Goal: Task Accomplishment & Management: Manage account settings

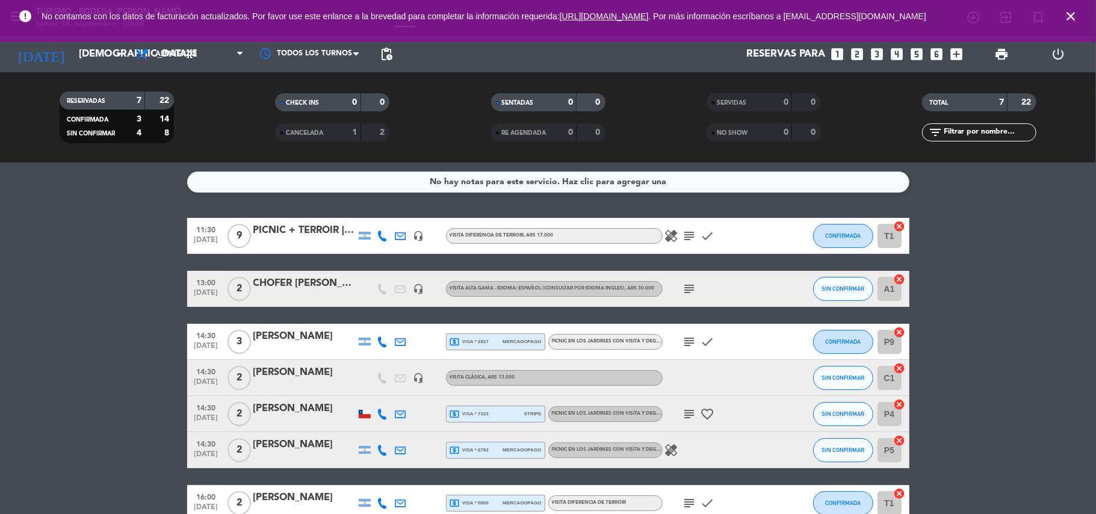
click at [1071, 12] on icon "close" at bounding box center [1070, 16] width 14 height 14
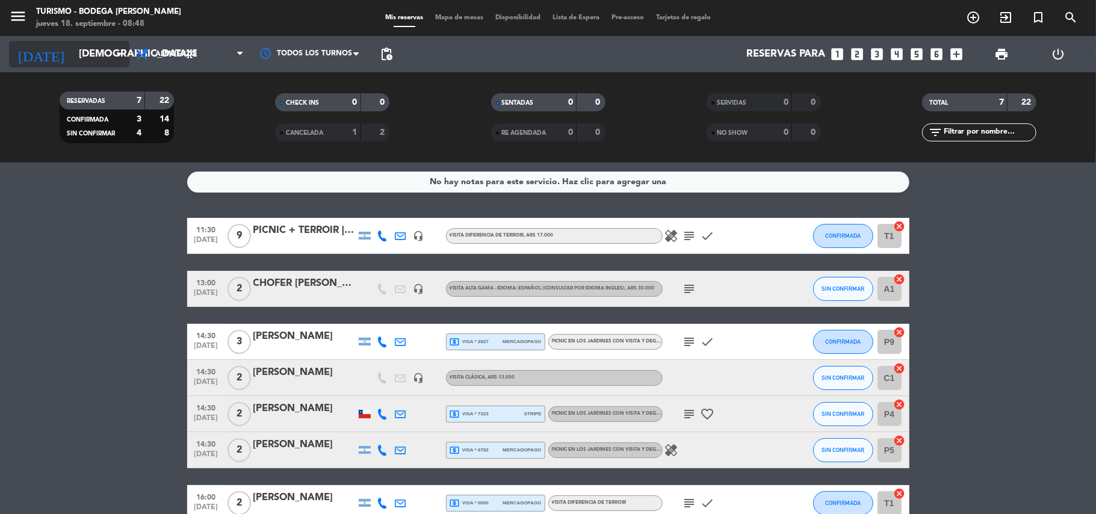
click at [94, 48] on input "[DEMOGRAPHIC_DATA][DATE]" at bounding box center [138, 54] width 130 height 23
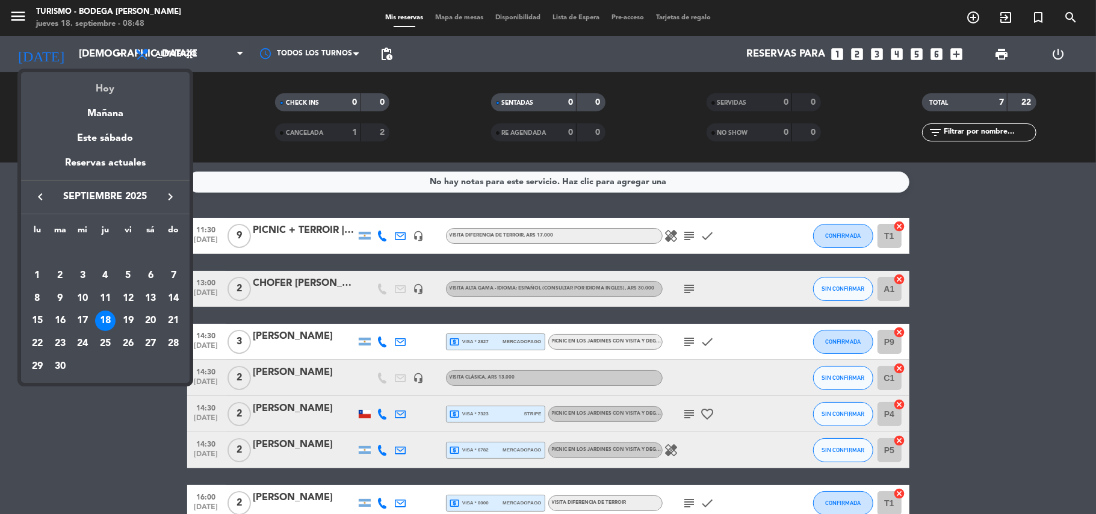
click at [109, 83] on div "Hoy" at bounding box center [105, 84] width 168 height 25
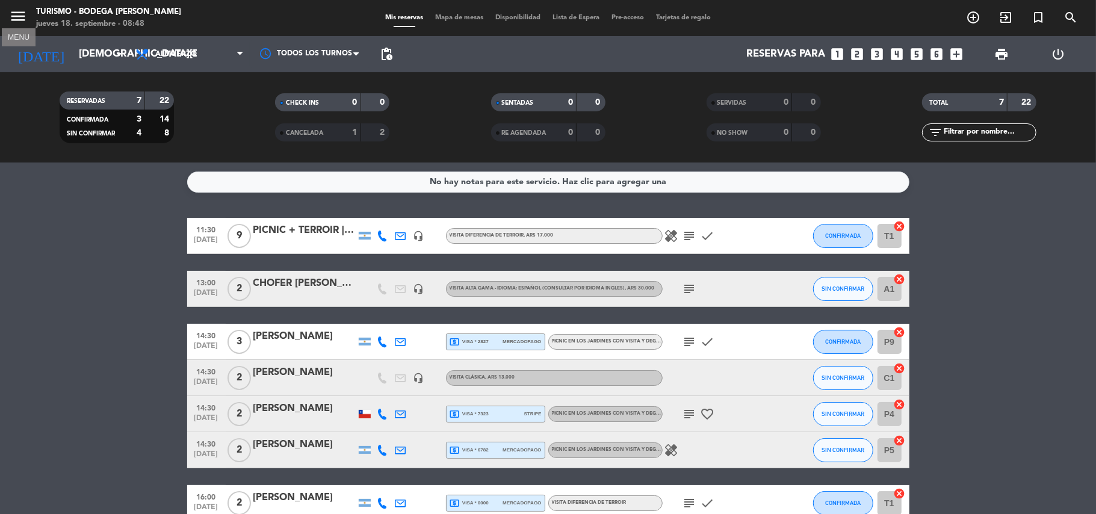
click at [25, 14] on icon "menu" at bounding box center [18, 16] width 18 height 18
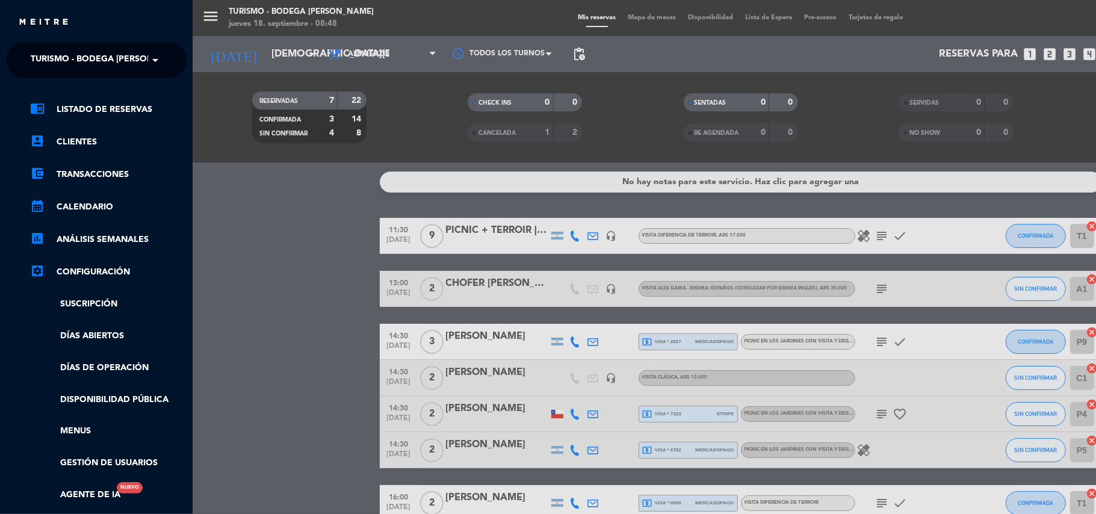
click at [54, 66] on span "Turismo - Bodega [PERSON_NAME]" at bounding box center [108, 60] width 155 height 25
click at [54, 90] on span "Restaurante y Eventos - Bodega [PERSON_NAME]" at bounding box center [126, 93] width 227 height 14
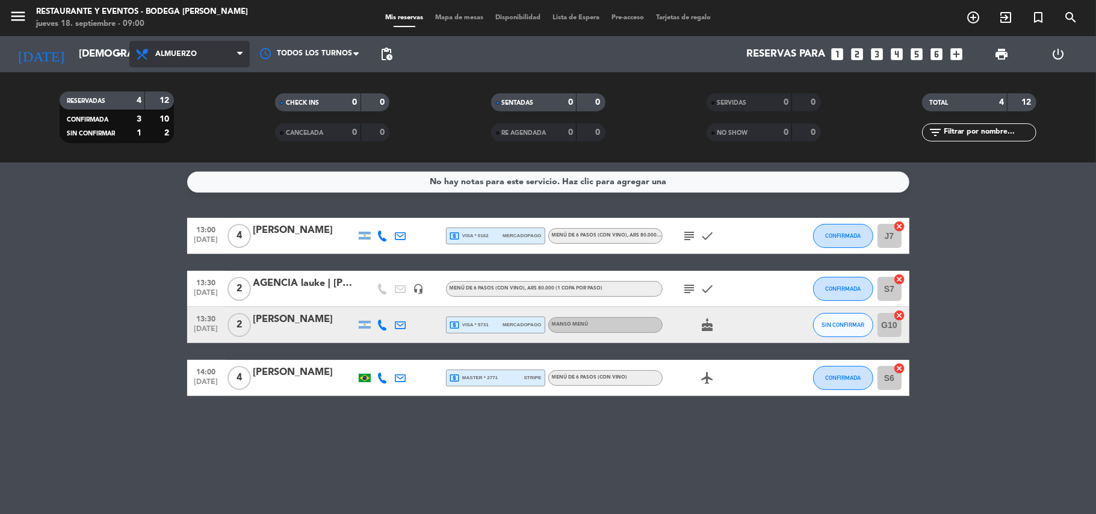
click at [178, 57] on span "Almuerzo" at bounding box center [176, 54] width 42 height 8
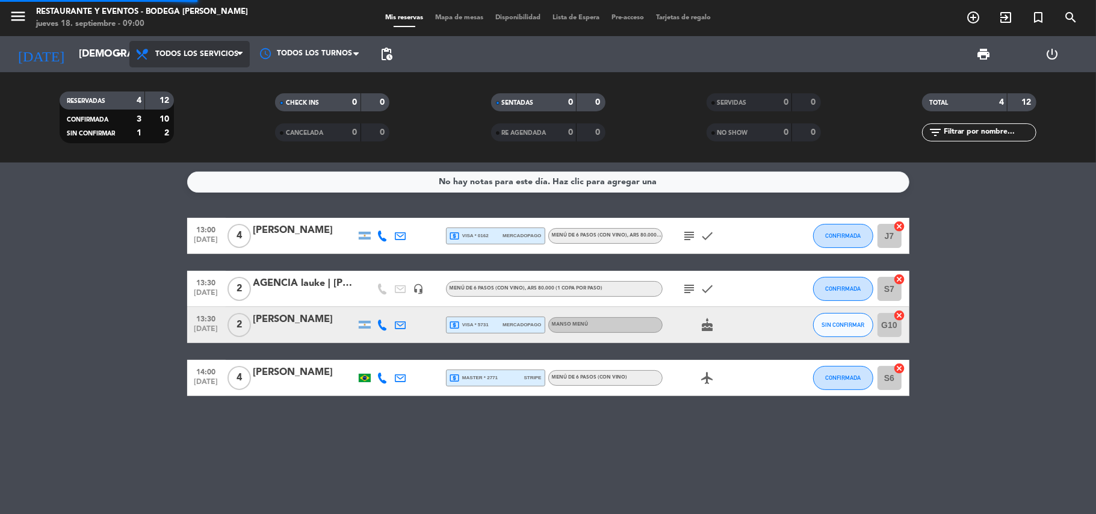
click at [185, 81] on div "menu Restaurante y Eventos - Bodega [PERSON_NAME] [DATE] 18. septiembre - 09:00…" at bounding box center [548, 81] width 1096 height 162
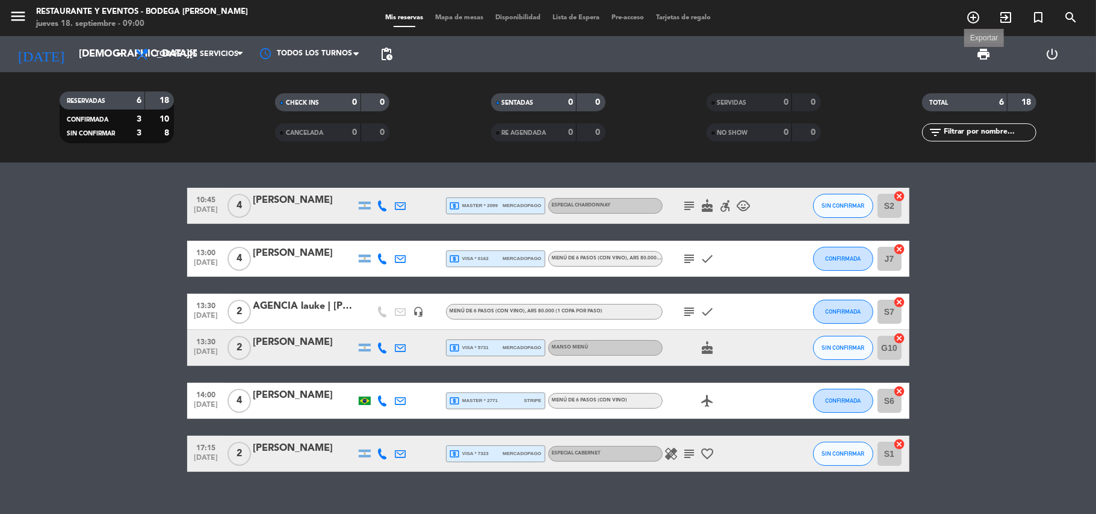
click at [978, 52] on span "print" at bounding box center [983, 54] width 14 height 14
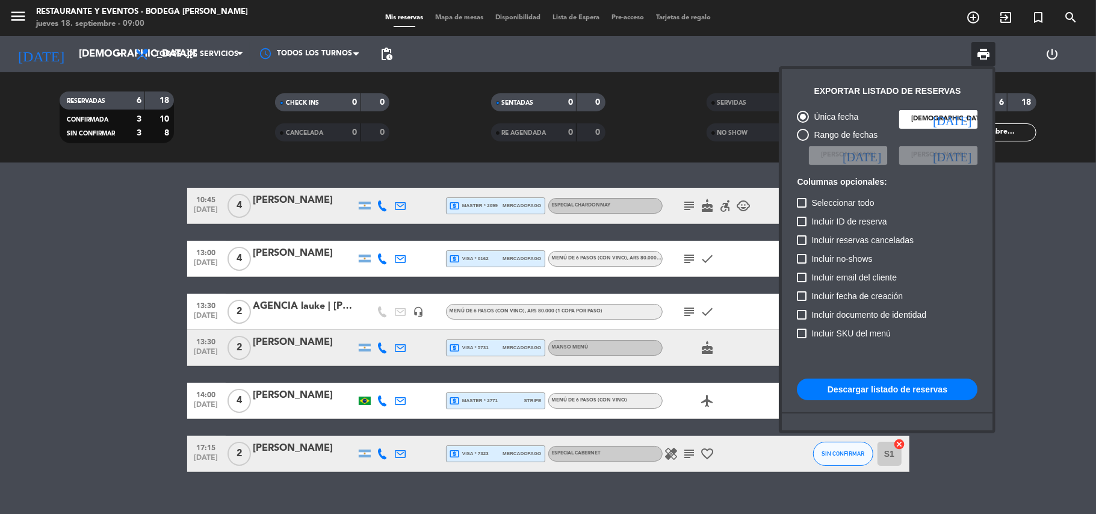
click at [896, 386] on button "Descargar listado de reservas" at bounding box center [887, 389] width 180 height 22
click at [89, 57] on div at bounding box center [548, 257] width 1096 height 514
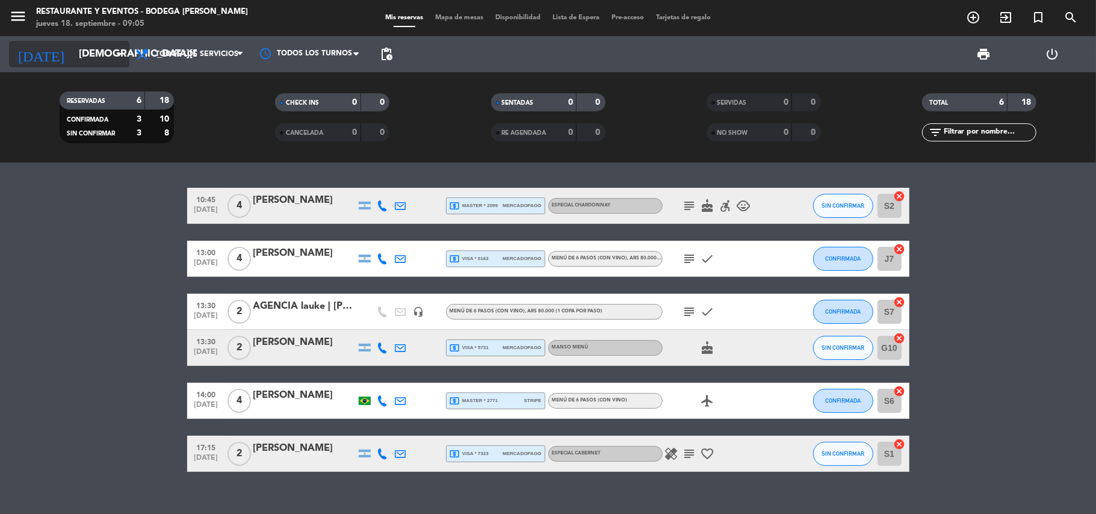
click at [84, 59] on input "[DEMOGRAPHIC_DATA][DATE]" at bounding box center [138, 54] width 130 height 23
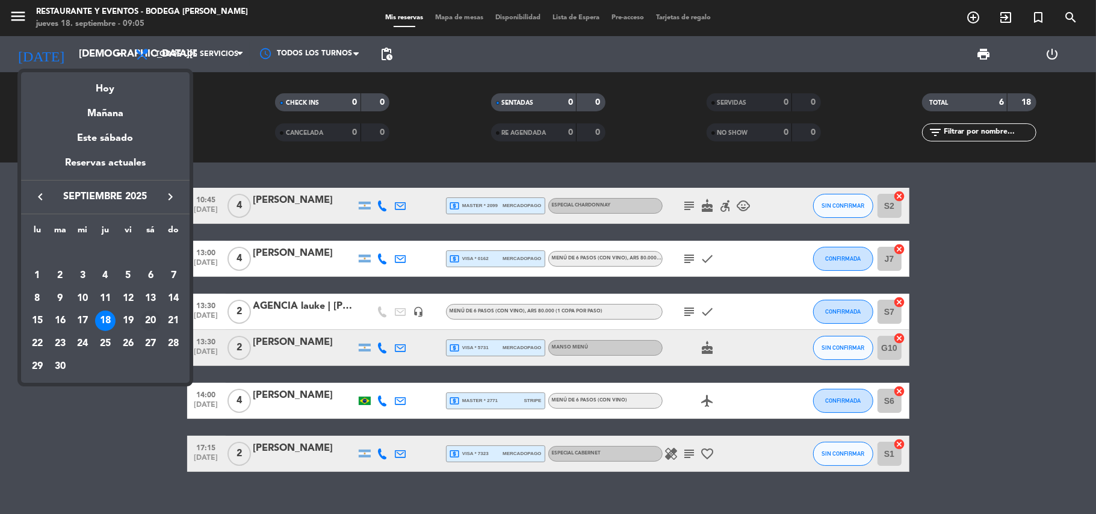
click at [149, 321] on div "20" at bounding box center [150, 320] width 20 height 20
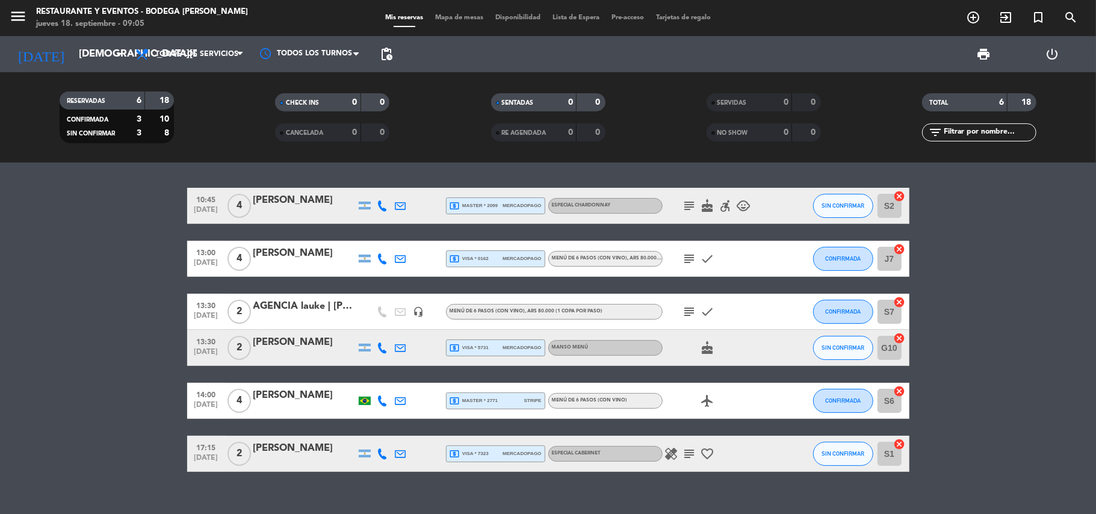
type input "[DATE]"
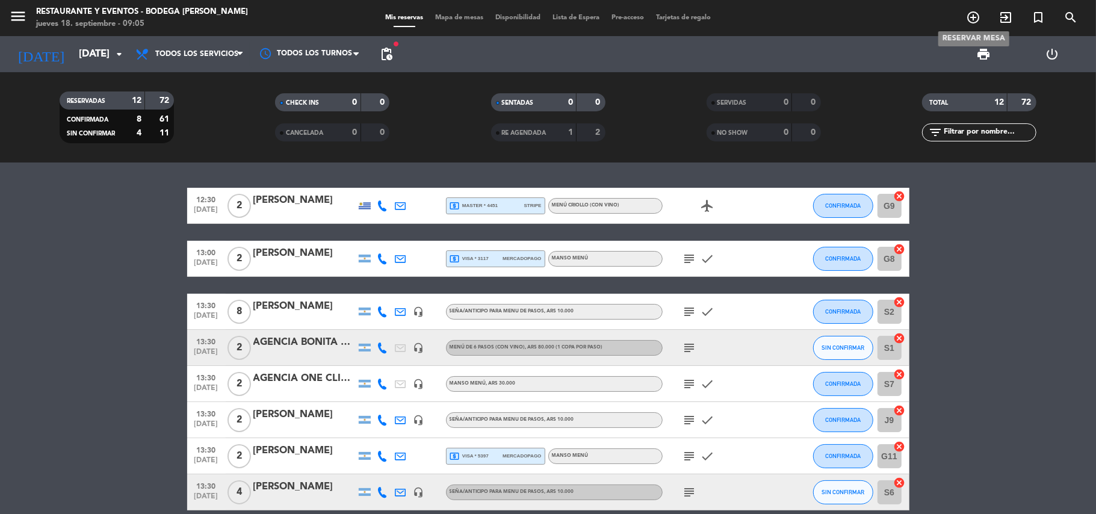
click at [970, 14] on icon "add_circle_outline" at bounding box center [973, 17] width 14 height 14
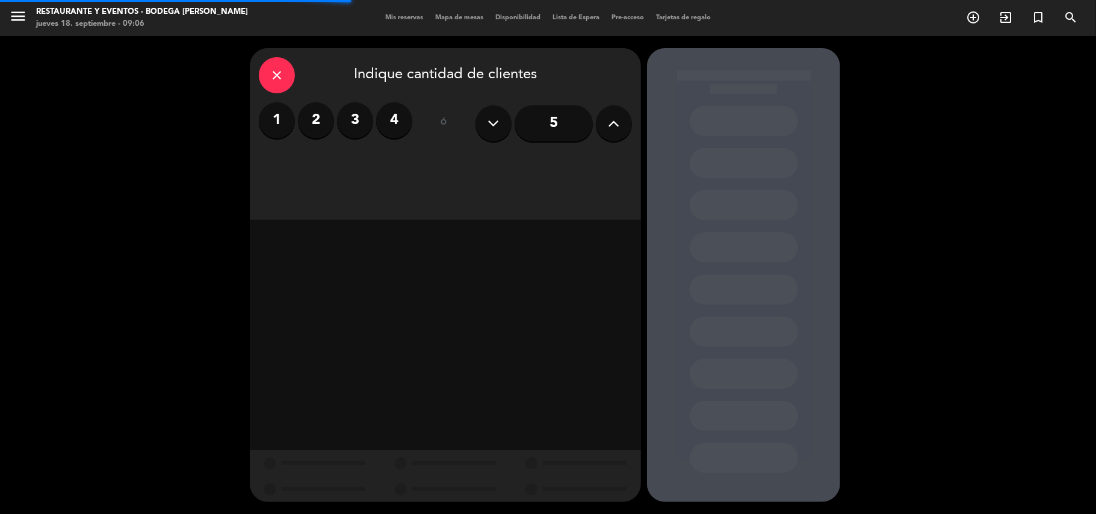
click at [313, 119] on label "2" at bounding box center [316, 120] width 36 height 36
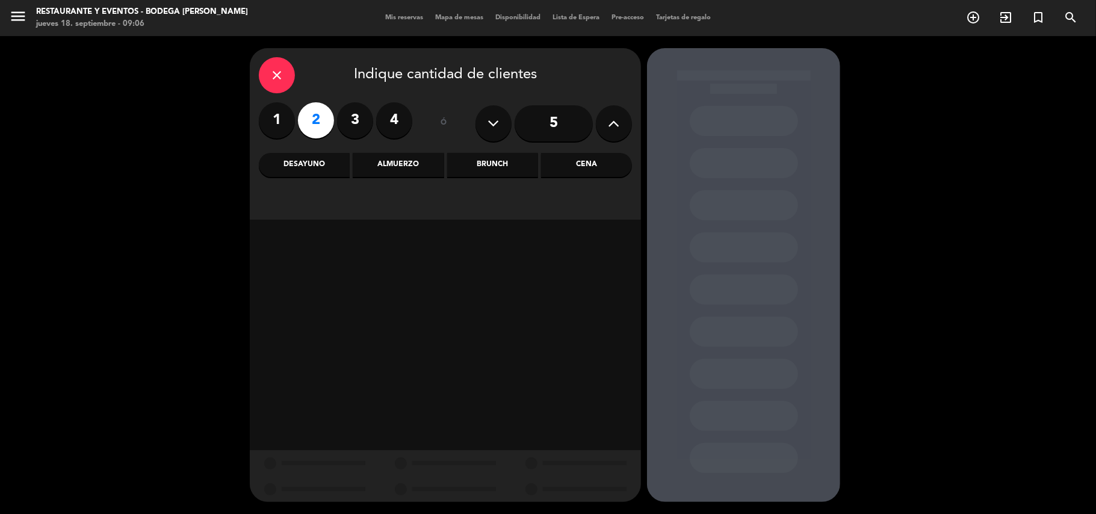
click at [403, 171] on div "Almuerzo" at bounding box center [398, 165] width 91 height 24
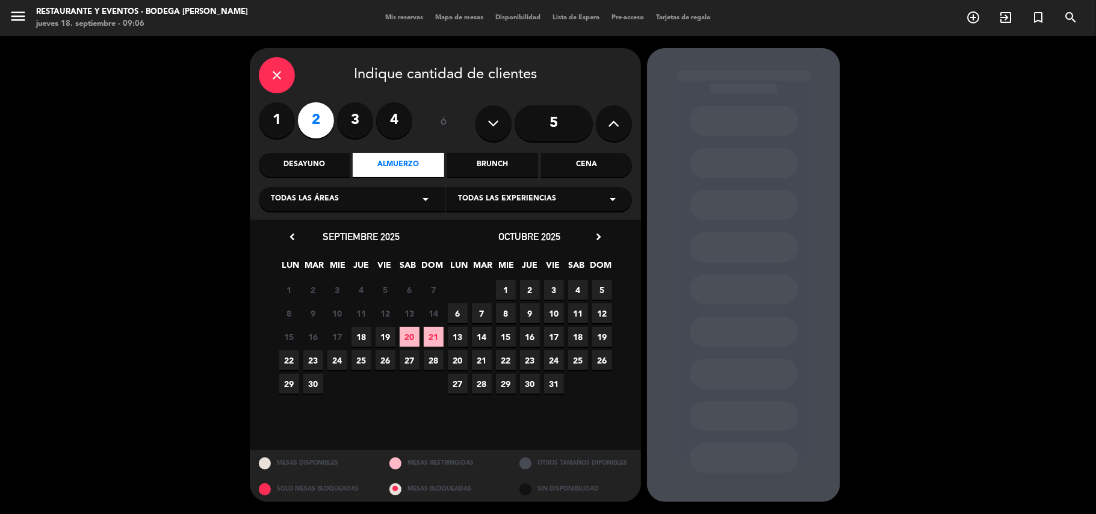
click at [484, 199] on span "Todas las experiencias" at bounding box center [507, 199] width 98 height 12
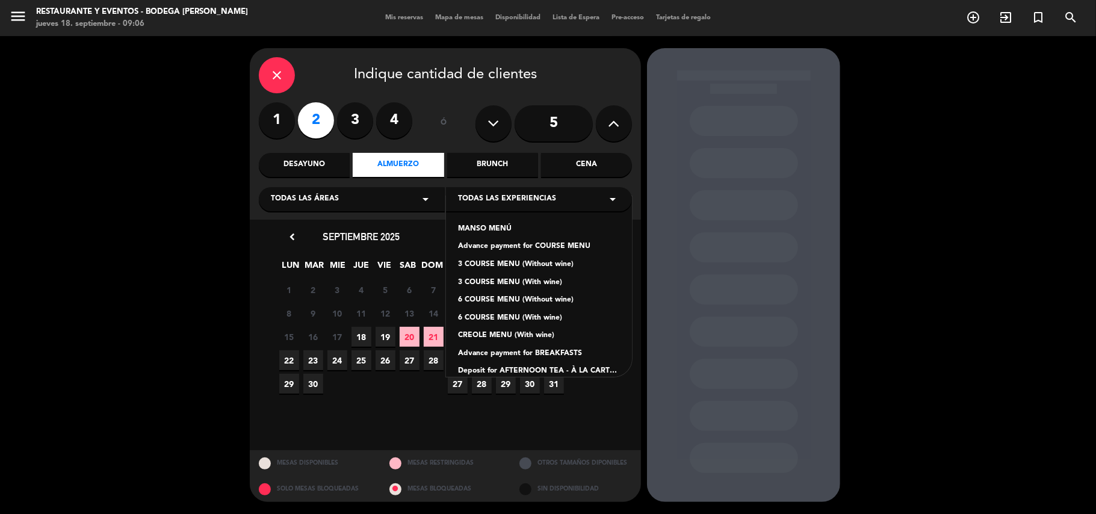
click at [495, 314] on div "6 COURSE MENU (With wine)" at bounding box center [539, 318] width 162 height 12
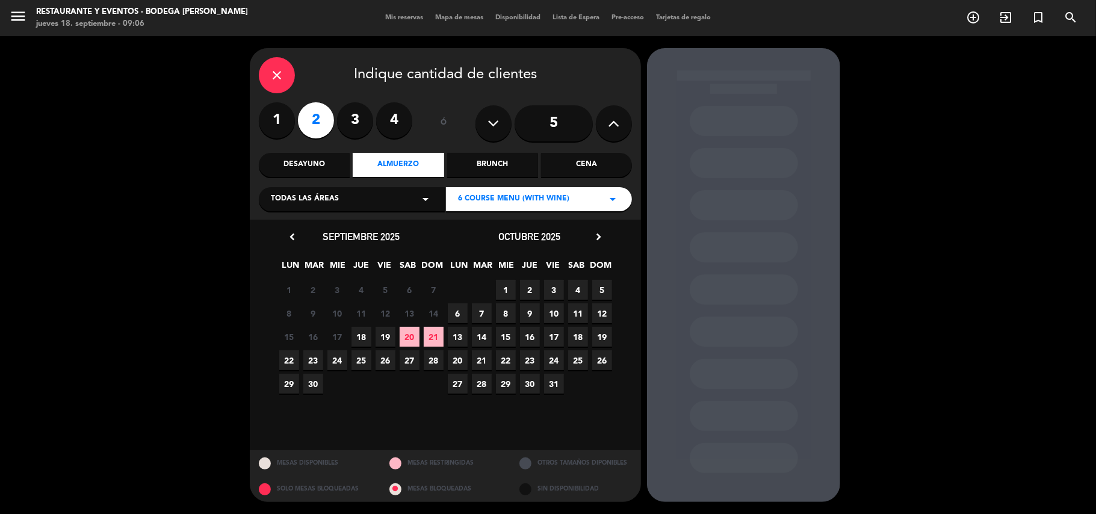
click at [578, 287] on span "4" at bounding box center [578, 290] width 20 height 20
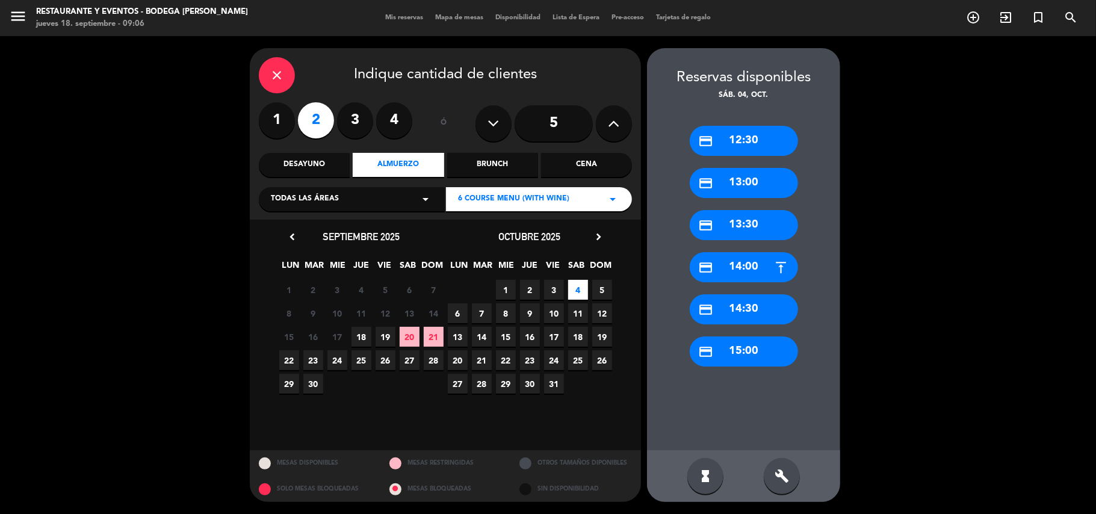
click at [746, 229] on div "credit_card 13:30" at bounding box center [743, 225] width 108 height 30
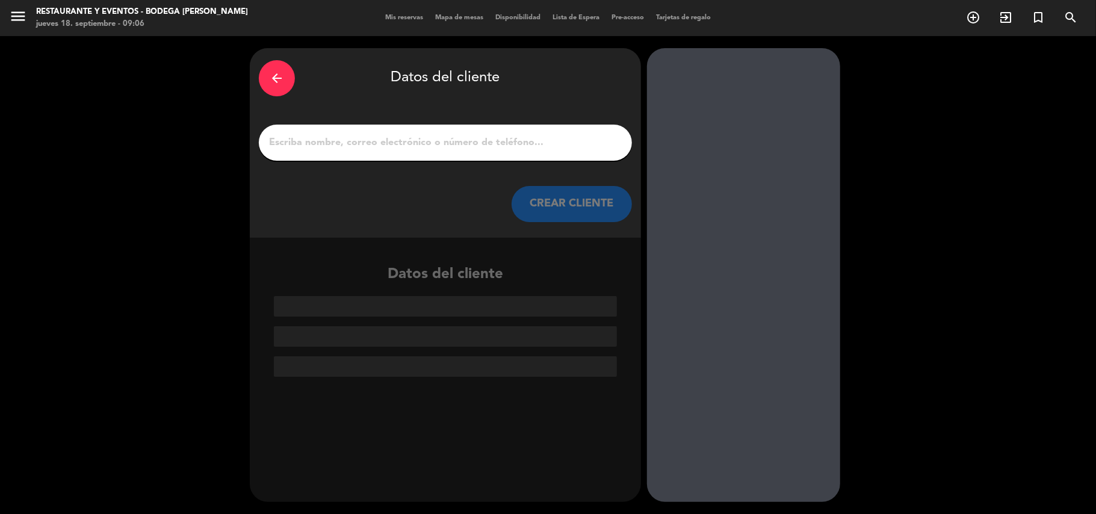
drag, startPoint x: 446, startPoint y: 164, endPoint x: 443, endPoint y: 136, distance: 27.8
click at [444, 150] on div "arrow_back Datos del cliente CREAR CLIENTE" at bounding box center [445, 143] width 391 height 190
click at [443, 136] on input "1" at bounding box center [445, 142] width 355 height 17
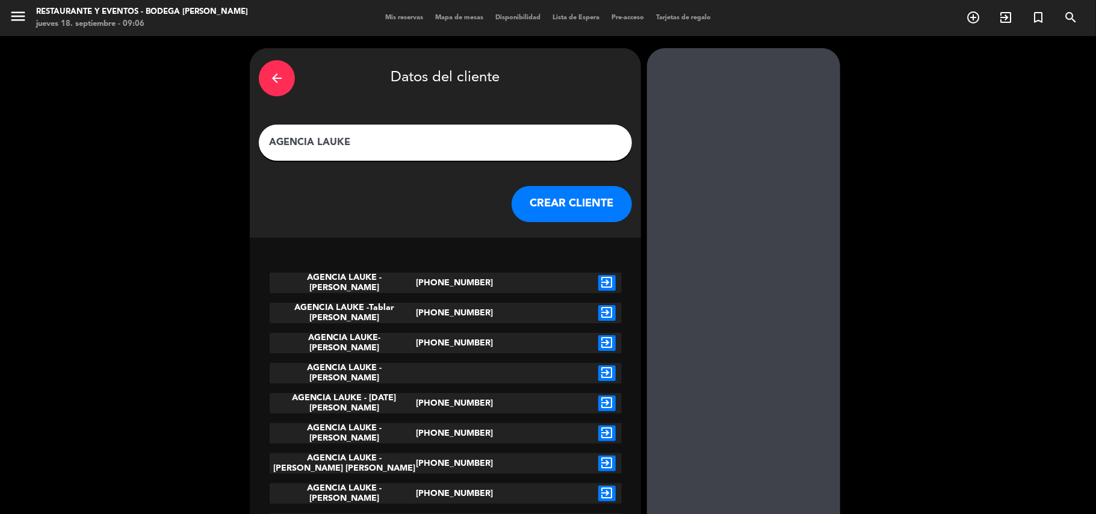
type input "AGENCIA LAUKE"
click at [606, 494] on icon "exit_to_app" at bounding box center [606, 494] width 17 height 16
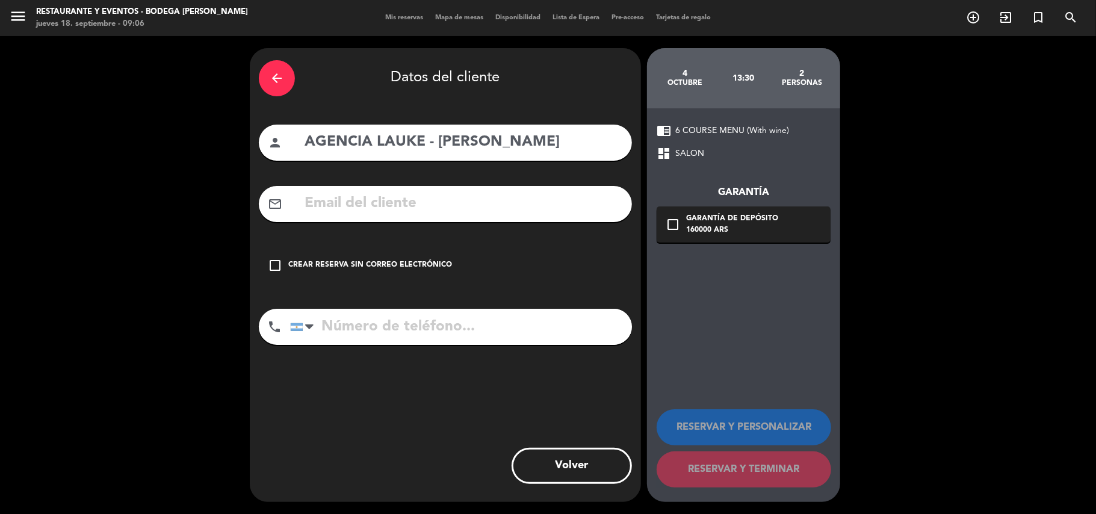
type input "[PHONE_NUMBER]"
drag, startPoint x: 570, startPoint y: 148, endPoint x: 439, endPoint y: 152, distance: 131.2
click at [439, 152] on input "AGENCIA LAUKE - [PERSON_NAME]" at bounding box center [462, 142] width 319 height 25
paste input "[PERSON_NAME]"
type input "AGENCIA LAUKE - [PERSON_NAME]"
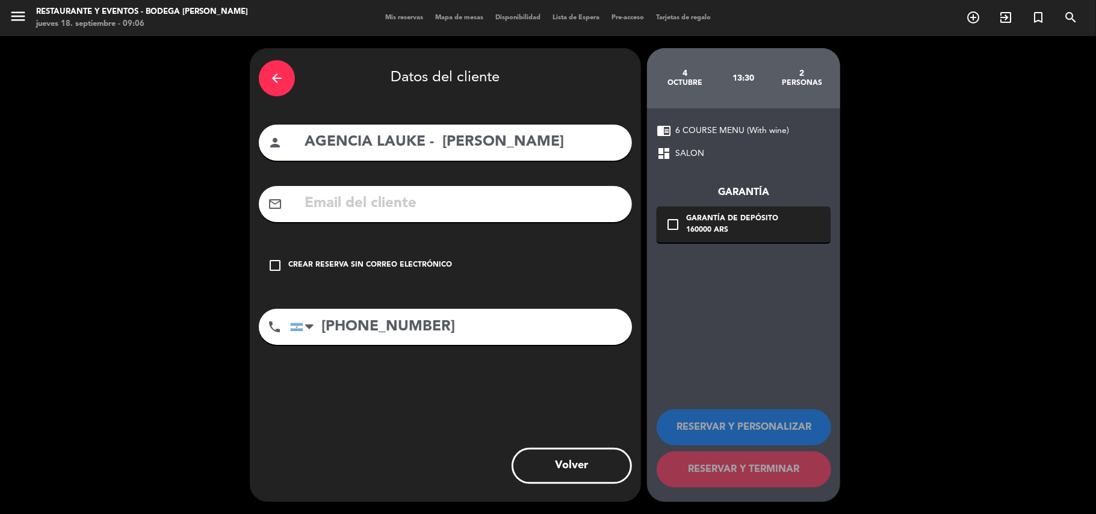
click at [353, 253] on div "check_box_outline_blank Crear reserva sin correo electrónico" at bounding box center [445, 265] width 373 height 36
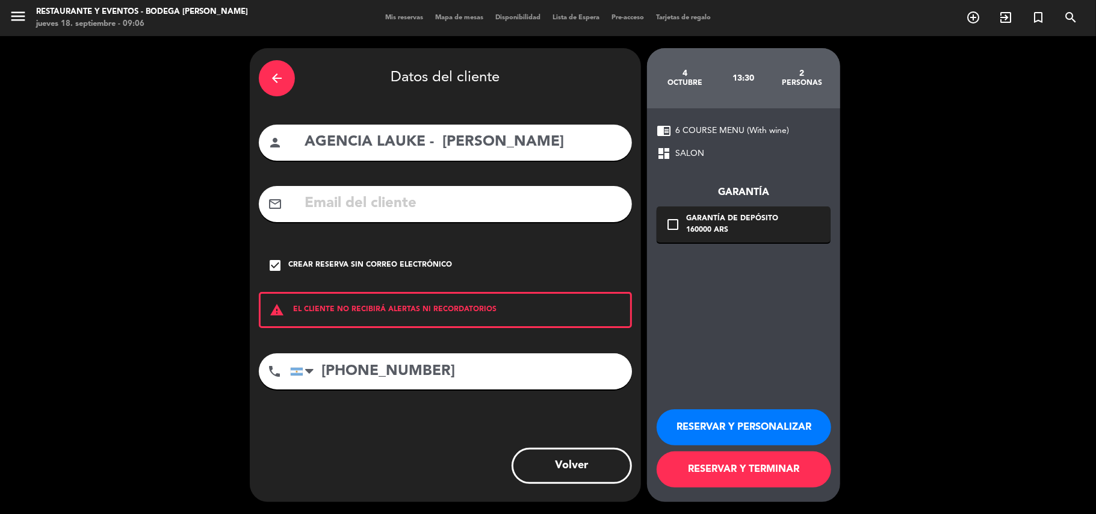
click at [691, 436] on button "RESERVAR Y PERSONALIZAR" at bounding box center [743, 427] width 174 height 36
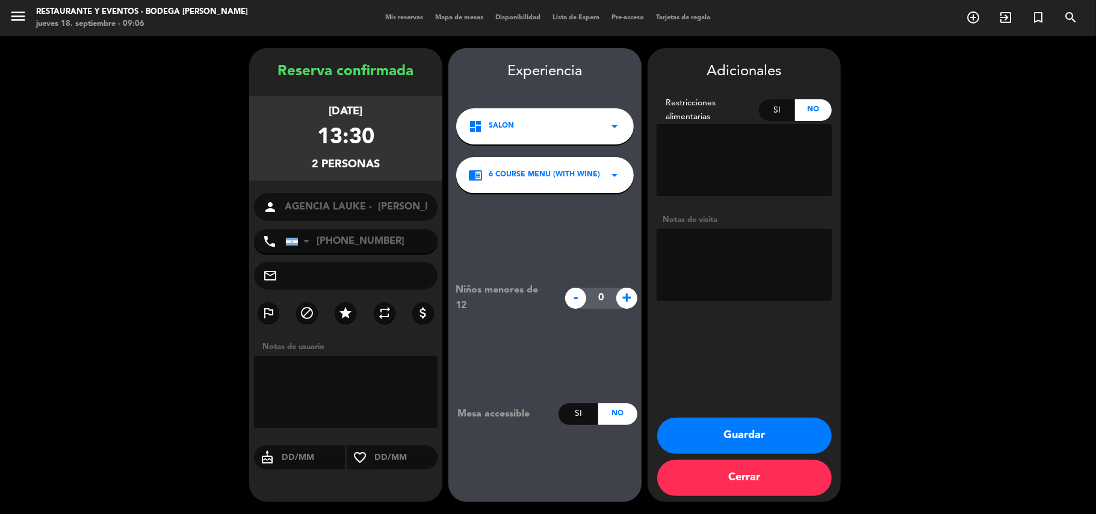
click at [689, 259] on textarea at bounding box center [743, 265] width 175 height 72
type textarea "p"
paste textarea "Lauke SRL"
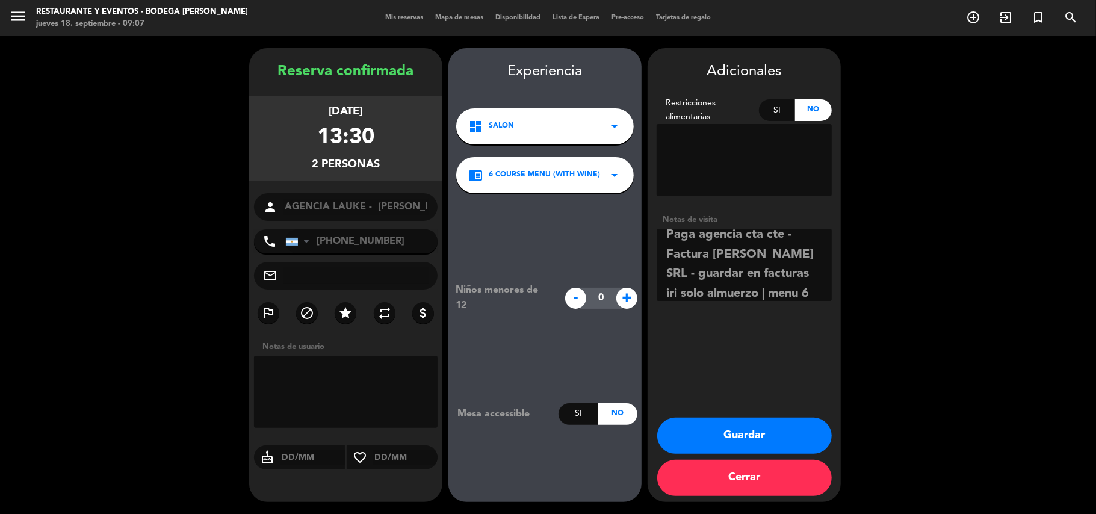
scroll to position [29, 0]
type textarea "Paga agencia cta cte - Factura [PERSON_NAME] SRL - guardar en facturas iri solo…"
click at [738, 430] on button "Guardar" at bounding box center [744, 436] width 174 height 36
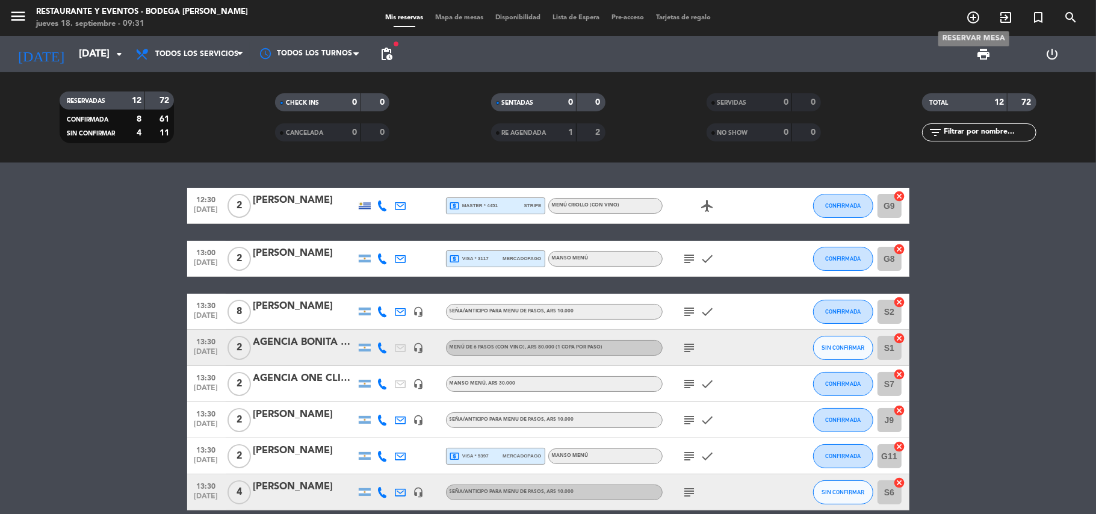
click at [970, 14] on icon "add_circle_outline" at bounding box center [973, 17] width 14 height 14
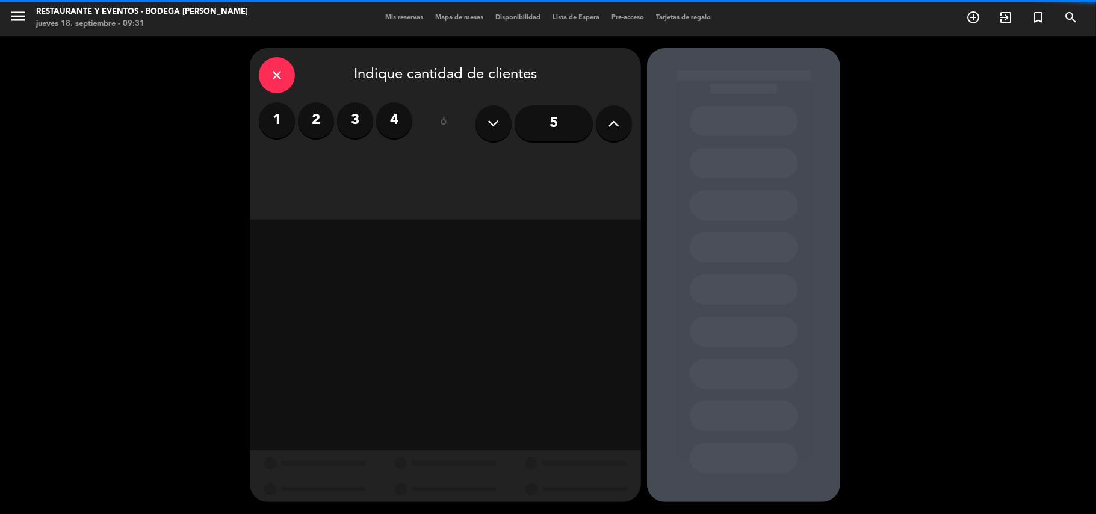
click at [316, 123] on label "2" at bounding box center [316, 120] width 36 height 36
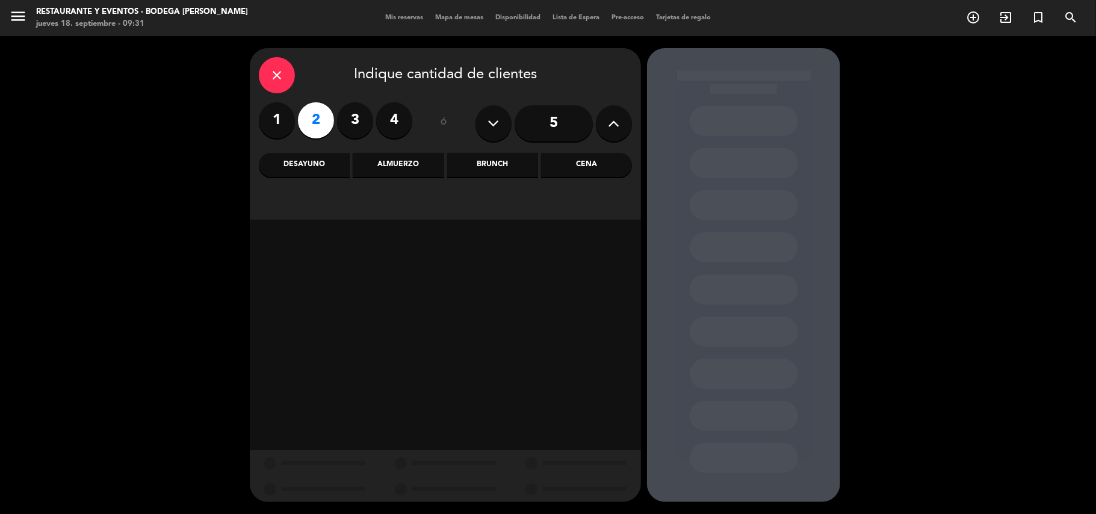
drag, startPoint x: 377, startPoint y: 165, endPoint x: 393, endPoint y: 166, distance: 16.9
click at [380, 165] on div "Almuerzo" at bounding box center [398, 165] width 91 height 24
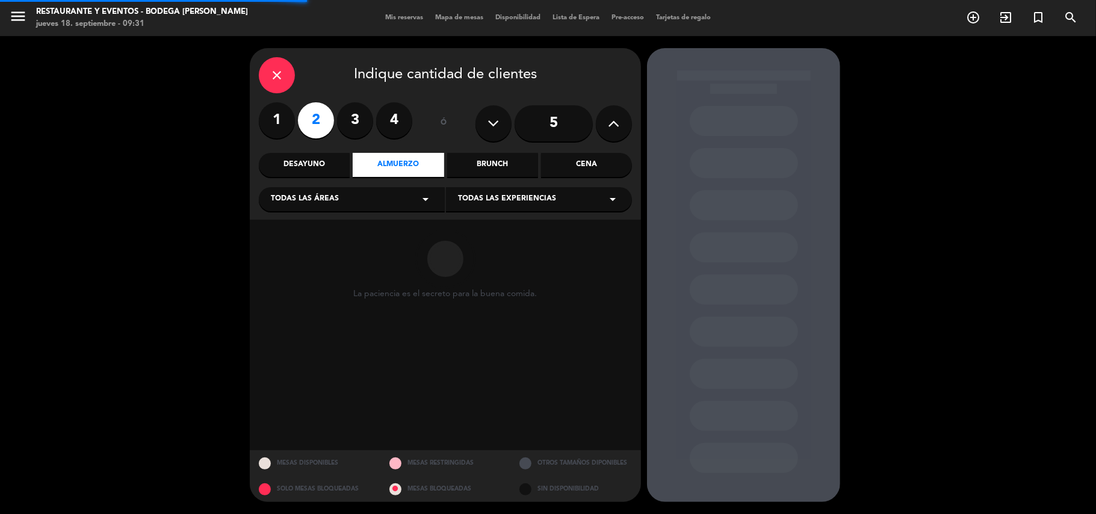
click at [576, 198] on div "Todas las experiencias arrow_drop_down" at bounding box center [539, 199] width 186 height 24
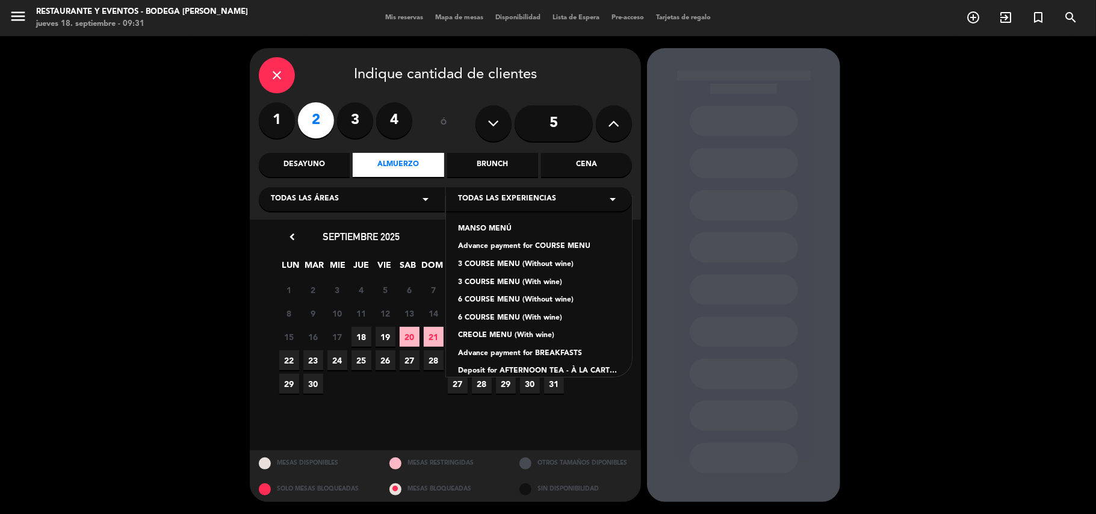
click at [515, 244] on div "Advance payment for COURSE MENU" at bounding box center [539, 247] width 162 height 12
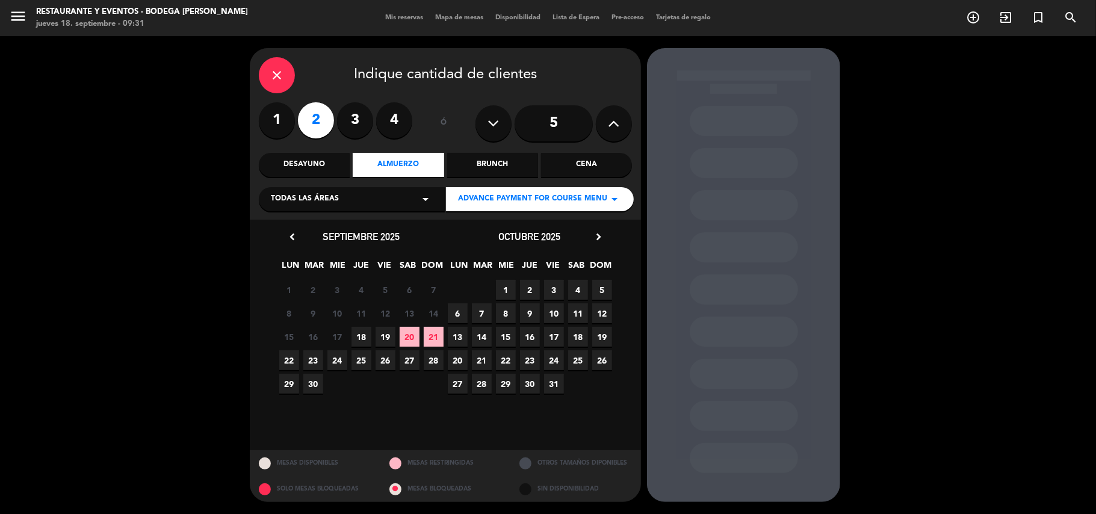
click at [386, 335] on span "19" at bounding box center [385, 337] width 20 height 20
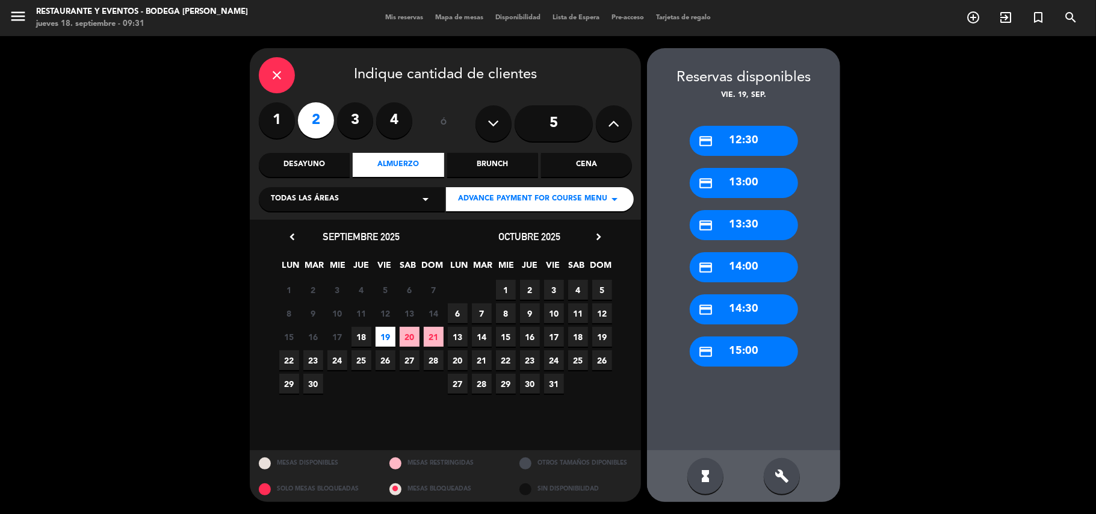
click at [729, 215] on div "credit_card 13:30" at bounding box center [743, 225] width 108 height 30
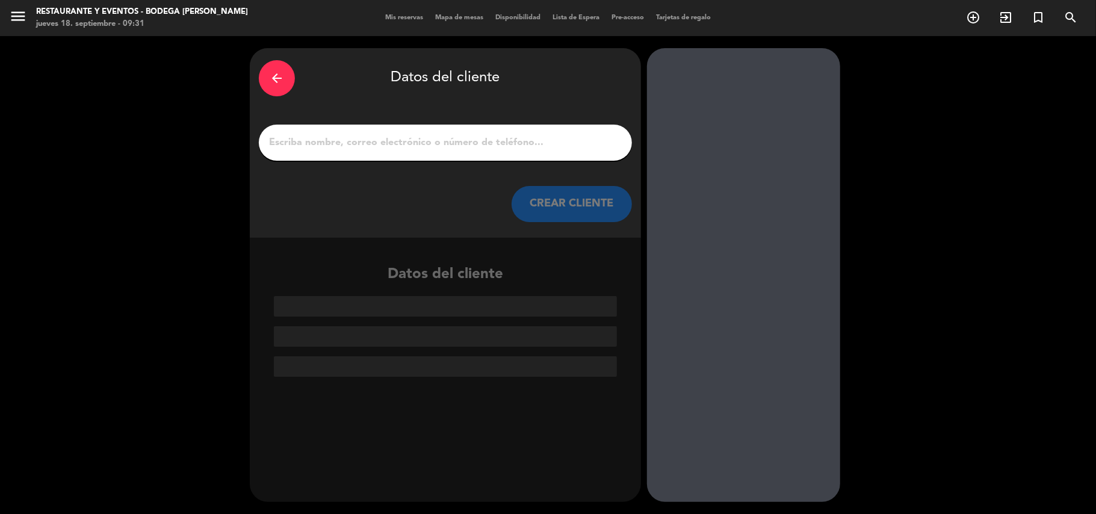
click at [542, 148] on input "1" at bounding box center [445, 142] width 355 height 17
paste input "[PERSON_NAME]"
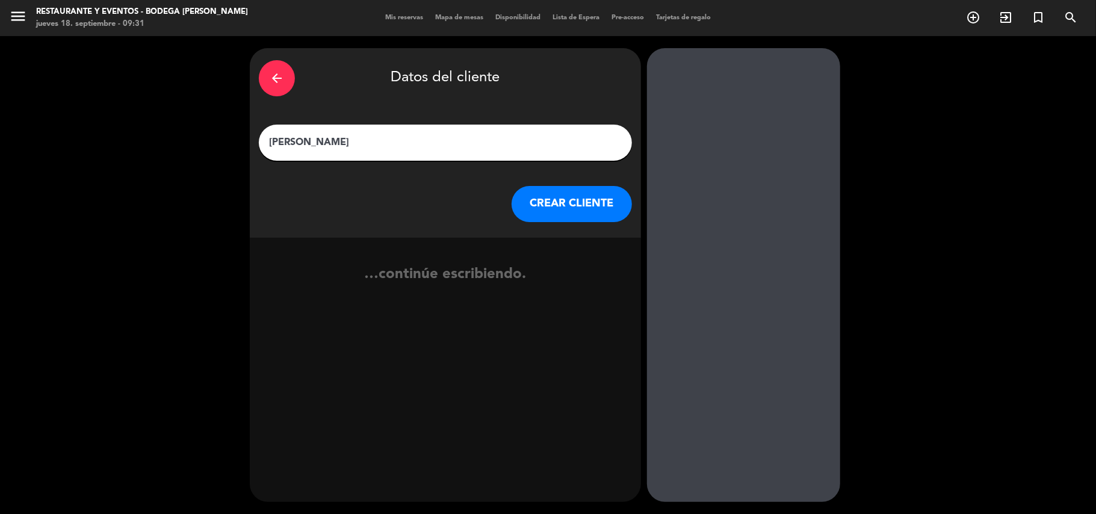
type input "[PERSON_NAME]"
click at [544, 200] on button "CREAR CLIENTE" at bounding box center [571, 204] width 120 height 36
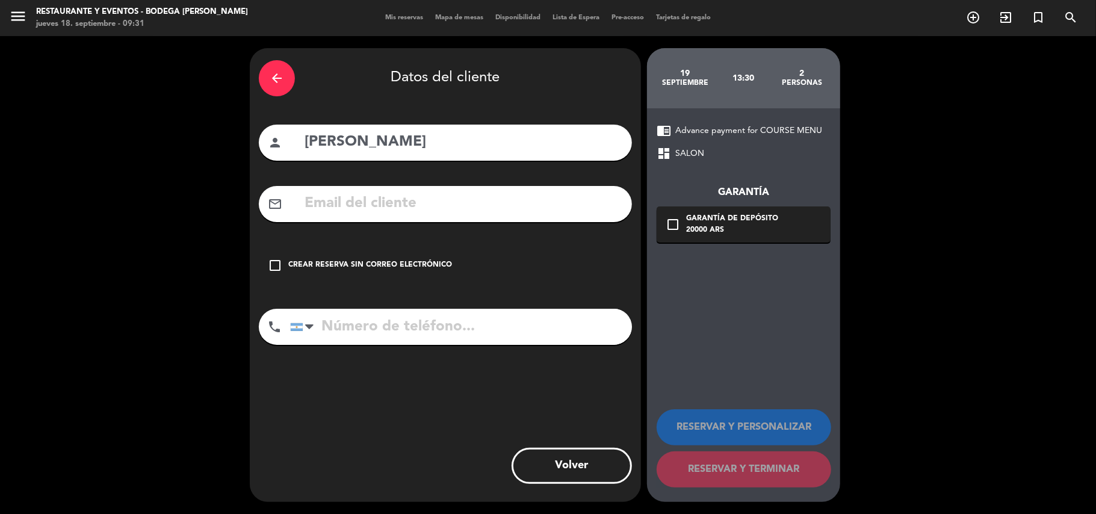
click at [474, 210] on input "text" at bounding box center [462, 203] width 319 height 25
paste input "[EMAIL_ADDRESS][DOMAIN_NAME]"
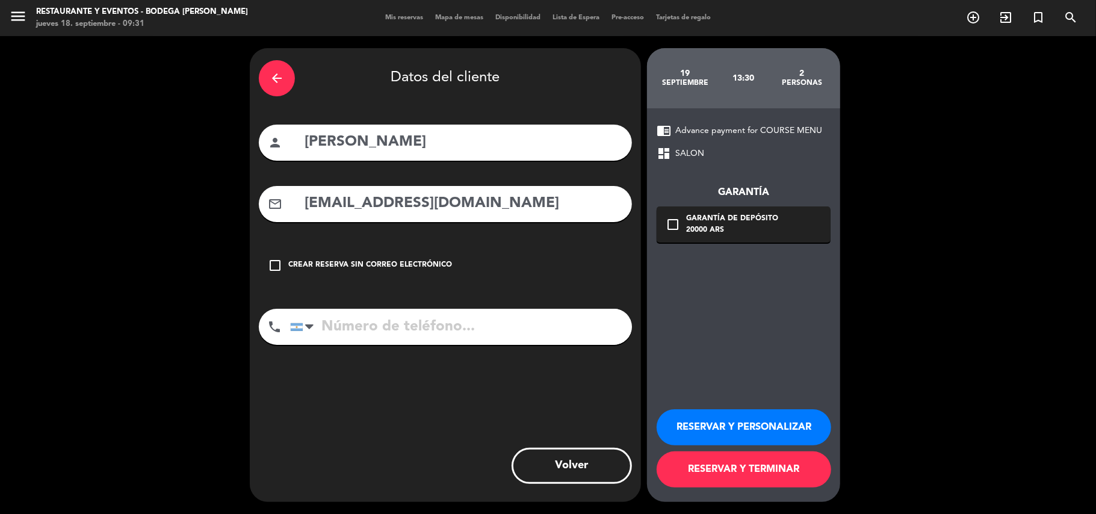
type input "[EMAIL_ADDRESS][DOMAIN_NAME]"
click at [467, 338] on input "tel" at bounding box center [461, 327] width 342 height 36
paste input "[PHONE_NUMBER]"
type input "[PHONE_NUMBER]"
click at [746, 421] on button "RESERVAR Y PERSONALIZAR" at bounding box center [743, 427] width 174 height 36
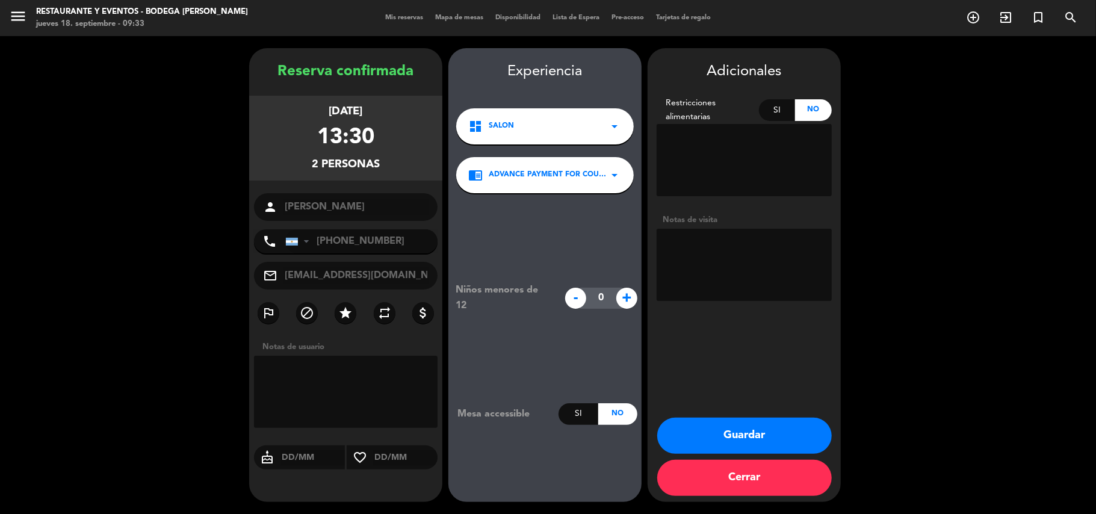
click at [730, 243] on textarea at bounding box center [743, 265] width 175 height 72
type textarea "SEÑA $20.000R5538"
click at [737, 427] on button "Guardar" at bounding box center [744, 436] width 174 height 36
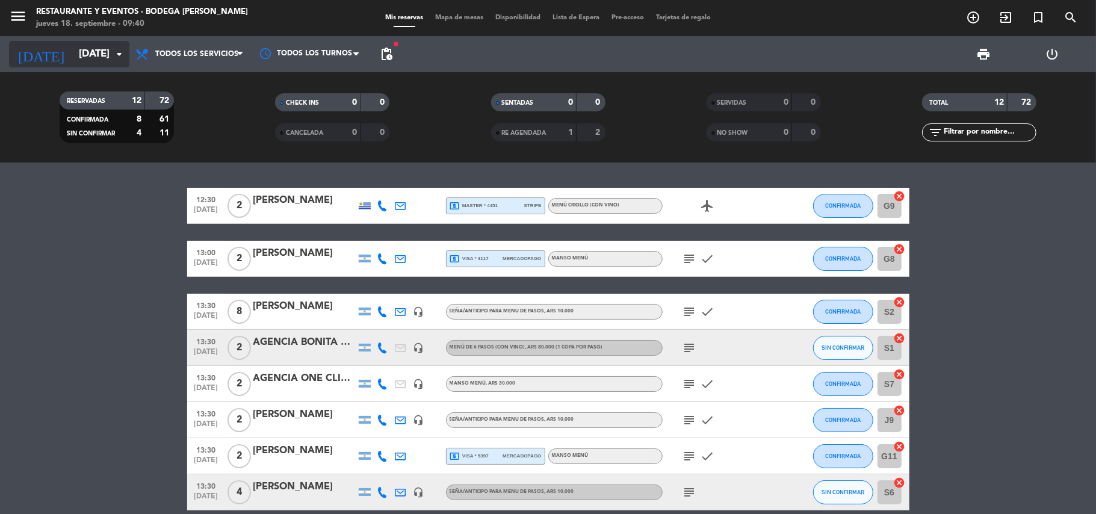
click at [73, 58] on input "[DATE]" at bounding box center [138, 54] width 130 height 23
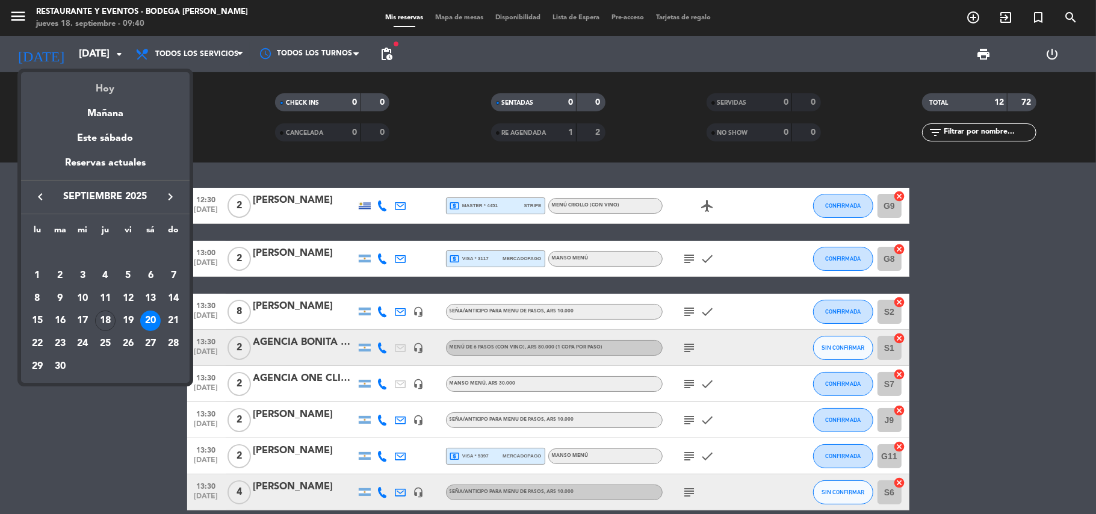
click at [94, 81] on div "Hoy" at bounding box center [105, 84] width 168 height 25
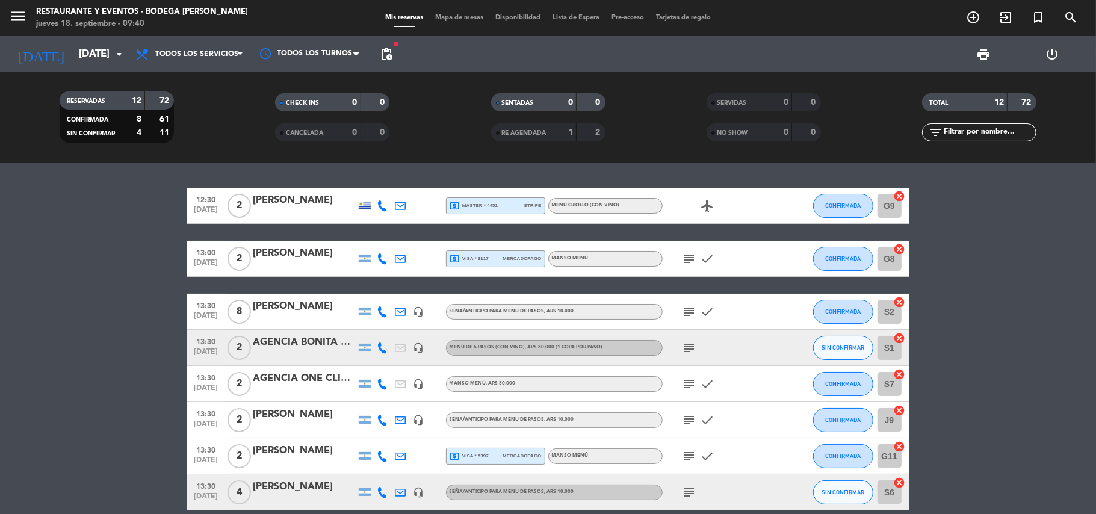
type input "[DEMOGRAPHIC_DATA][DATE]"
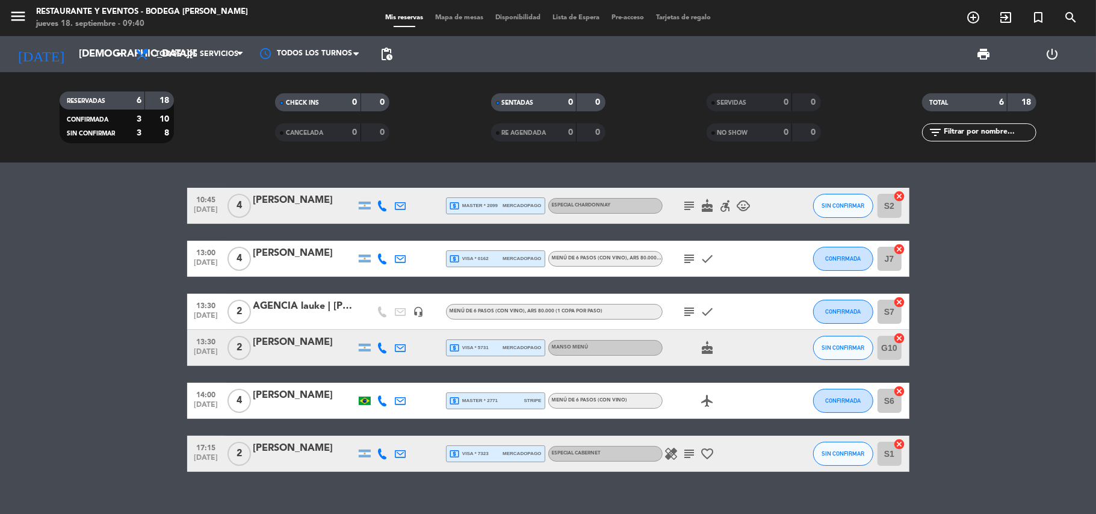
click at [285, 191] on div "10:45 [DATE] 4 [PERSON_NAME] local_atm master * 2099 mercadopago ESPECIAL CHARD…" at bounding box center [548, 206] width 722 height 36
click at [292, 205] on div "[PERSON_NAME]" at bounding box center [304, 201] width 102 height 16
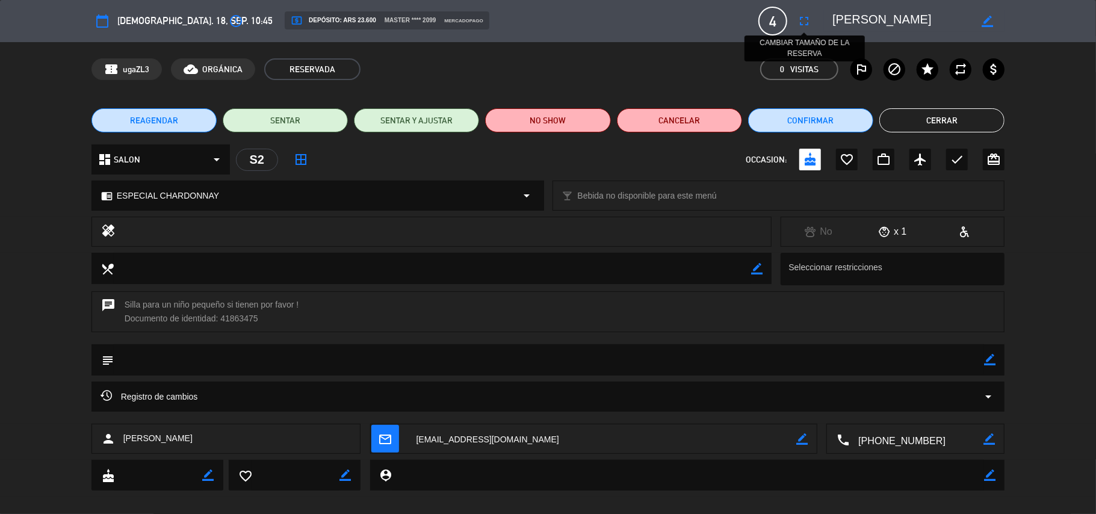
click at [805, 16] on icon "fullscreen" at bounding box center [804, 21] width 14 height 14
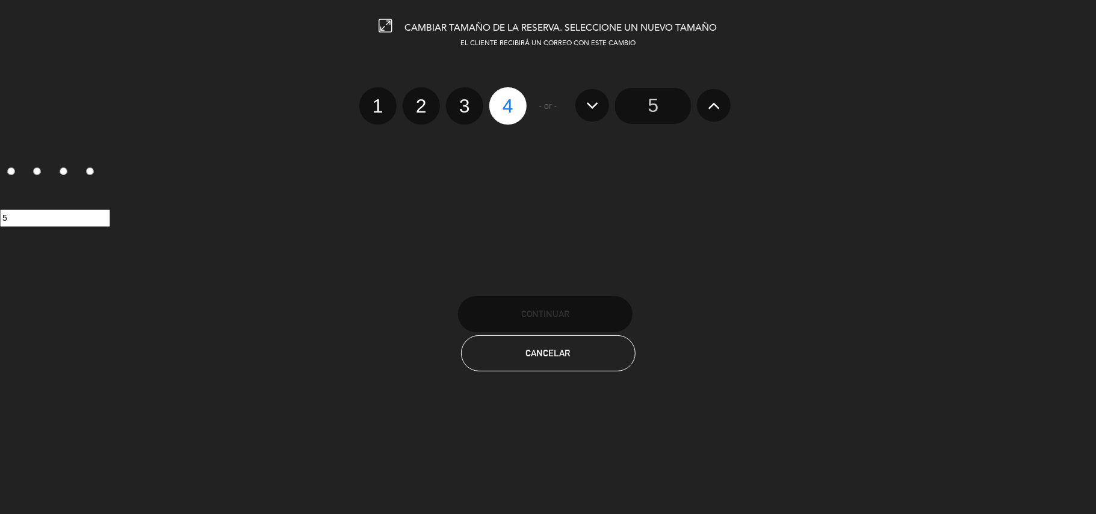
click at [727, 101] on button at bounding box center [714, 105] width 34 height 32
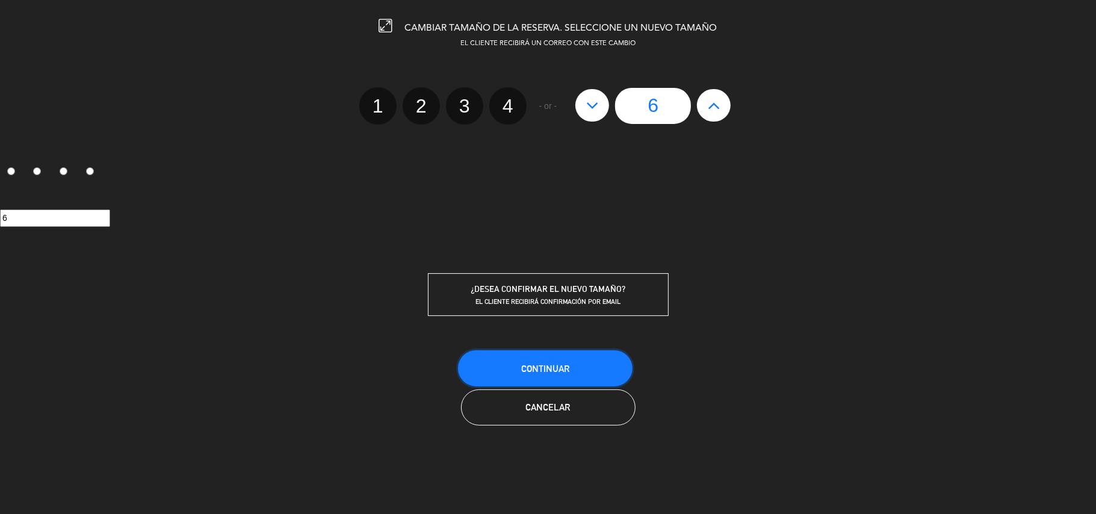
click at [556, 359] on button "Continuar" at bounding box center [545, 368] width 174 height 36
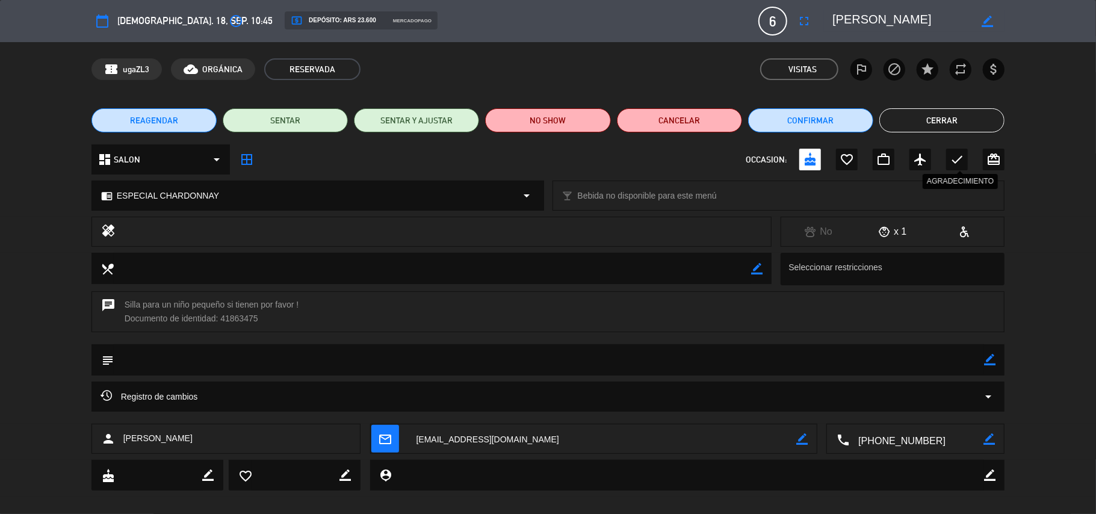
click at [954, 156] on icon "check" at bounding box center [956, 159] width 14 height 14
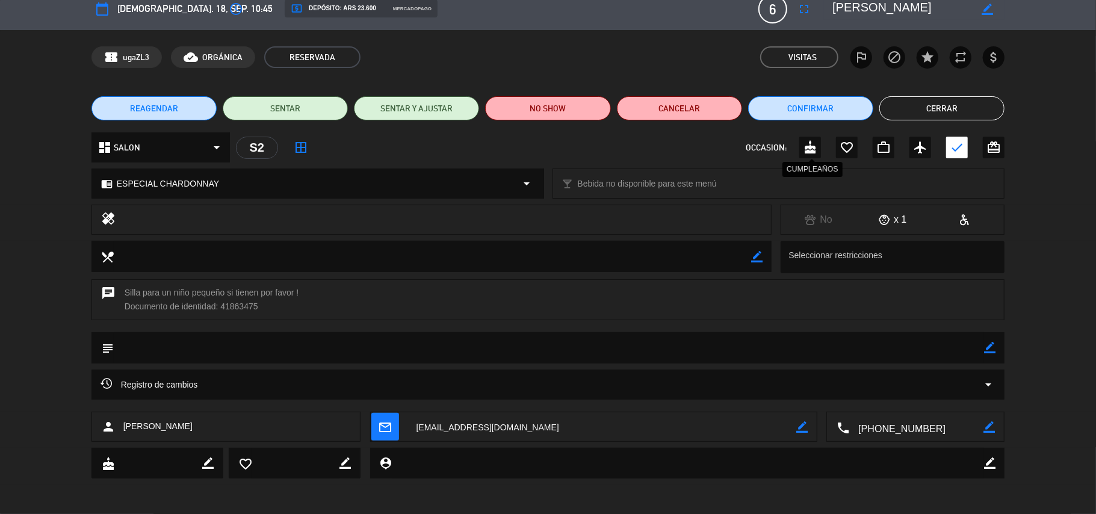
click at [807, 140] on icon "cake" at bounding box center [810, 147] width 14 height 14
click at [941, 106] on button "Cerrar" at bounding box center [941, 108] width 125 height 24
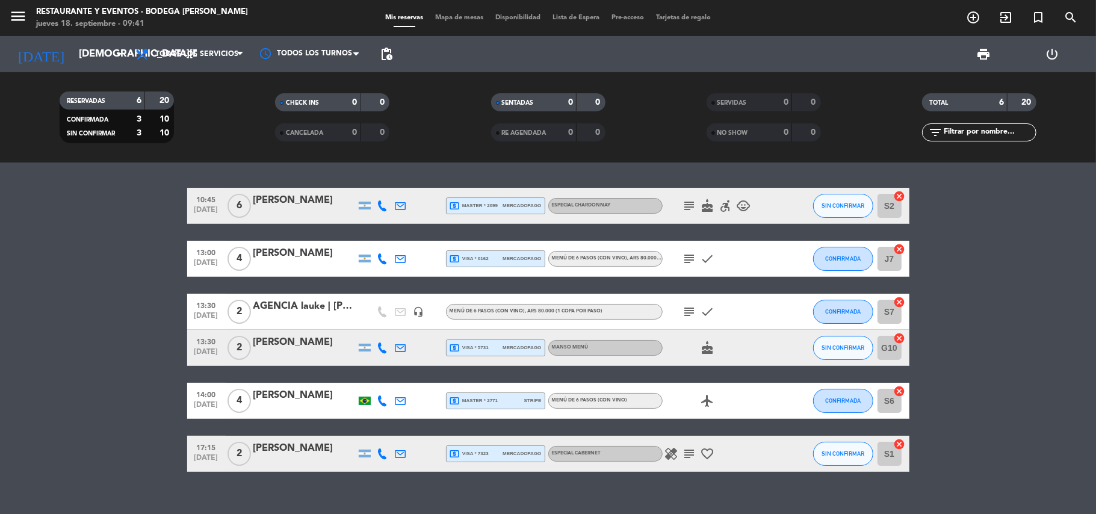
click at [691, 200] on icon "subject" at bounding box center [689, 206] width 14 height 14
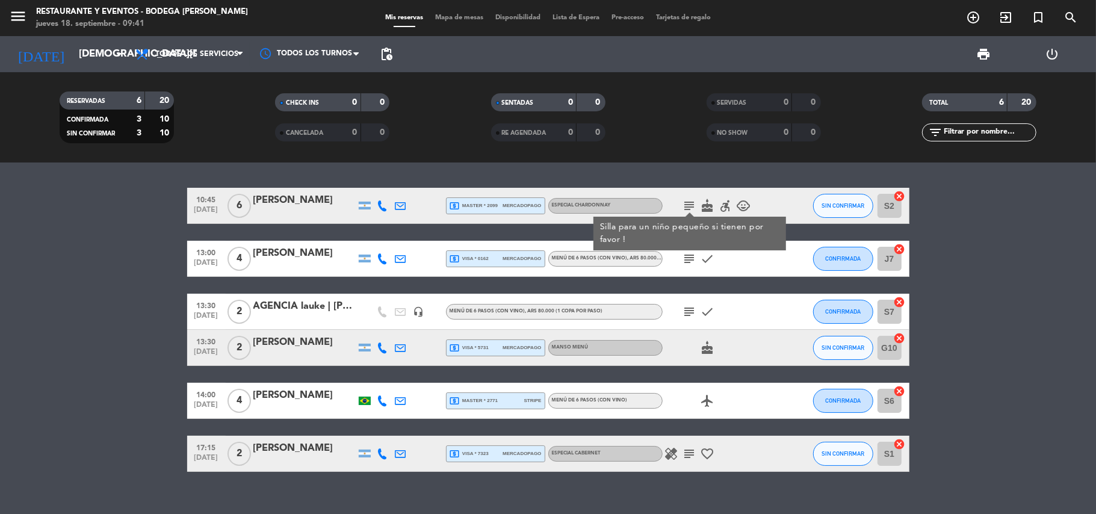
click at [691, 200] on icon "subject" at bounding box center [689, 206] width 14 height 14
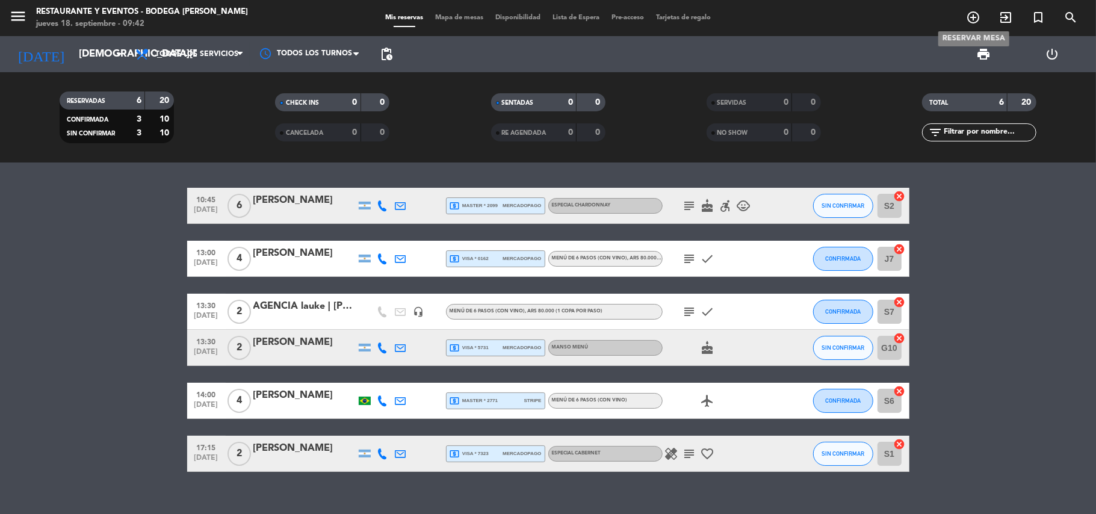
click at [971, 15] on icon "add_circle_outline" at bounding box center [973, 17] width 14 height 14
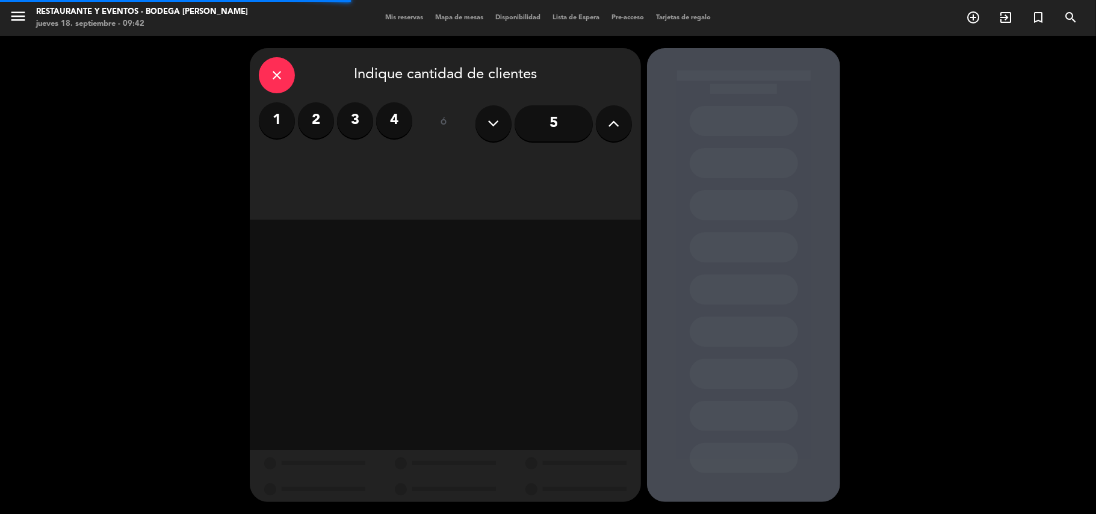
drag, startPoint x: 610, startPoint y: 113, endPoint x: 596, endPoint y: 122, distance: 16.7
click at [608, 116] on button at bounding box center [614, 123] width 36 height 36
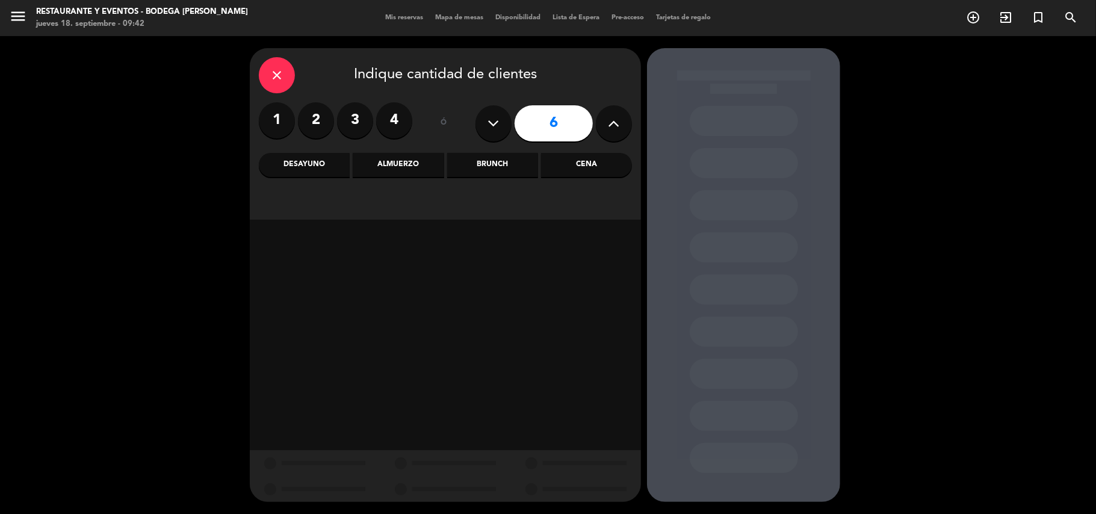
click at [412, 160] on div "Almuerzo" at bounding box center [398, 165] width 91 height 24
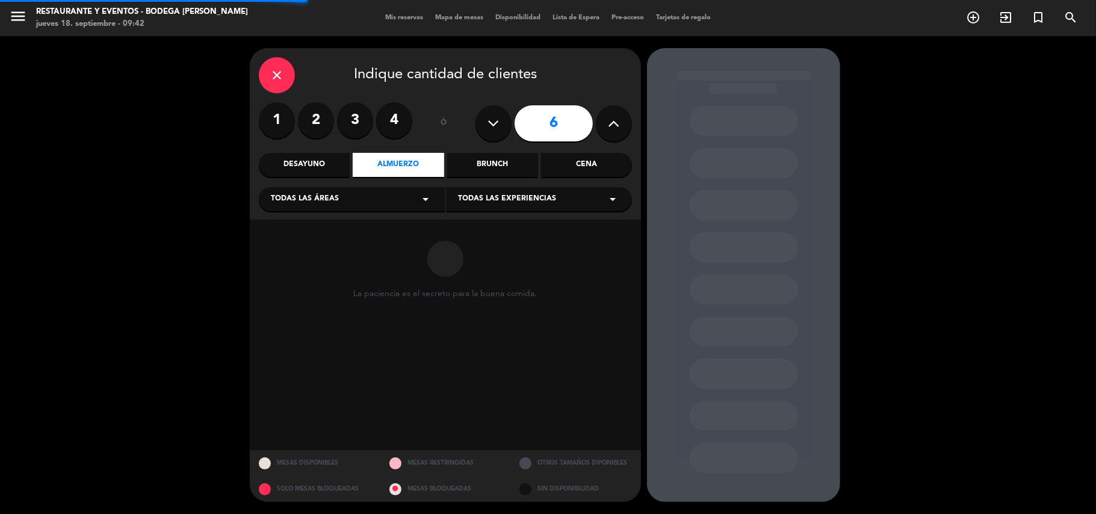
click at [494, 196] on span "Todas las experiencias" at bounding box center [507, 199] width 98 height 12
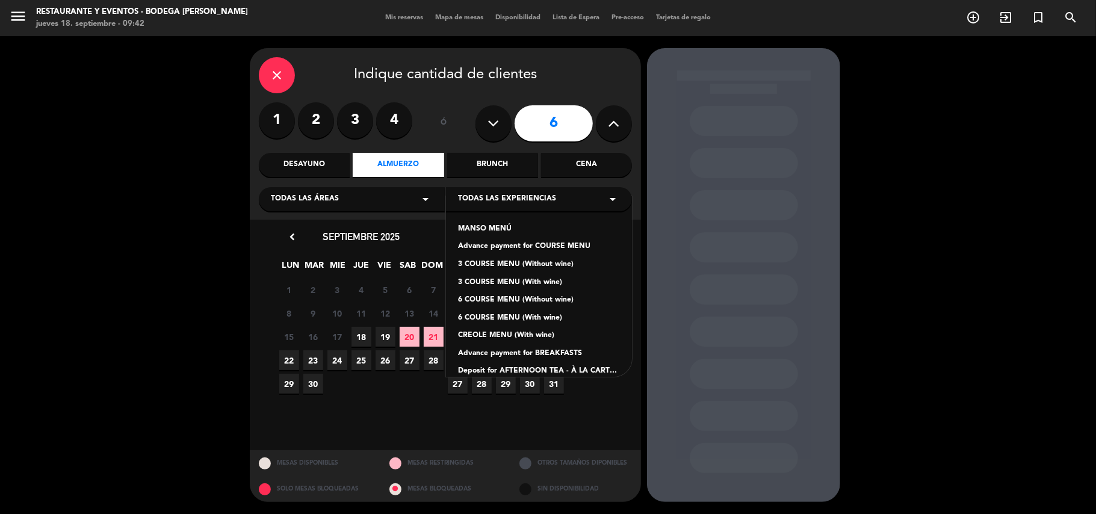
click at [280, 64] on div "close" at bounding box center [277, 75] width 36 height 36
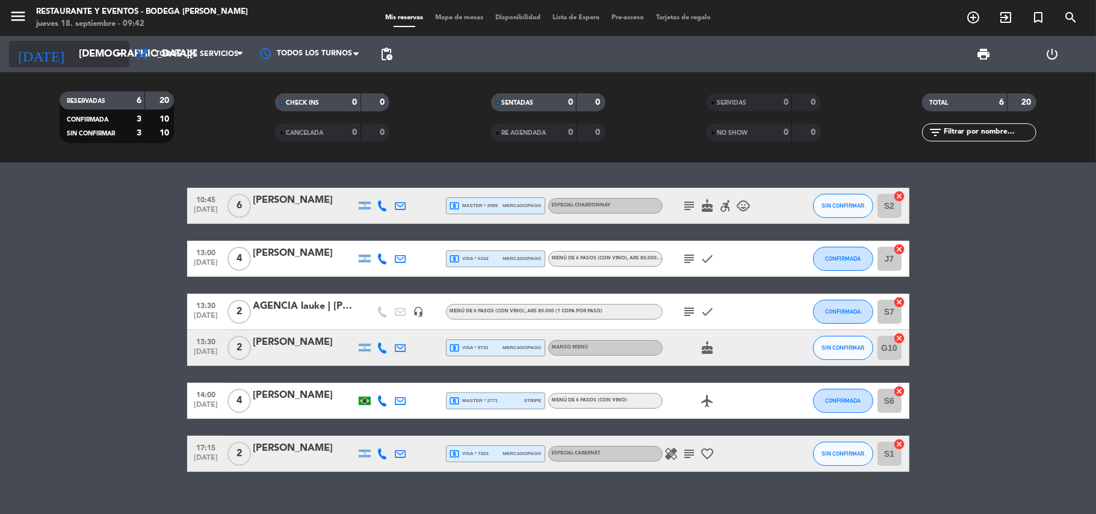
click at [82, 51] on input "[DEMOGRAPHIC_DATA][DATE]" at bounding box center [138, 54] width 130 height 23
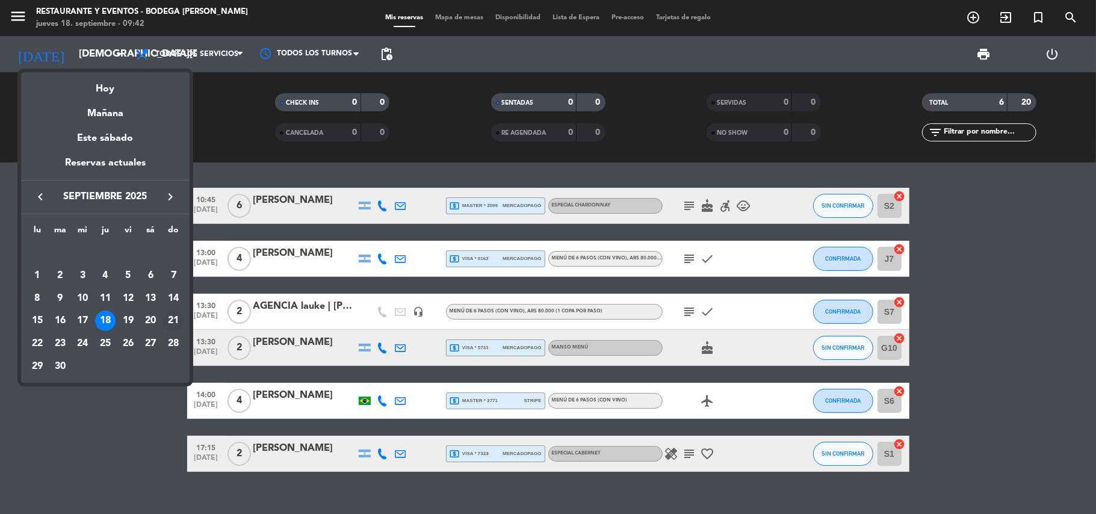
click at [169, 321] on div "21" at bounding box center [173, 320] width 20 height 20
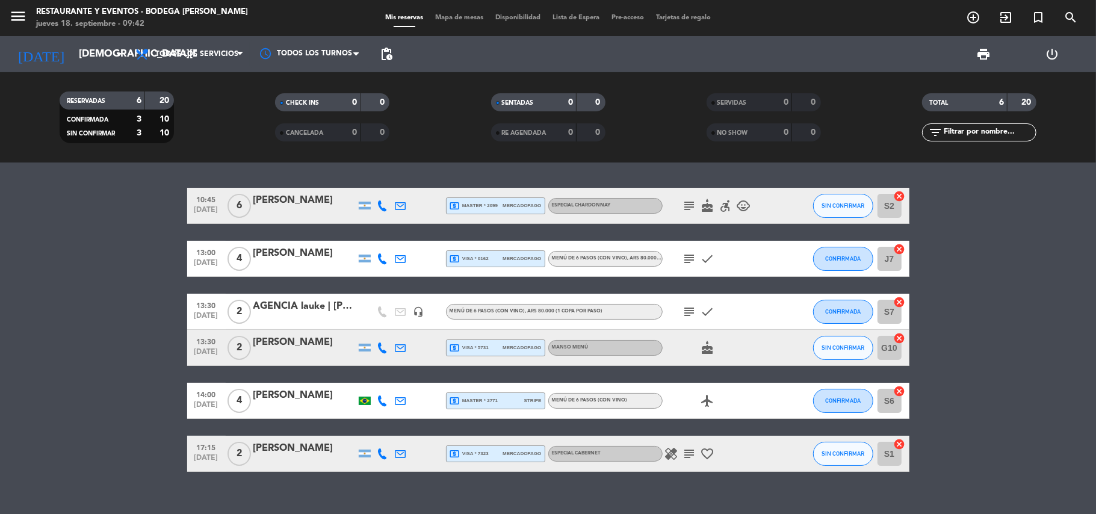
type input "[DATE]"
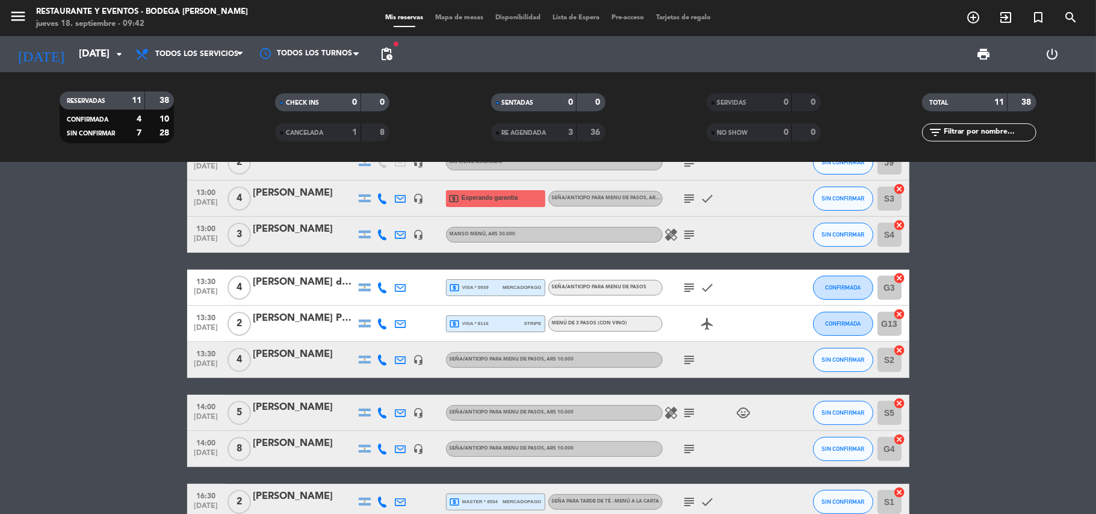
scroll to position [160, 0]
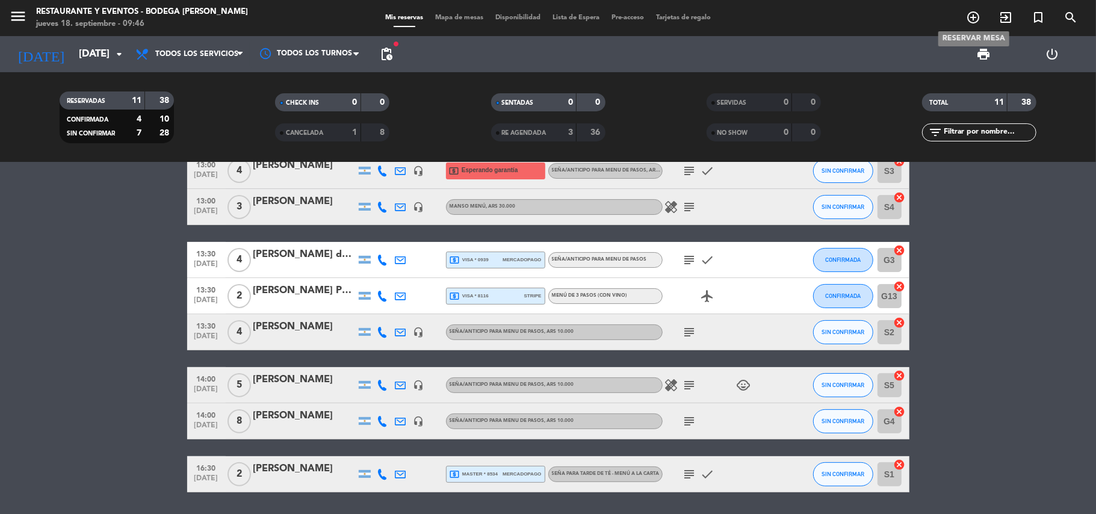
click at [973, 11] on icon "add_circle_outline" at bounding box center [973, 17] width 14 height 14
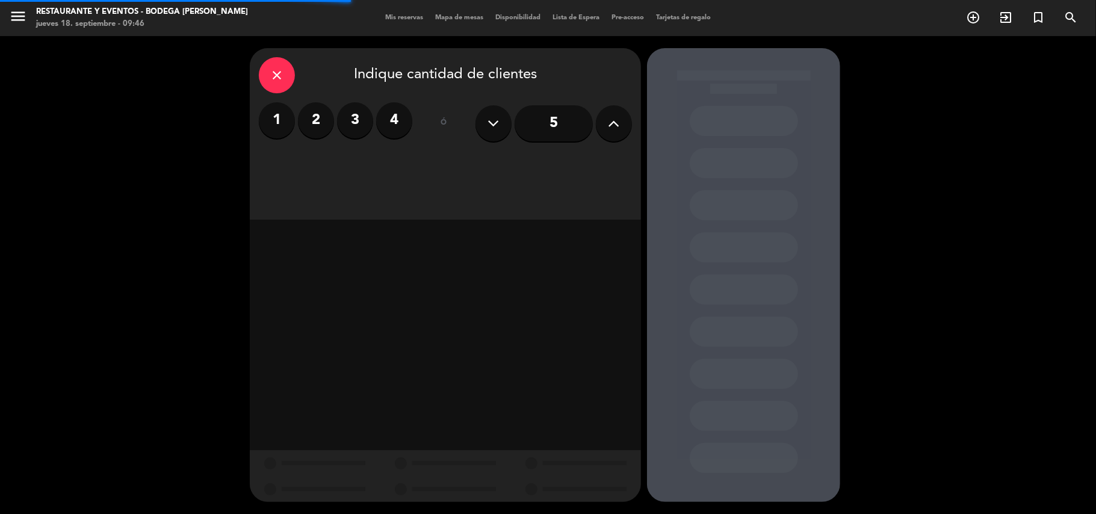
drag, startPoint x: 356, startPoint y: 118, endPoint x: 379, endPoint y: 135, distance: 28.4
click at [356, 123] on label "3" at bounding box center [355, 120] width 36 height 36
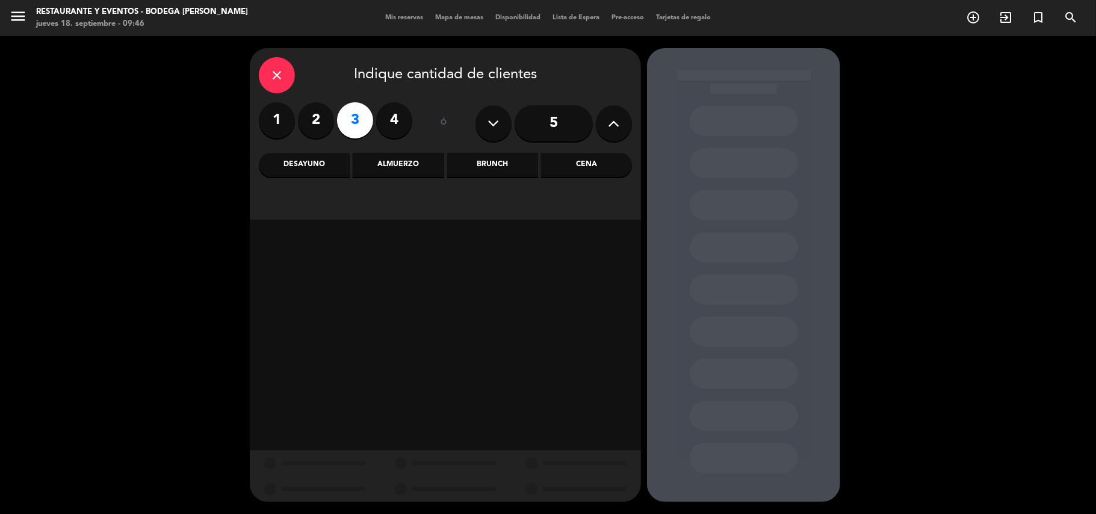
click at [489, 160] on div "Brunch" at bounding box center [492, 165] width 91 height 24
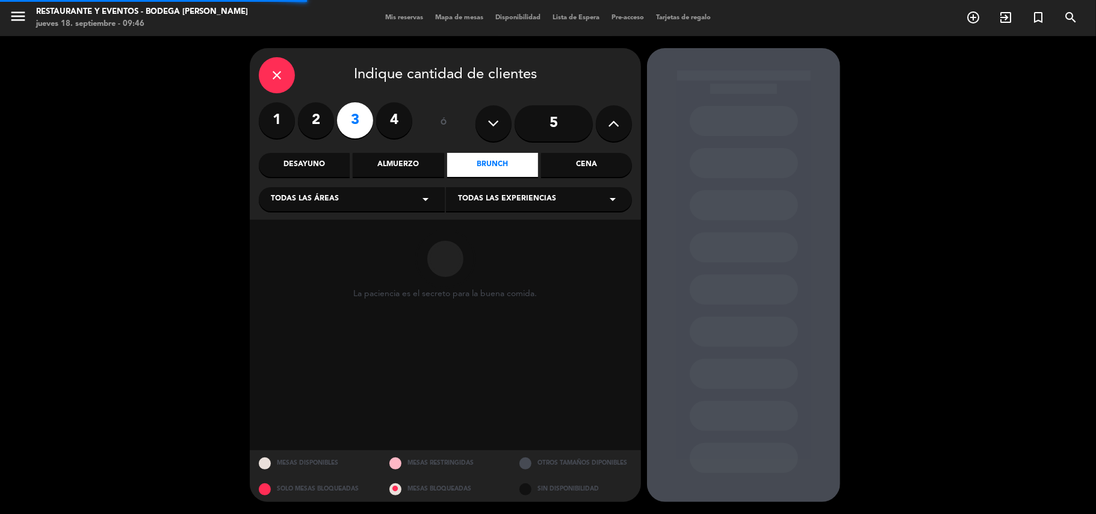
click at [496, 196] on div "Todas las experiencias arrow_drop_down" at bounding box center [539, 199] width 186 height 24
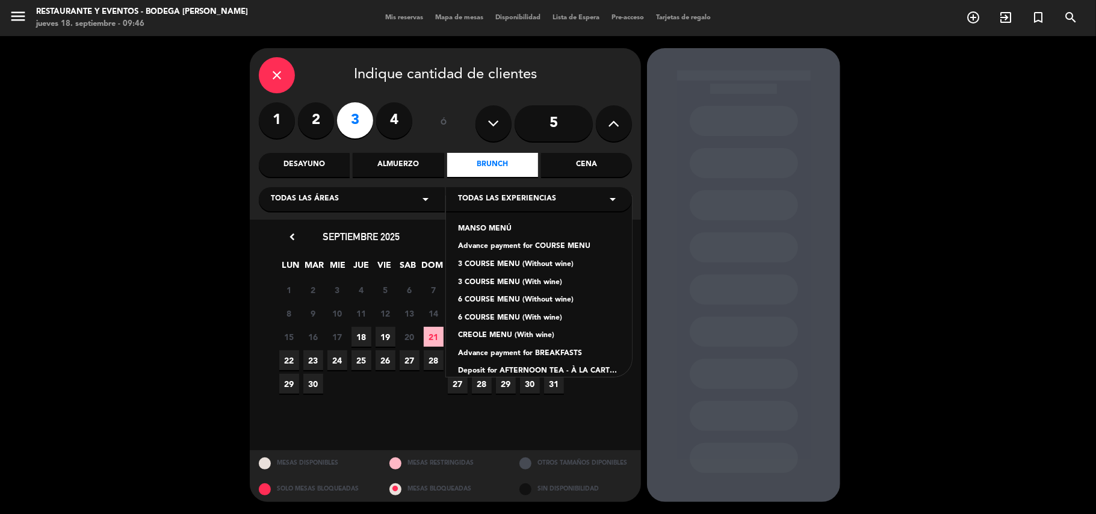
click at [532, 367] on div "Deposit for AFTERNOON TEA - À LA CARTE MENU" at bounding box center [539, 371] width 162 height 12
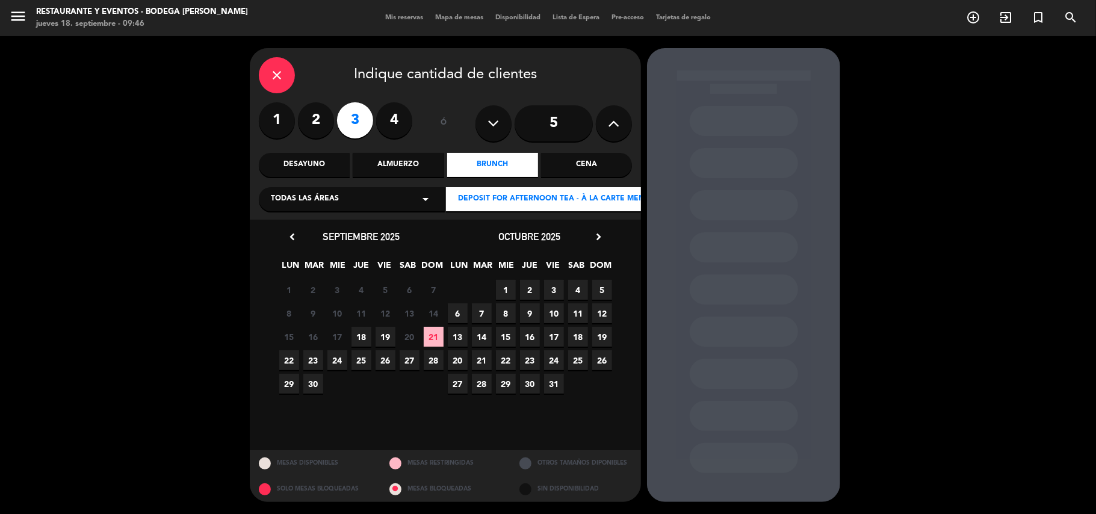
click at [362, 333] on span "18" at bounding box center [361, 337] width 20 height 20
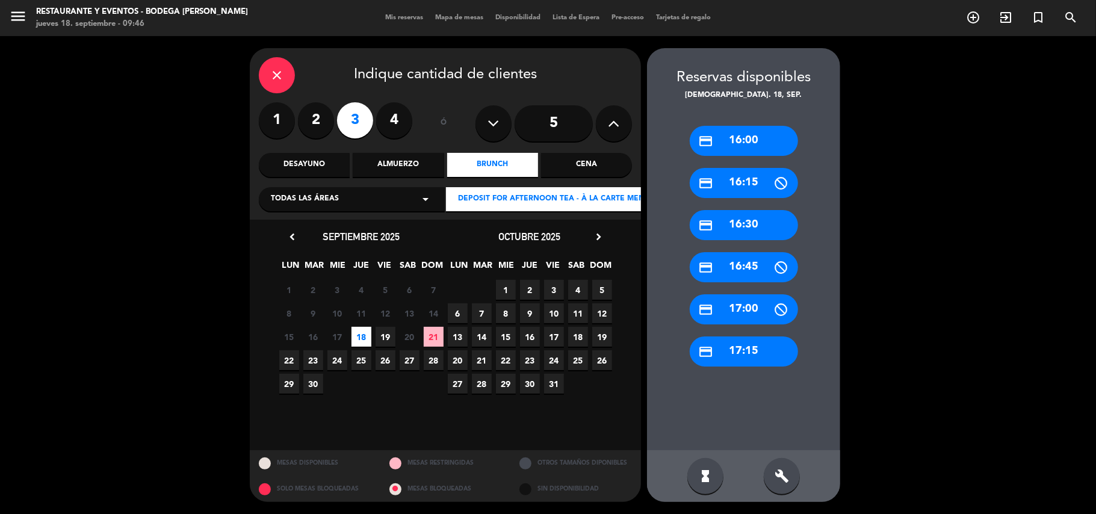
click at [732, 149] on div "credit_card 16:00" at bounding box center [743, 141] width 108 height 30
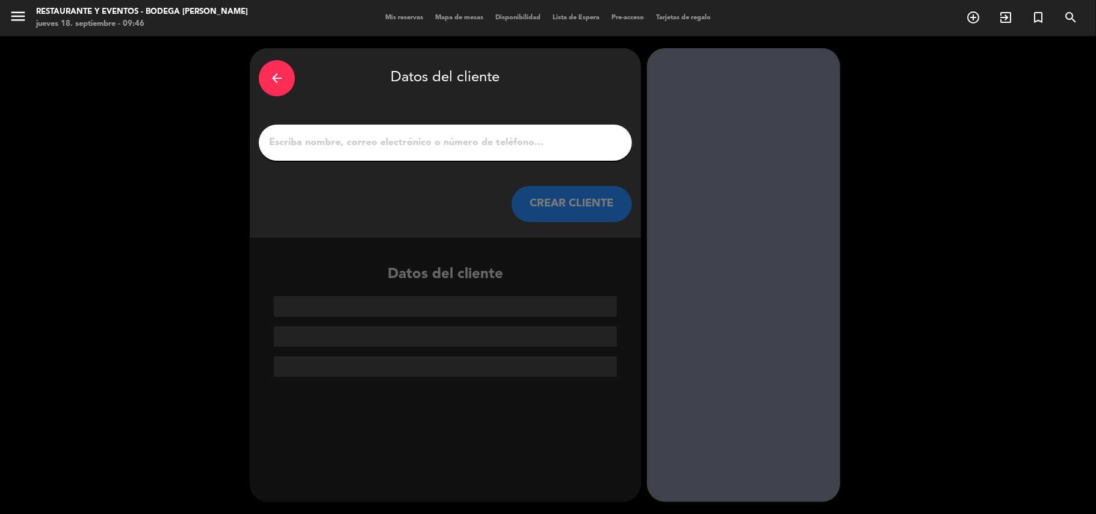
click at [496, 140] on input "1" at bounding box center [445, 142] width 355 height 17
paste input "[PERSON_NAME]"
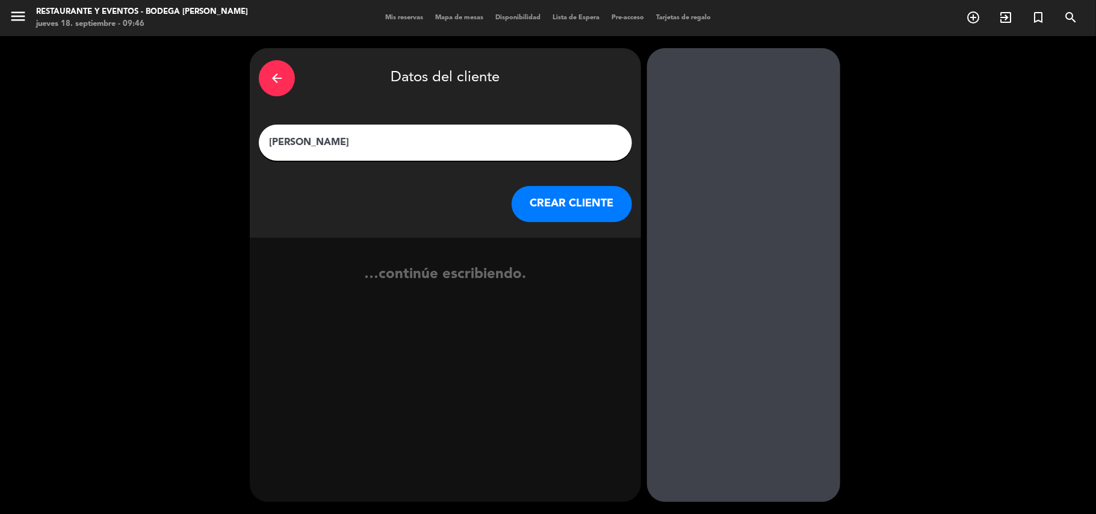
type input "[PERSON_NAME]"
click at [579, 203] on button "CREAR CLIENTE" at bounding box center [571, 204] width 120 height 36
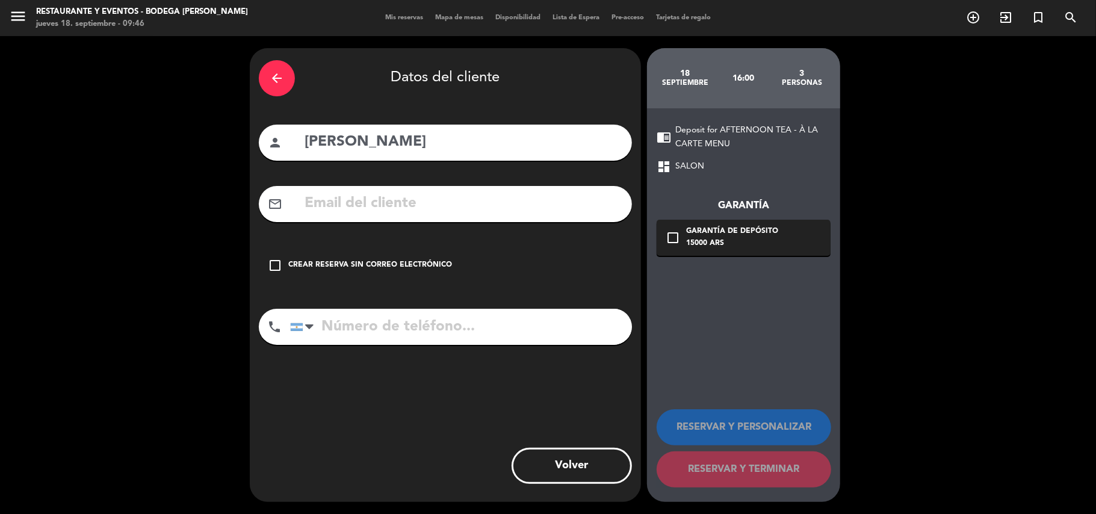
click at [463, 197] on input "text" at bounding box center [462, 203] width 319 height 25
paste input "[PERSON_NAME][EMAIL_ADDRESS][PERSON_NAME][PERSON_NAME][DOMAIN_NAME]"
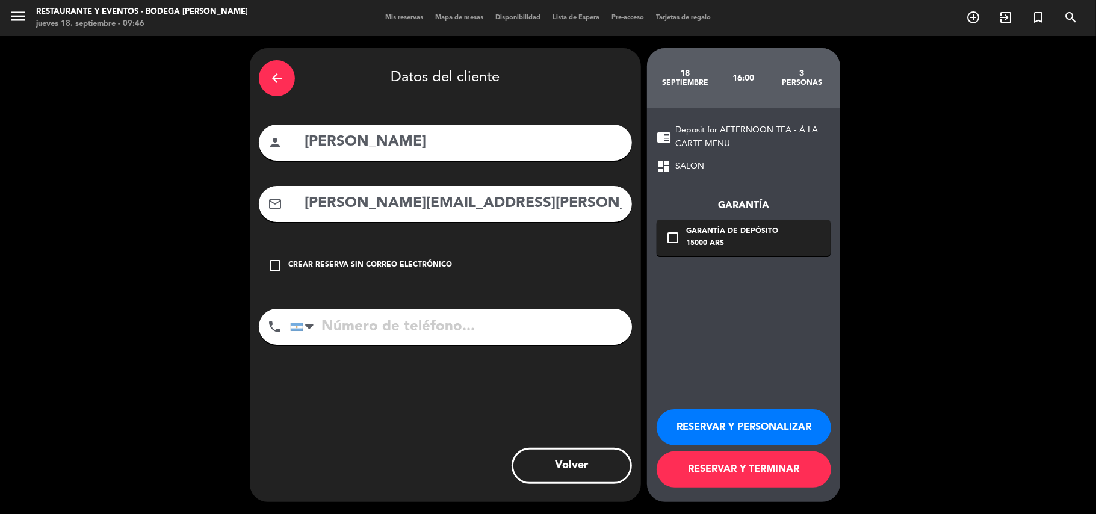
type input "[PERSON_NAME][EMAIL_ADDRESS][PERSON_NAME][PERSON_NAME][DOMAIN_NAME]"
click at [446, 328] on input "tel" at bounding box center [461, 327] width 342 height 36
paste input "[PHONE_NUMBER]"
type input "[PHONE_NUMBER]"
click at [741, 415] on button "RESERVAR Y PERSONALIZAR" at bounding box center [743, 427] width 174 height 36
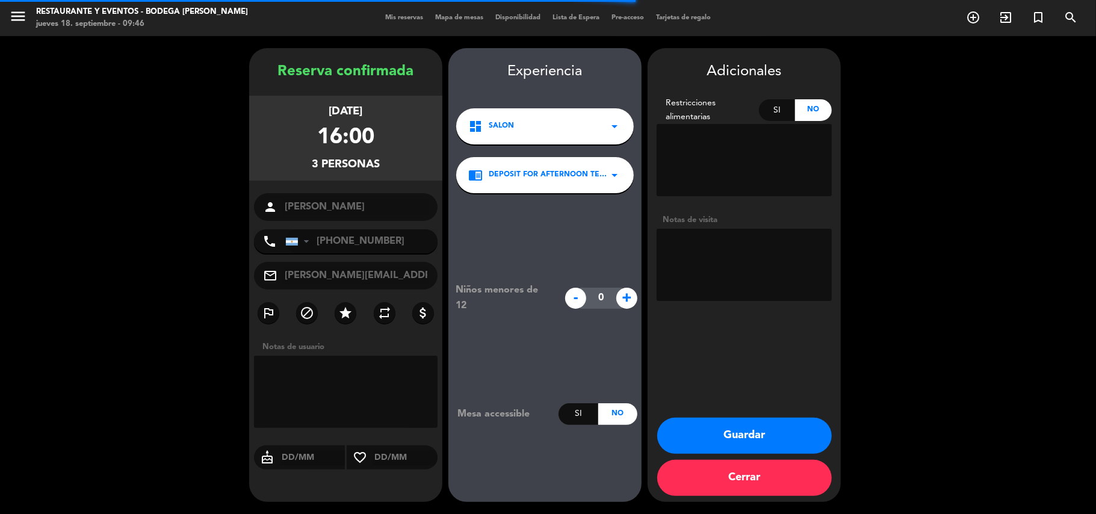
click at [744, 430] on button "Guardar" at bounding box center [744, 436] width 174 height 36
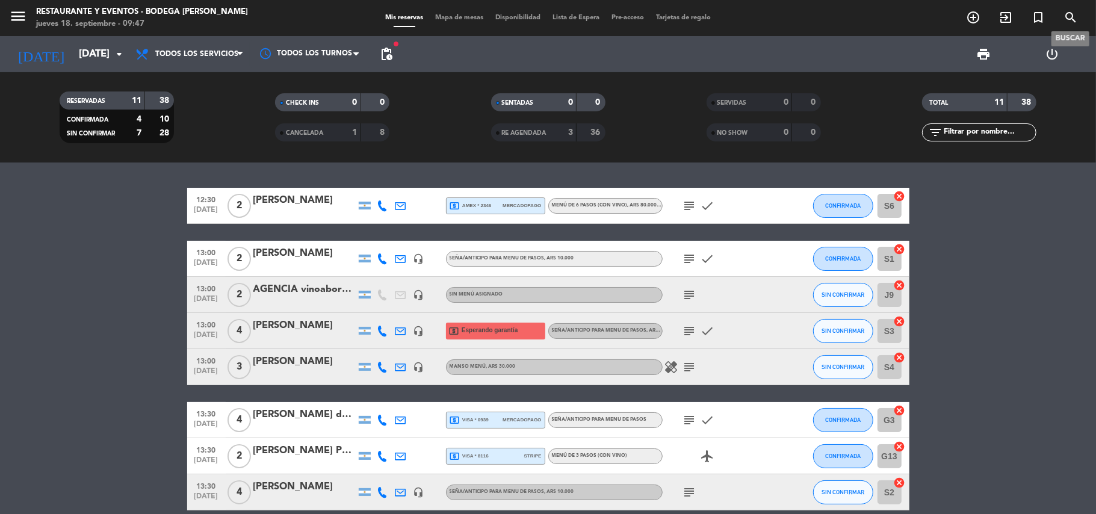
click at [1066, 15] on icon "search" at bounding box center [1070, 17] width 14 height 14
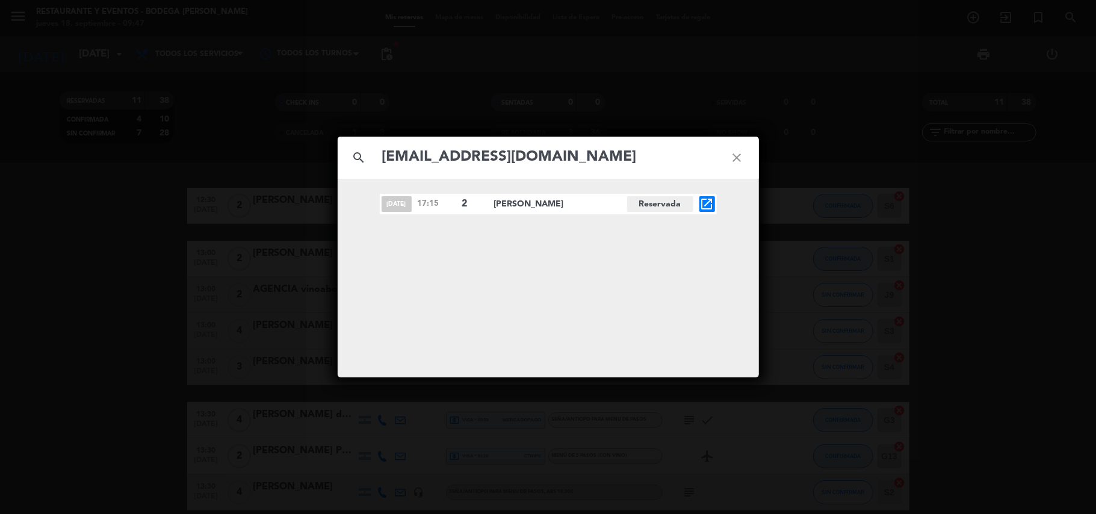
type input "[EMAIL_ADDRESS][DOMAIN_NAME]"
click at [708, 200] on icon "open_in_new" at bounding box center [707, 204] width 14 height 14
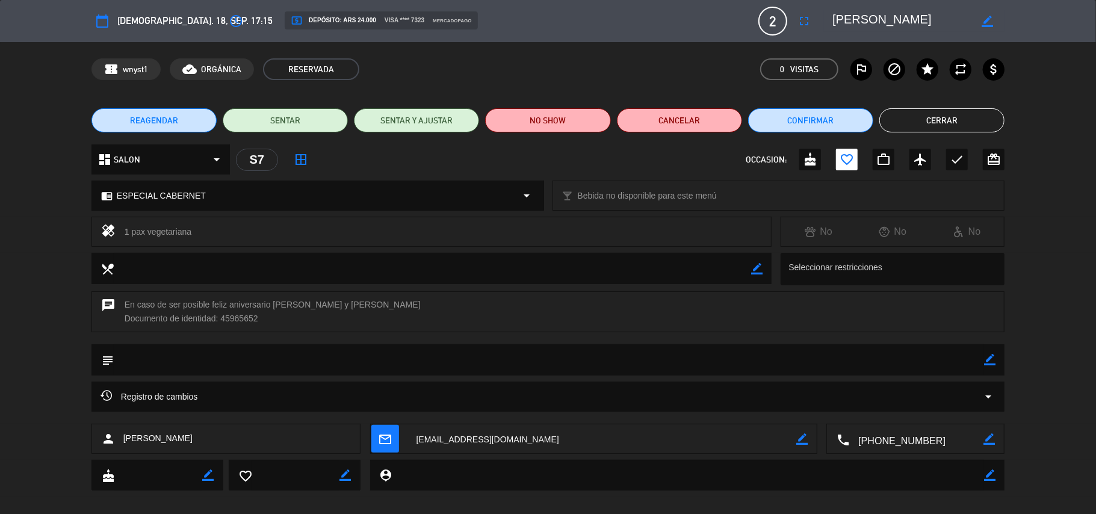
click at [874, 25] on textarea at bounding box center [901, 21] width 138 height 22
click at [985, 356] on icon "border_color" at bounding box center [989, 359] width 11 height 11
click at [967, 363] on textarea at bounding box center [549, 359] width 871 height 31
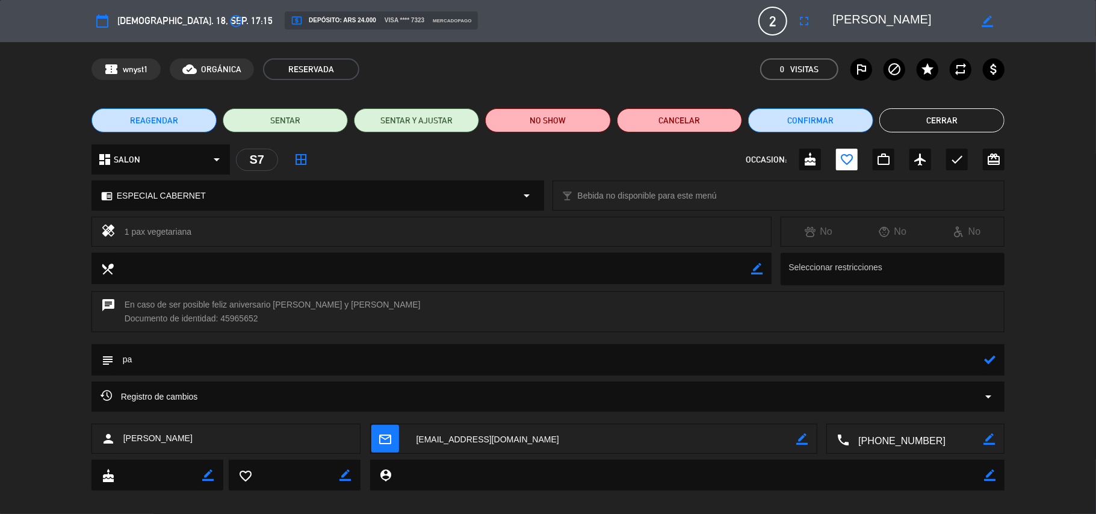
type textarea "p"
type textarea "PAGADO $24.000R5539 | COMBO CABERNET"
drag, startPoint x: 994, startPoint y: 344, endPoint x: 990, endPoint y: 359, distance: 15.0
click at [990, 357] on div at bounding box center [989, 359] width 11 height 31
click at [990, 359] on icon at bounding box center [989, 359] width 11 height 11
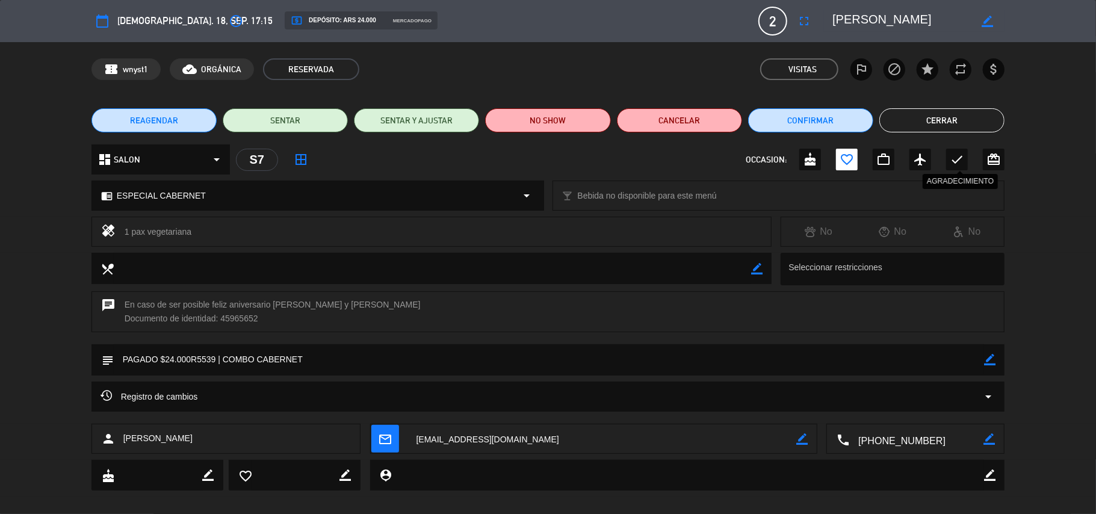
click at [954, 155] on icon "check" at bounding box center [956, 159] width 14 height 14
click at [954, 114] on button "Cerrar" at bounding box center [941, 120] width 125 height 24
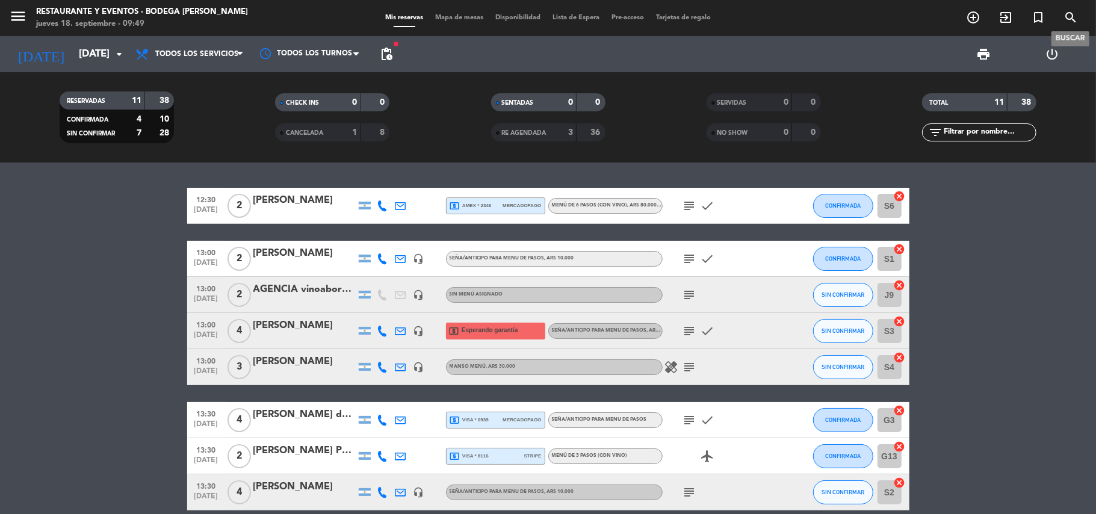
click at [1076, 13] on icon "search" at bounding box center [1070, 17] width 14 height 14
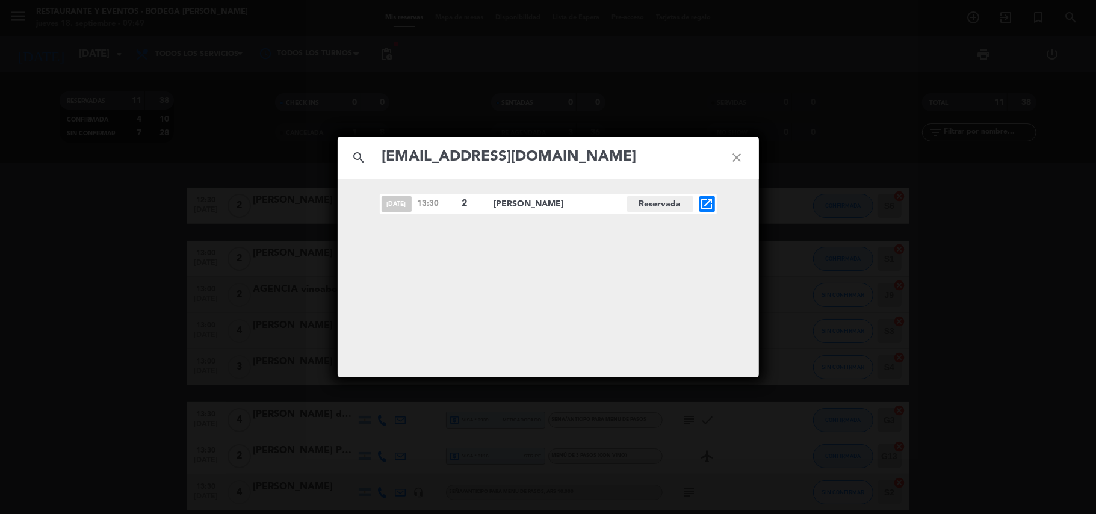
type input "[EMAIL_ADDRESS][DOMAIN_NAME]"
click at [704, 200] on icon "open_in_new" at bounding box center [707, 204] width 14 height 14
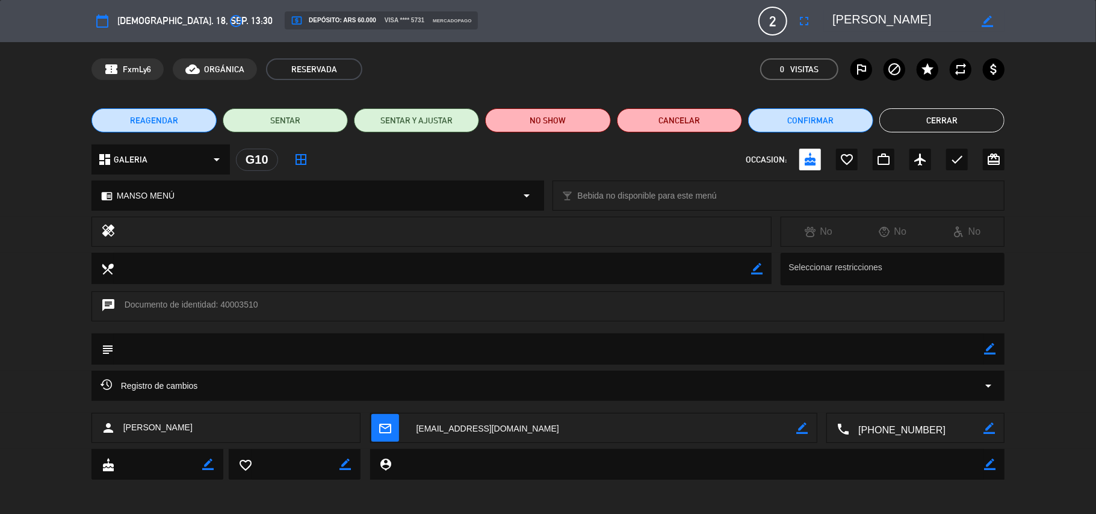
click at [872, 19] on textarea at bounding box center [901, 21] width 138 height 22
click at [985, 348] on icon "border_color" at bounding box center [989, 348] width 11 height 11
click at [971, 352] on textarea at bounding box center [549, 348] width 871 height 31
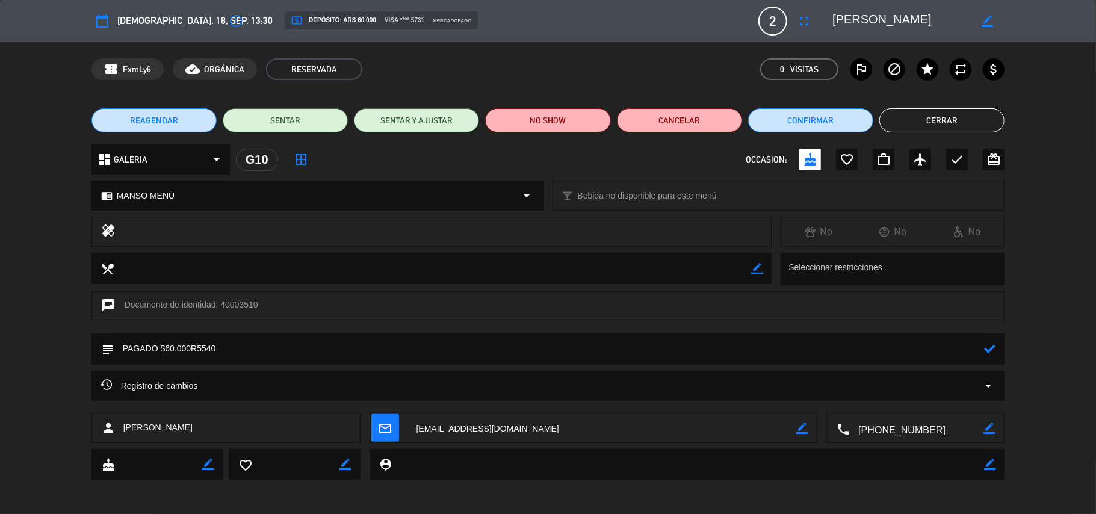
click at [863, 339] on textarea at bounding box center [549, 348] width 871 height 31
type textarea "PAGADO $60.000R5540 | MANSO MENU"
click at [987, 350] on icon at bounding box center [989, 348] width 11 height 11
click at [958, 150] on div "check" at bounding box center [957, 160] width 22 height 22
click at [955, 121] on button "Cerrar" at bounding box center [941, 120] width 125 height 24
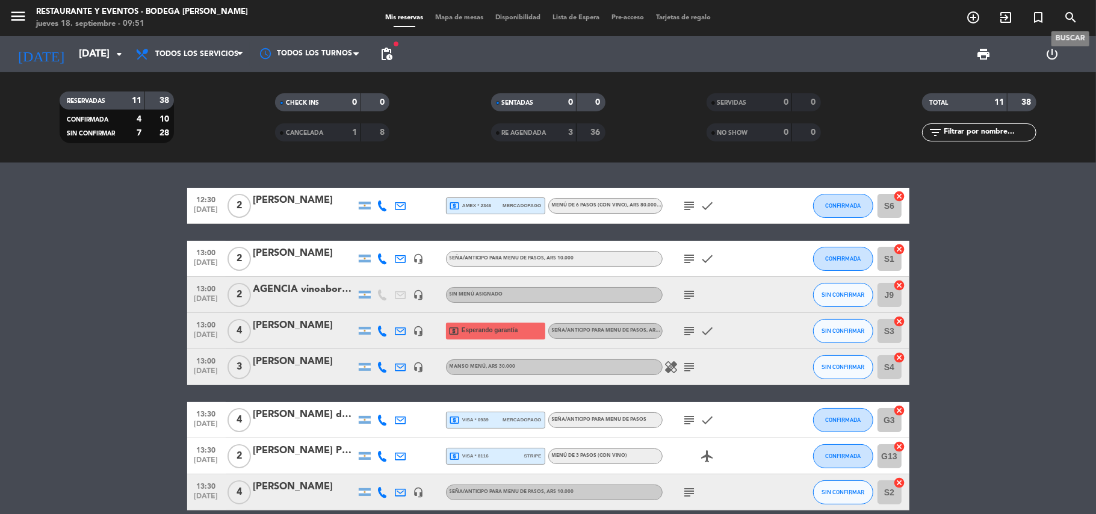
click at [1064, 22] on icon "search" at bounding box center [1070, 17] width 14 height 14
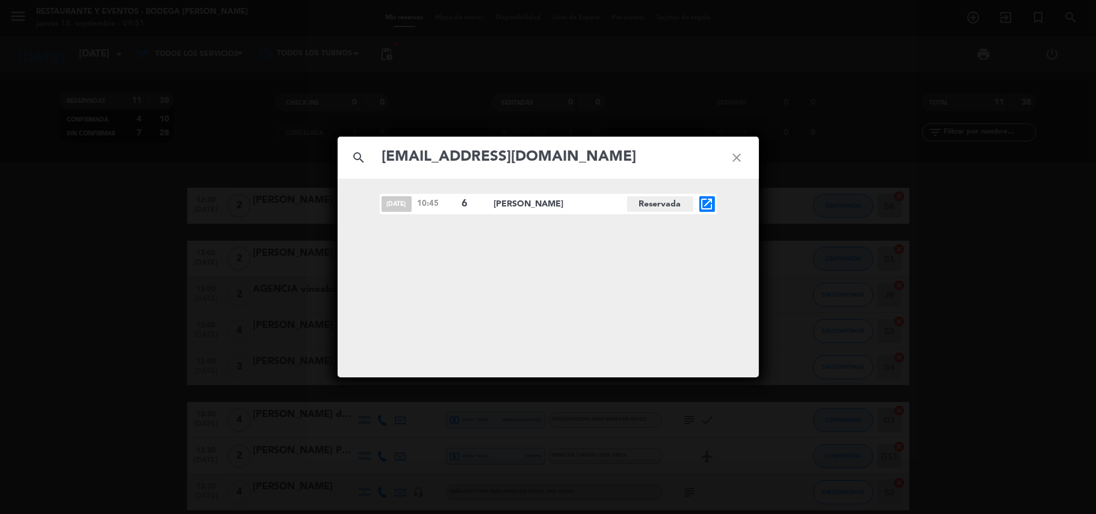
type input "[EMAIL_ADDRESS][DOMAIN_NAME]"
click at [706, 207] on icon "open_in_new" at bounding box center [707, 204] width 14 height 14
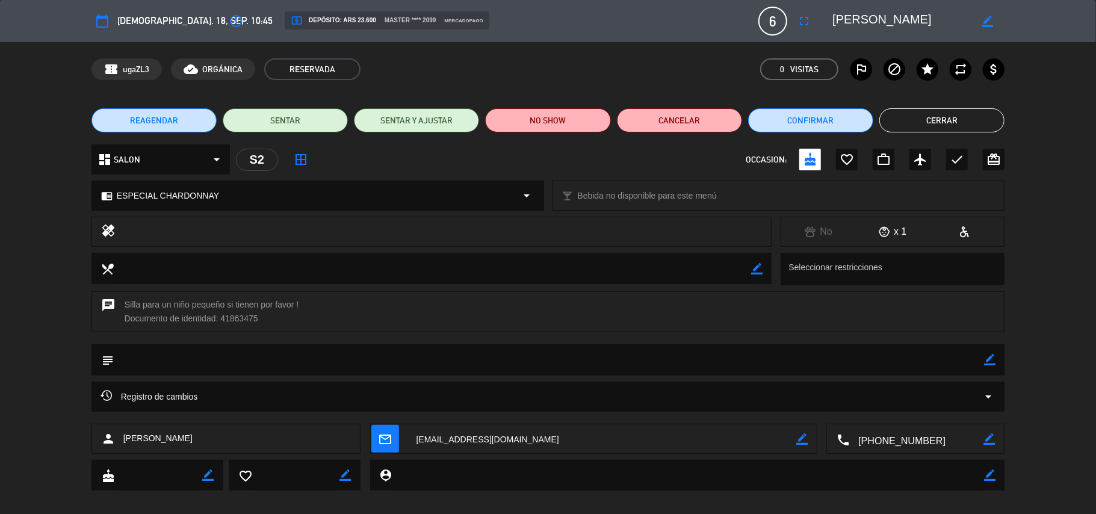
click at [871, 13] on textarea at bounding box center [901, 21] width 138 height 22
drag, startPoint x: 990, startPoint y: 357, endPoint x: 967, endPoint y: 359, distance: 22.4
click at [985, 357] on icon "border_color" at bounding box center [989, 359] width 11 height 11
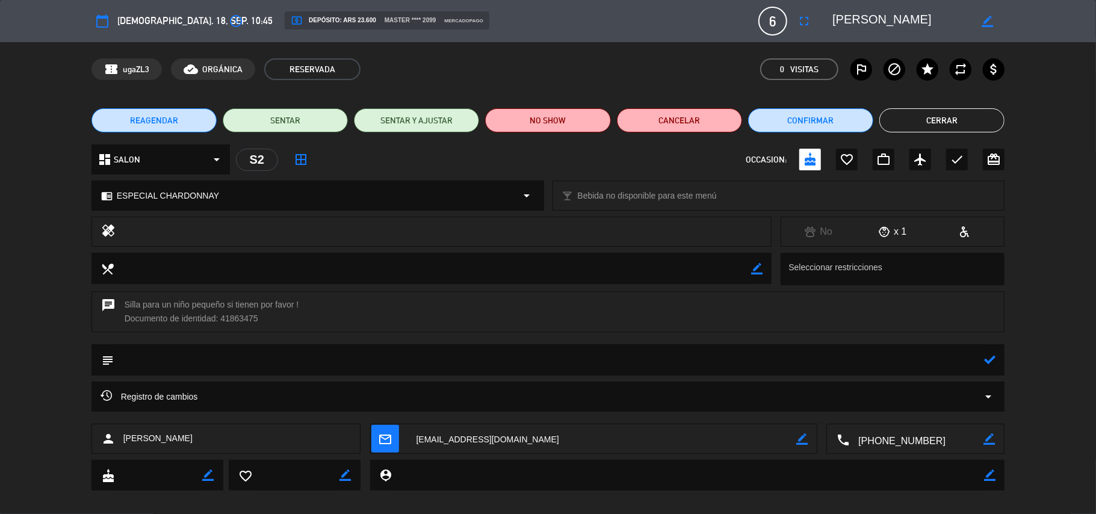
click at [961, 361] on textarea at bounding box center [549, 359] width 871 height 31
type textarea "p"
type textarea "PAGADO $23.600R5542 | COMBO CHARDONNAY"
click at [987, 356] on icon at bounding box center [989, 359] width 11 height 11
click at [963, 161] on icon "check" at bounding box center [956, 159] width 14 height 14
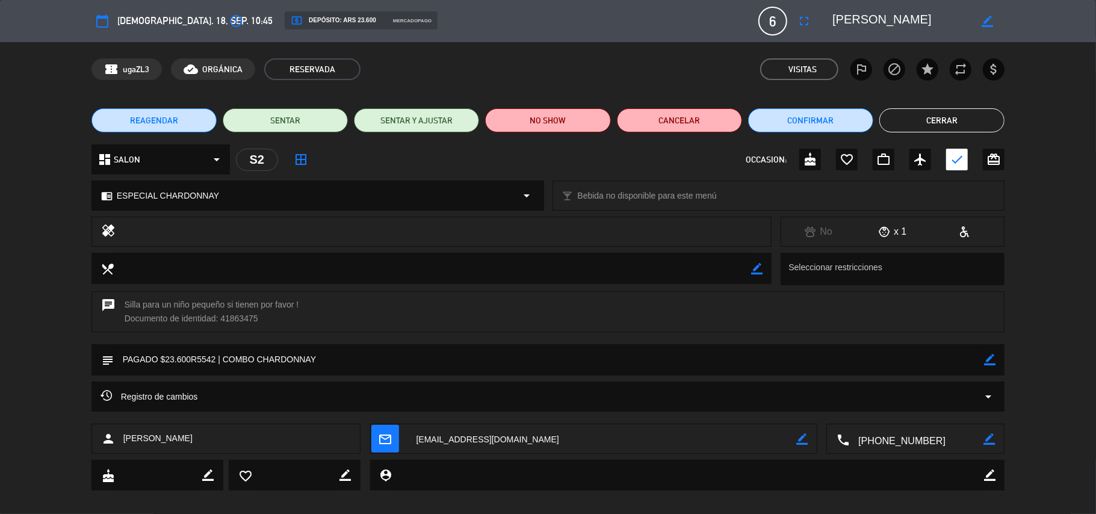
click at [963, 123] on button "Cerrar" at bounding box center [941, 120] width 125 height 24
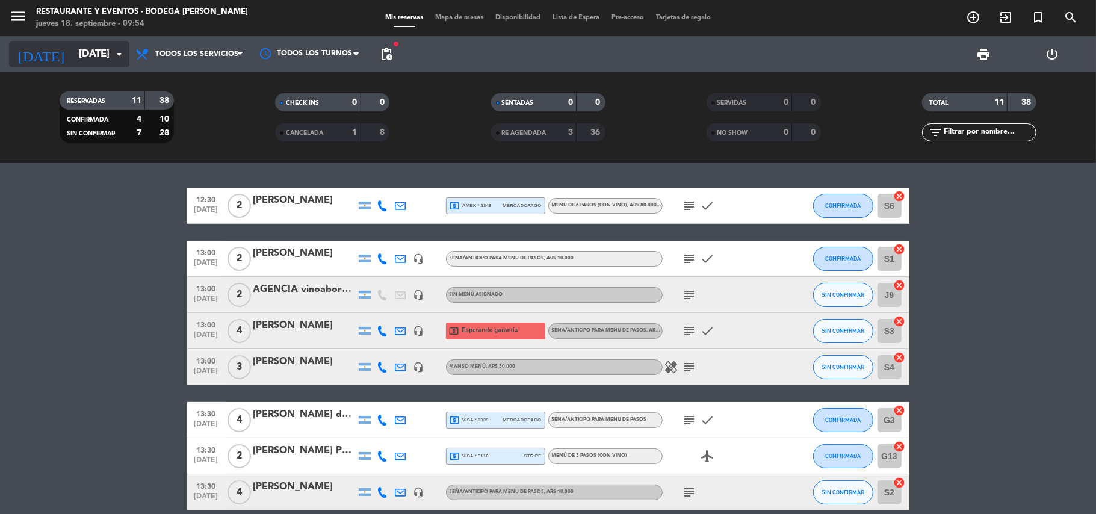
click at [73, 53] on input "[DATE]" at bounding box center [138, 54] width 130 height 23
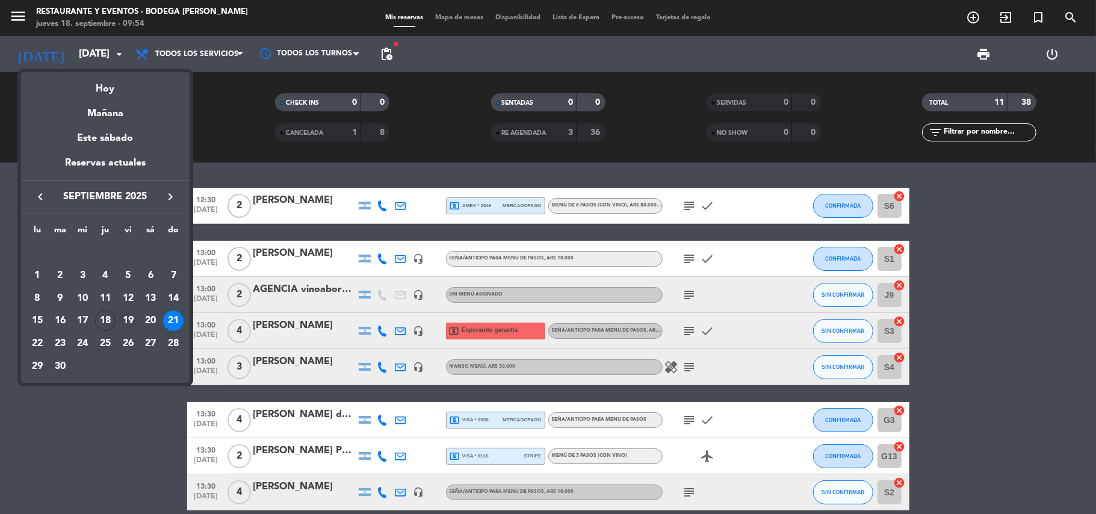
click at [128, 321] on div "19" at bounding box center [128, 320] width 20 height 20
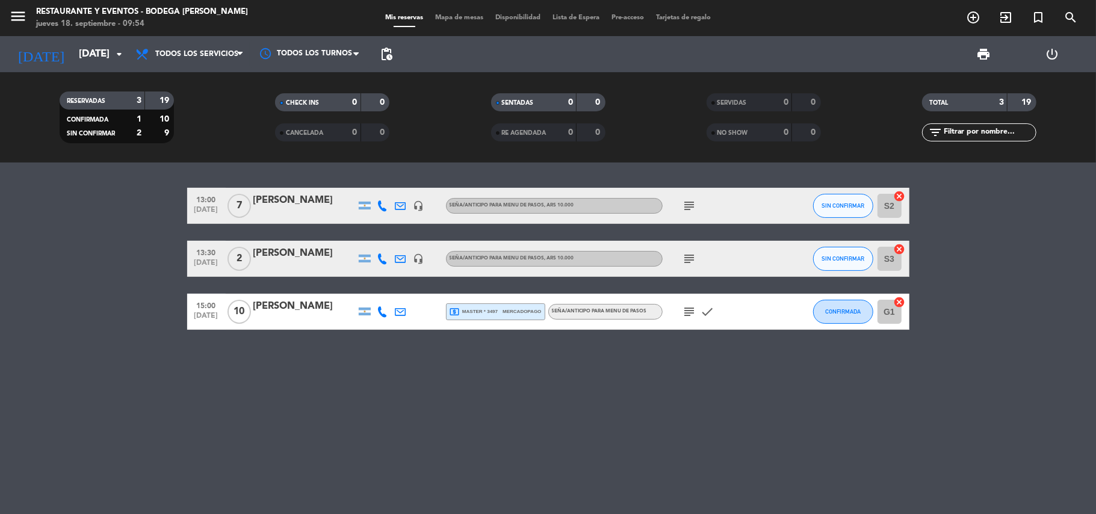
click at [686, 256] on icon "subject" at bounding box center [689, 258] width 14 height 14
click at [686, 257] on icon "subject" at bounding box center [689, 258] width 14 height 14
click at [692, 264] on icon "subject" at bounding box center [689, 258] width 14 height 14
click at [692, 265] on div at bounding box center [690, 267] width 8 height 4
click at [97, 51] on input "[DATE]" at bounding box center [138, 54] width 130 height 23
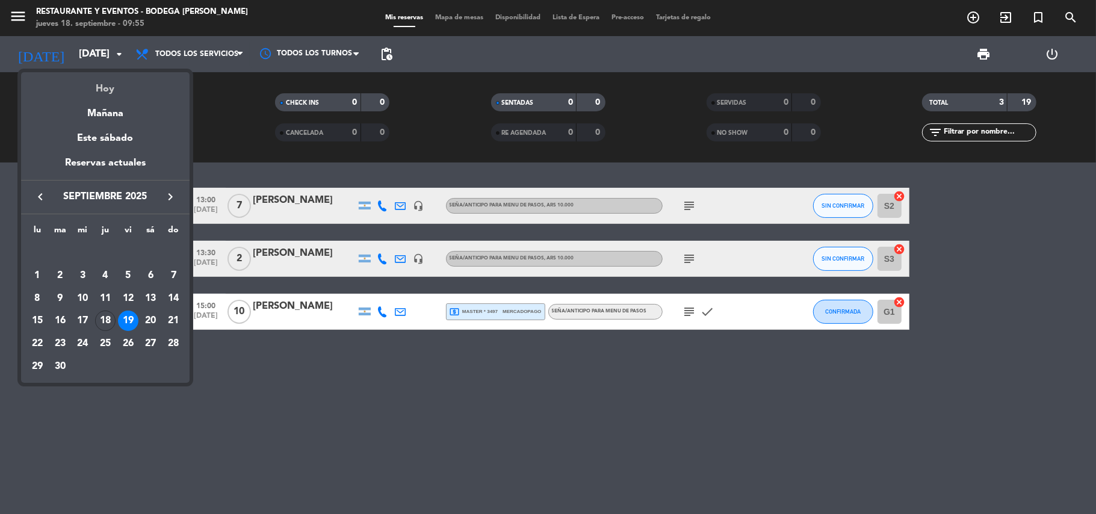
click at [102, 90] on div "Hoy" at bounding box center [105, 84] width 168 height 25
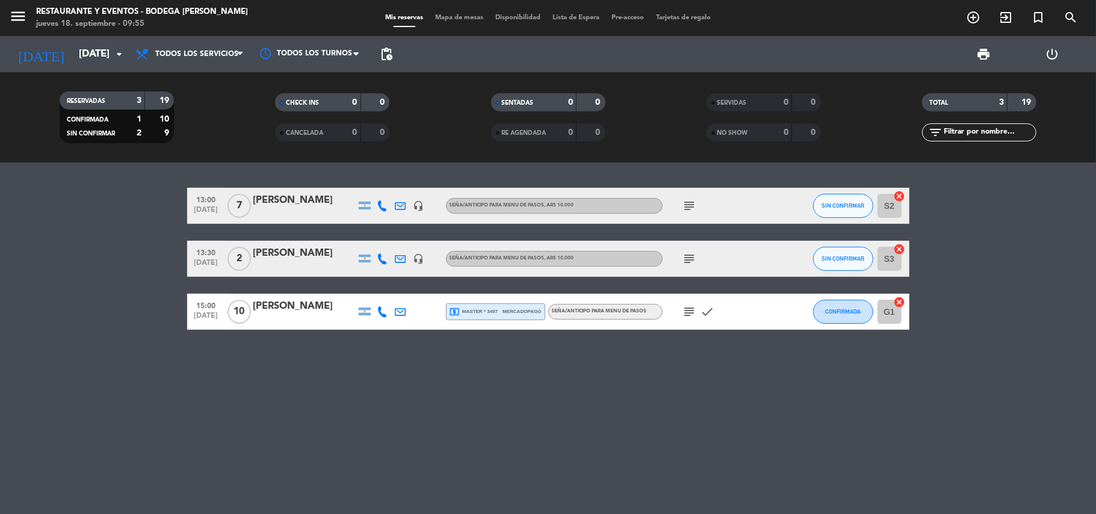
type input "[DEMOGRAPHIC_DATA][DATE]"
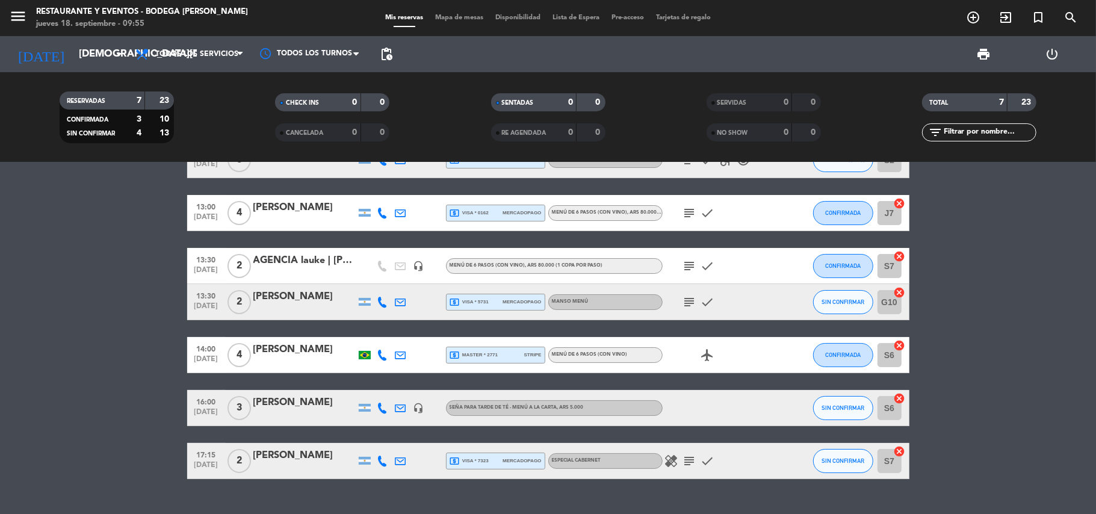
scroll to position [70, 0]
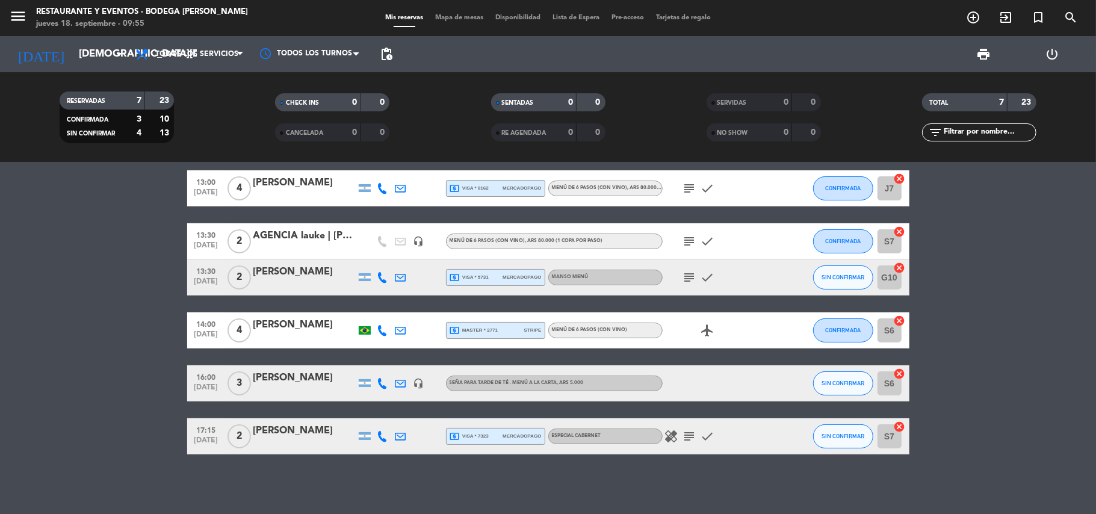
click at [289, 375] on div "[PERSON_NAME]" at bounding box center [304, 378] width 102 height 16
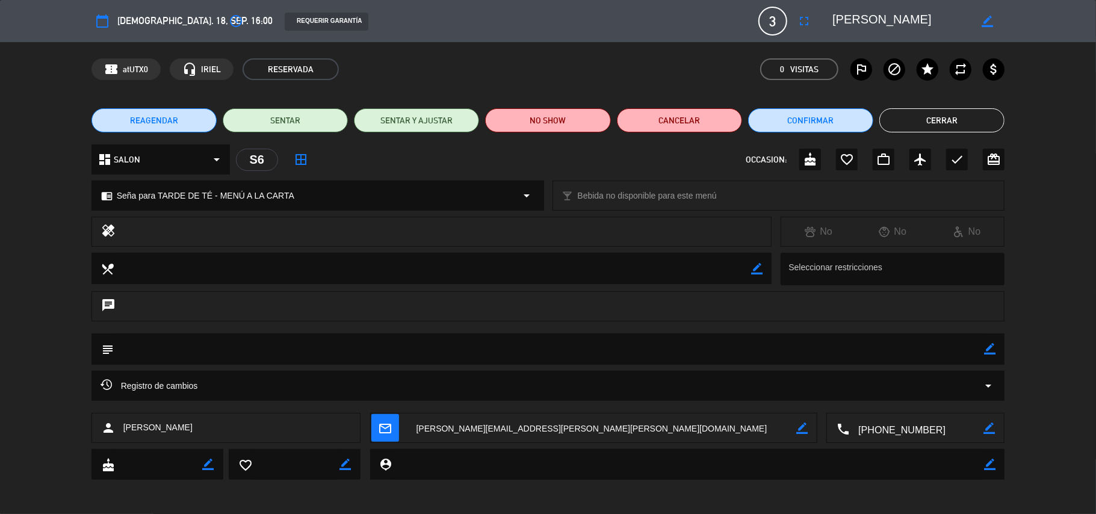
click at [874, 16] on textarea at bounding box center [901, 21] width 138 height 22
click at [988, 351] on icon "border_color" at bounding box center [989, 348] width 11 height 11
click at [985, 351] on icon at bounding box center [989, 348] width 11 height 11
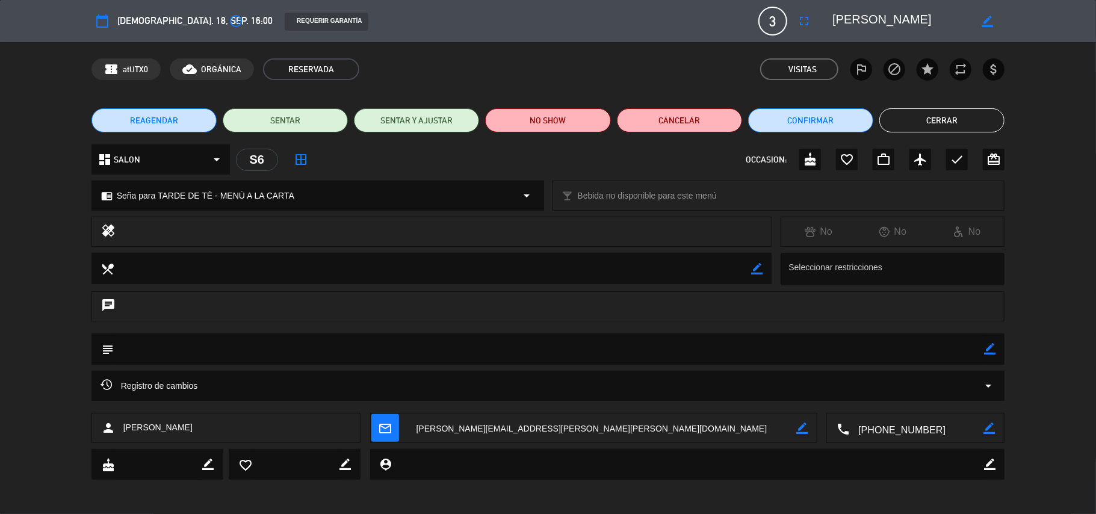
click at [987, 345] on icon "border_color" at bounding box center [989, 348] width 11 height 11
click at [960, 354] on textarea at bounding box center [549, 348] width 871 height 31
type textarea "SEÑA $15.000T5543"
click at [990, 344] on icon at bounding box center [989, 348] width 11 height 11
click at [956, 154] on icon "check" at bounding box center [956, 159] width 14 height 14
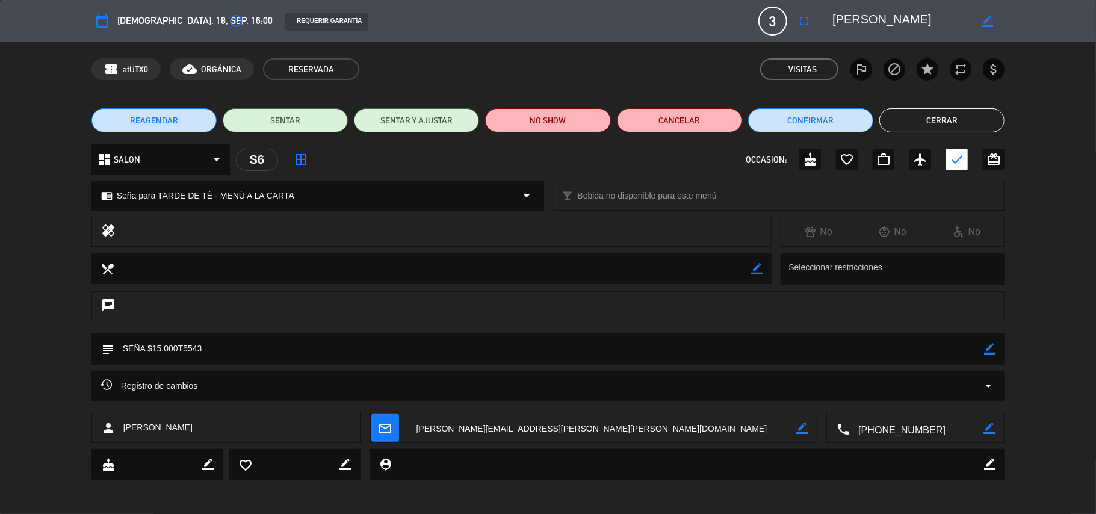
click at [951, 120] on button "Cerrar" at bounding box center [941, 120] width 125 height 24
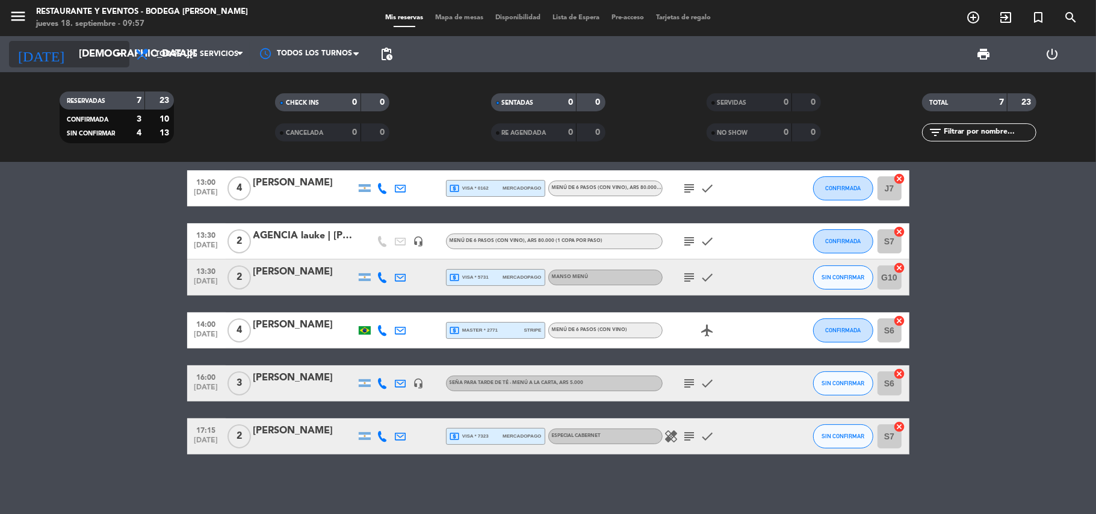
click at [78, 58] on input "[DEMOGRAPHIC_DATA][DATE]" at bounding box center [138, 54] width 130 height 23
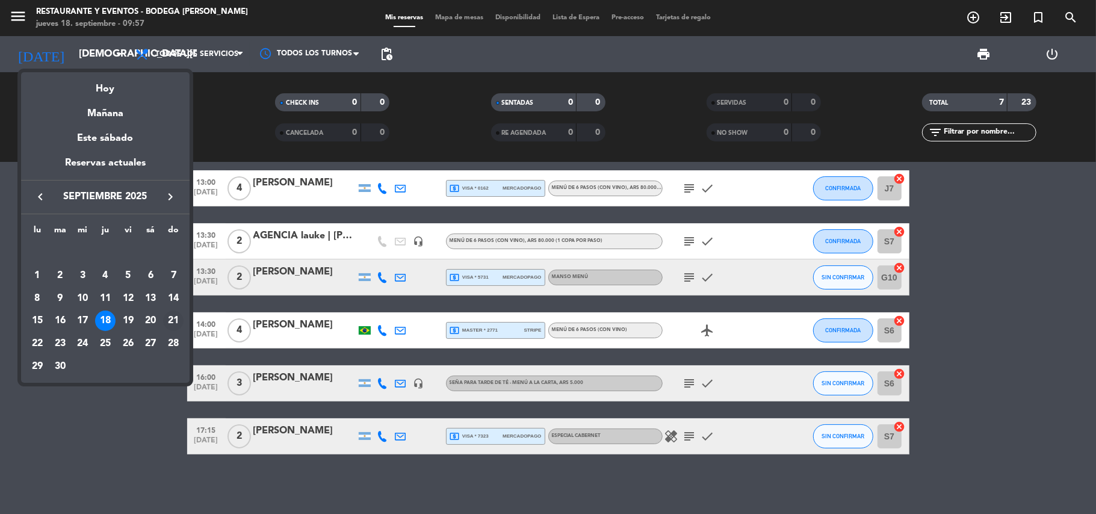
click at [168, 321] on div "21" at bounding box center [173, 320] width 20 height 20
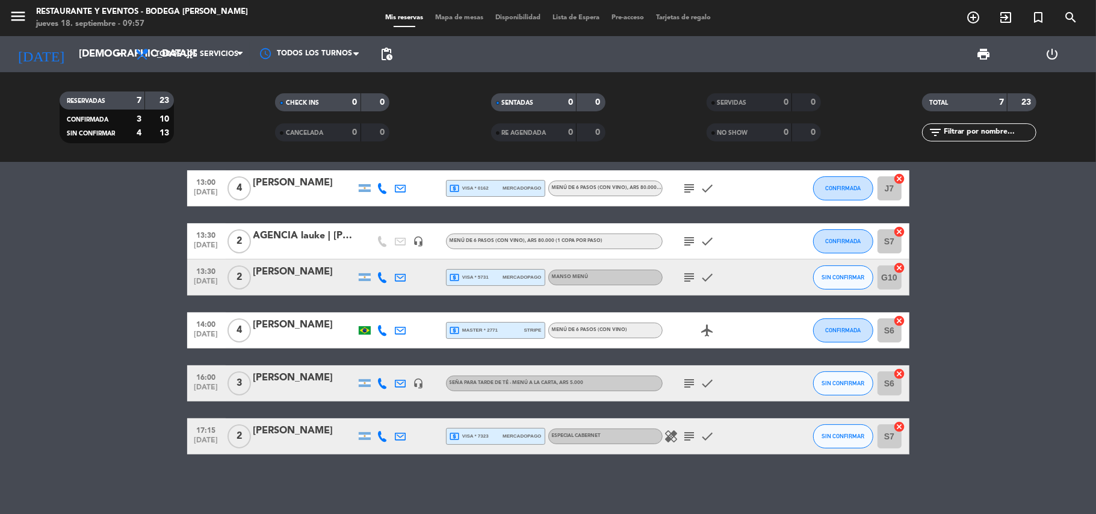
type input "[DATE]"
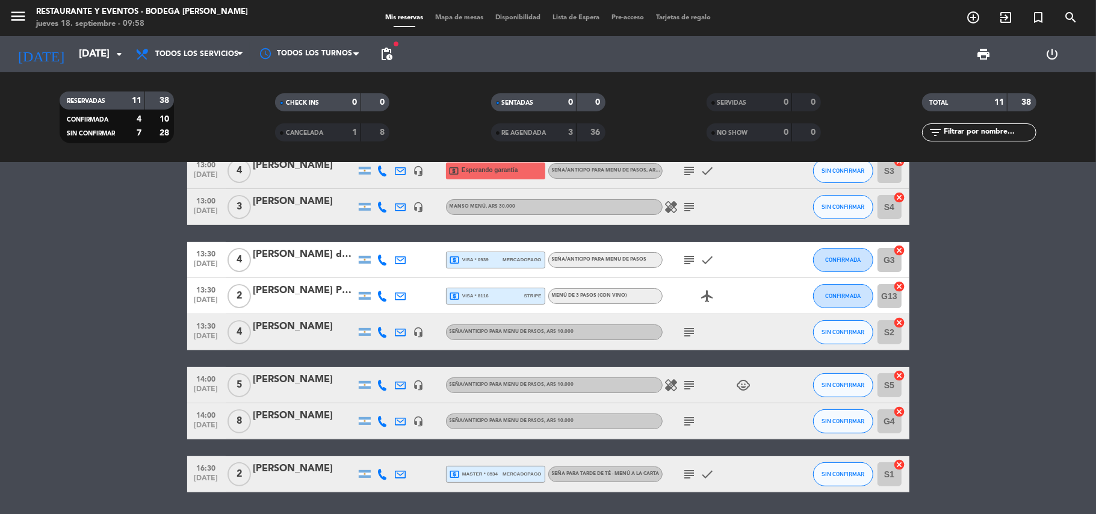
scroll to position [198, 0]
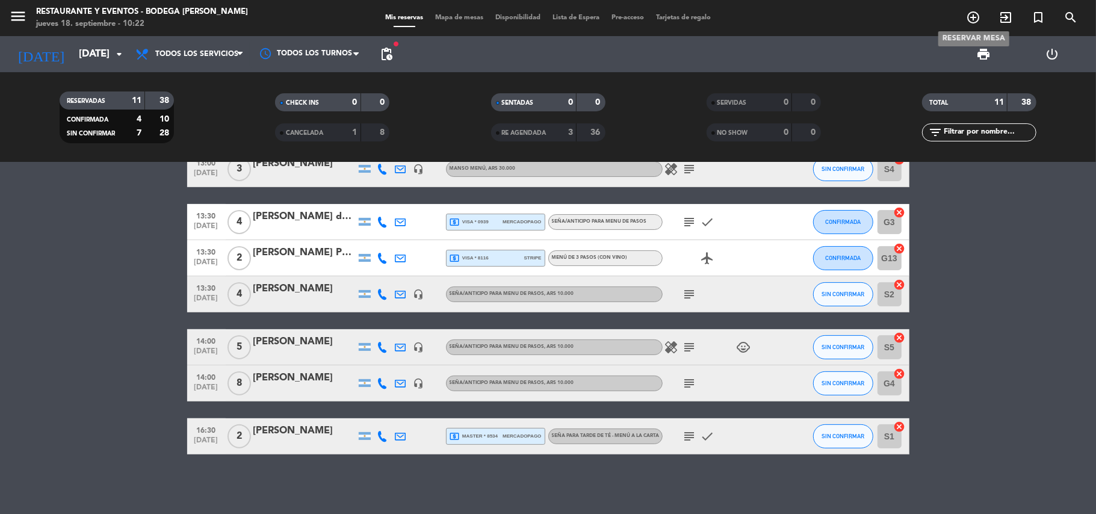
click at [966, 14] on icon "add_circle_outline" at bounding box center [973, 17] width 14 height 14
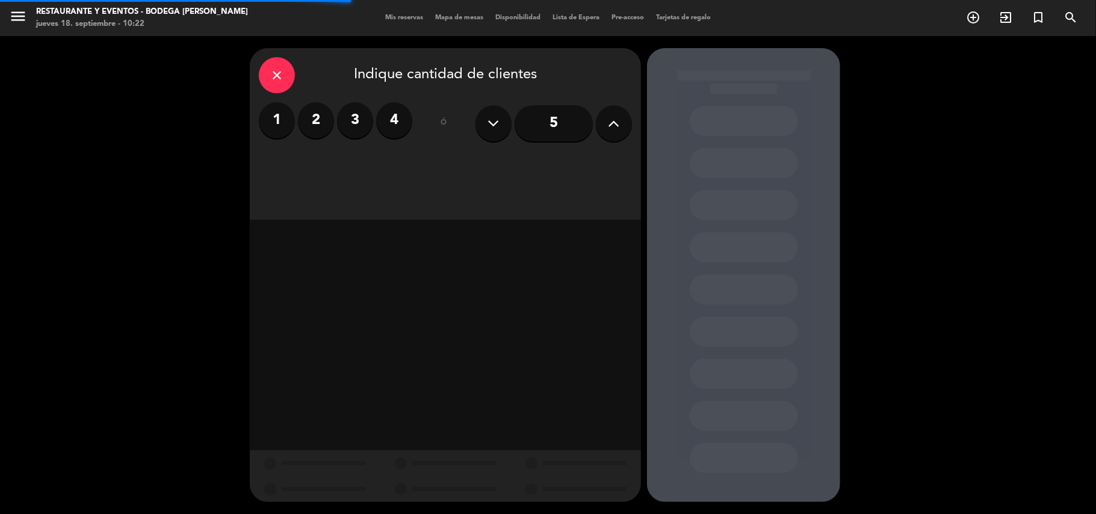
click at [355, 122] on label "3" at bounding box center [355, 120] width 36 height 36
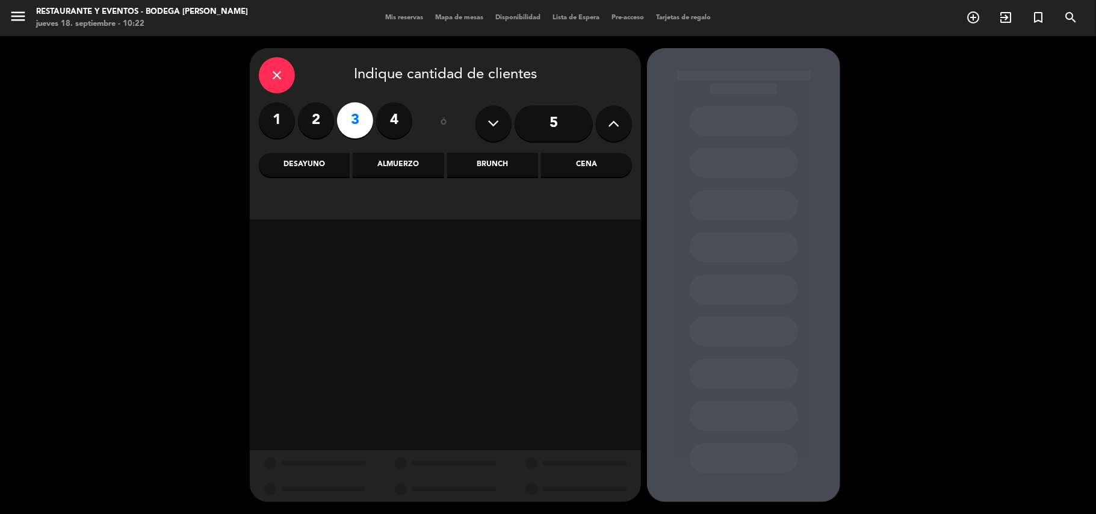
click at [410, 157] on div "Almuerzo" at bounding box center [398, 165] width 91 height 24
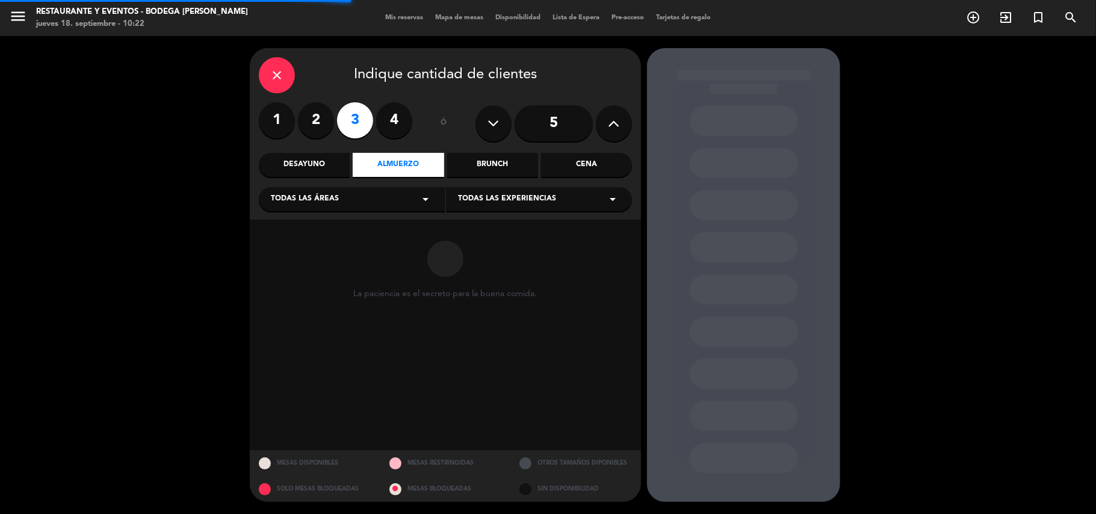
click at [492, 196] on span "Todas las experiencias" at bounding box center [507, 199] width 98 height 12
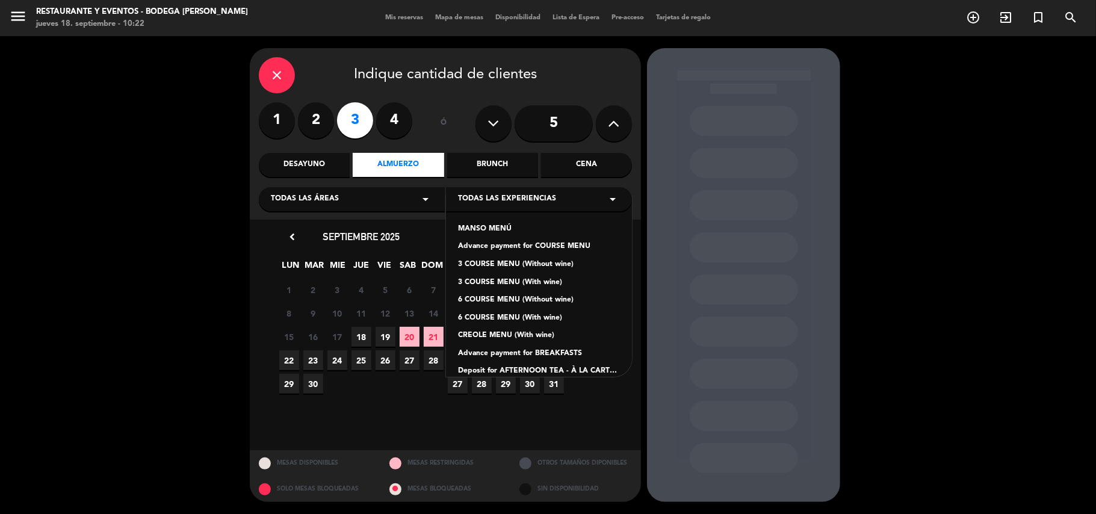
click at [516, 244] on div "Advance payment for COURSE MENU" at bounding box center [539, 247] width 162 height 12
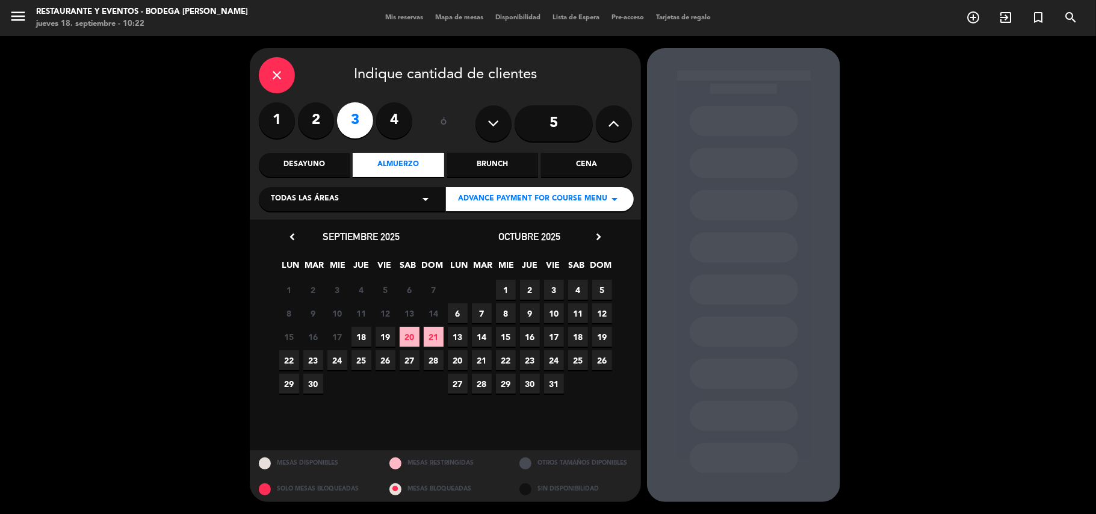
click at [389, 338] on span "19" at bounding box center [385, 337] width 20 height 20
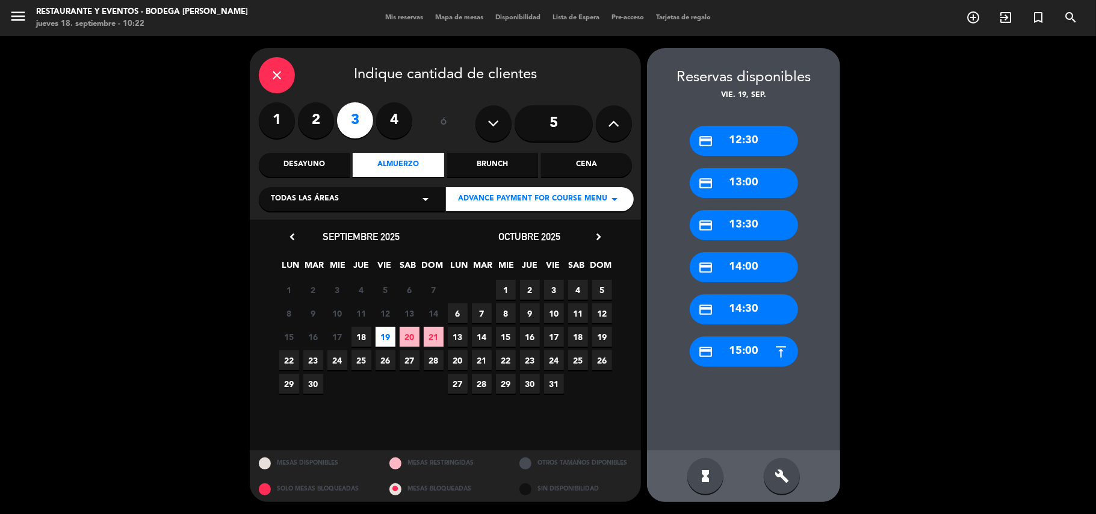
click at [723, 135] on div "credit_card 12:30" at bounding box center [743, 141] width 108 height 30
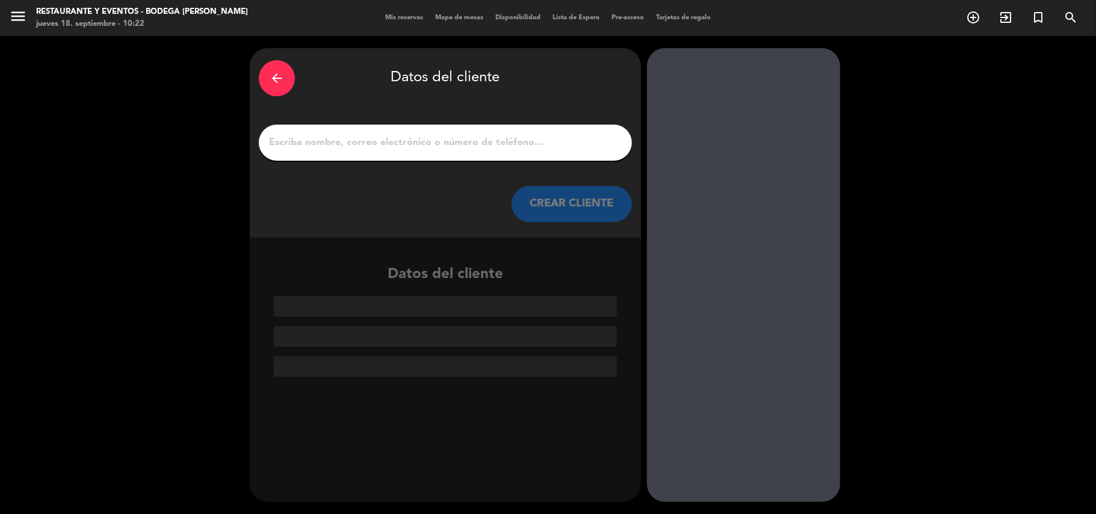
click at [453, 152] on div at bounding box center [445, 143] width 373 height 36
click at [453, 147] on input "1" at bounding box center [445, 142] width 355 height 17
paste input "[PERSON_NAME] [PERSON_NAME]"
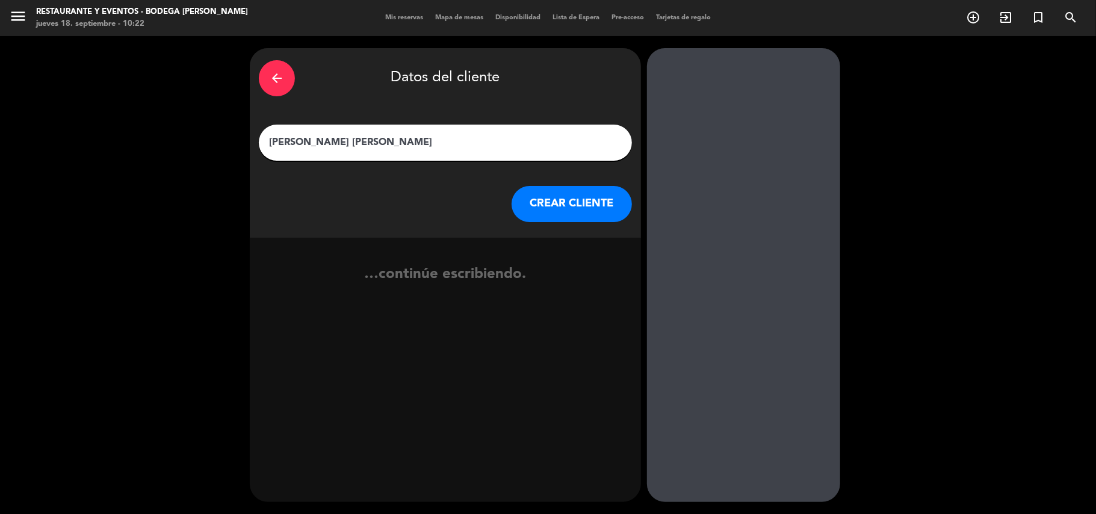
type input "[PERSON_NAME] [PERSON_NAME]"
click at [520, 188] on div "arrow_back Datos del cliente [PERSON_NAME] [PERSON_NAME] CREAR CLIENTE" at bounding box center [445, 143] width 391 height 190
click at [530, 200] on button "CREAR CLIENTE" at bounding box center [571, 204] width 120 height 36
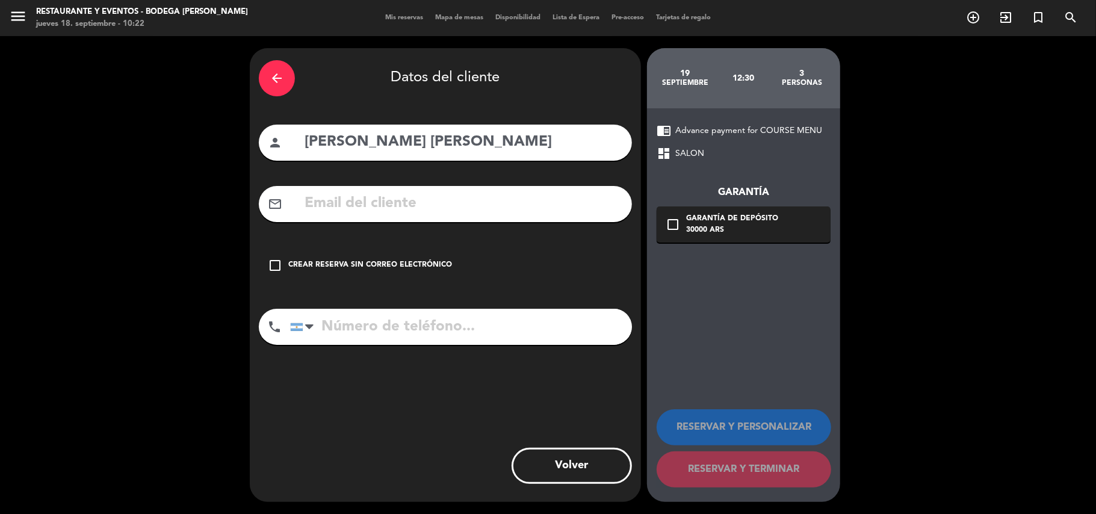
click at [506, 199] on input "text" at bounding box center [462, 203] width 319 height 25
paste input "[EMAIL_ADDRESS][DOMAIN_NAME]"
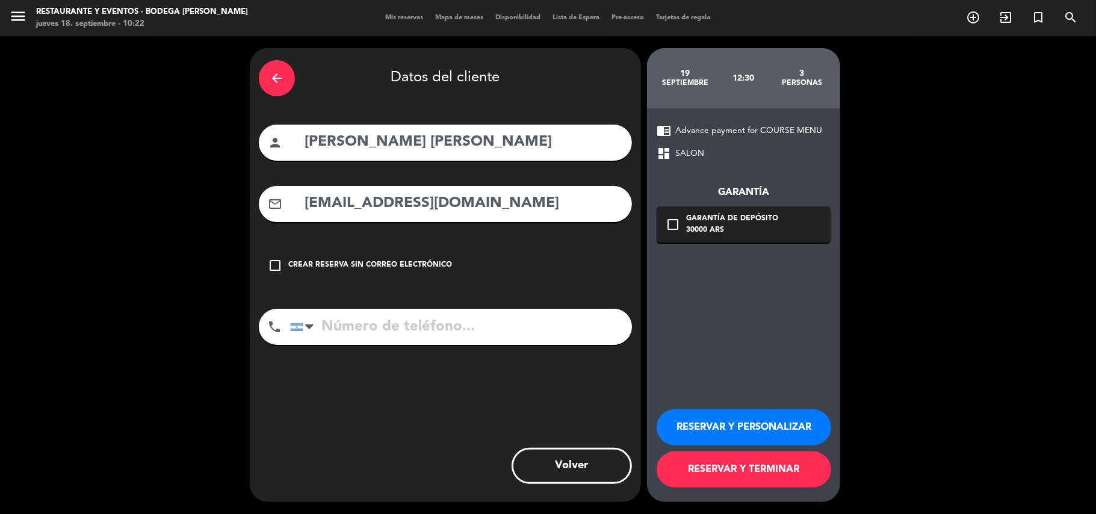
type input "[EMAIL_ADDRESS][DOMAIN_NAME]"
click at [492, 340] on input "tel" at bounding box center [461, 327] width 342 height 36
paste input "[PHONE_NUMBER]"
type input "[PHONE_NUMBER]"
click at [746, 426] on button "RESERVAR Y PERSONALIZAR" at bounding box center [743, 427] width 174 height 36
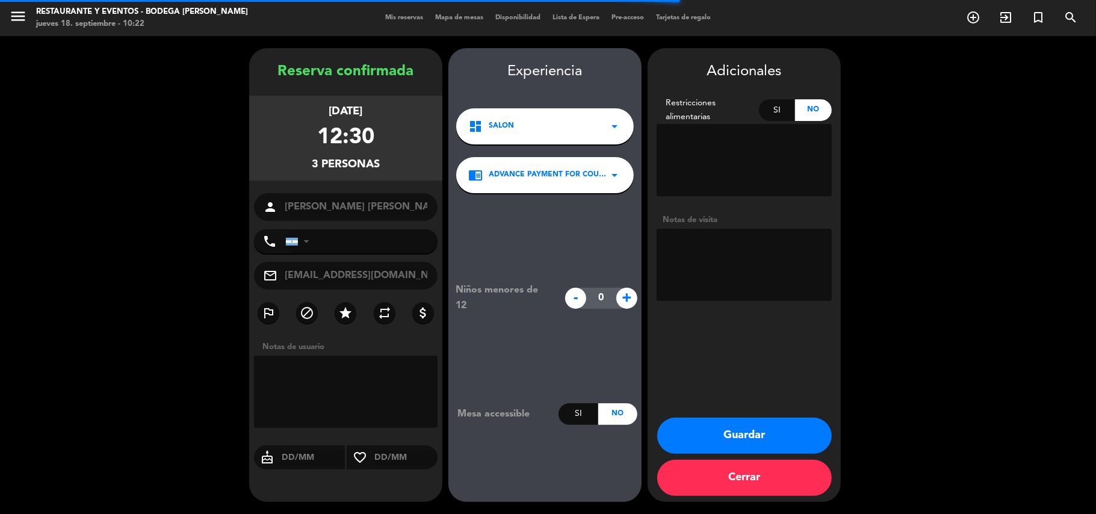
type input "[PHONE_NUMBER]"
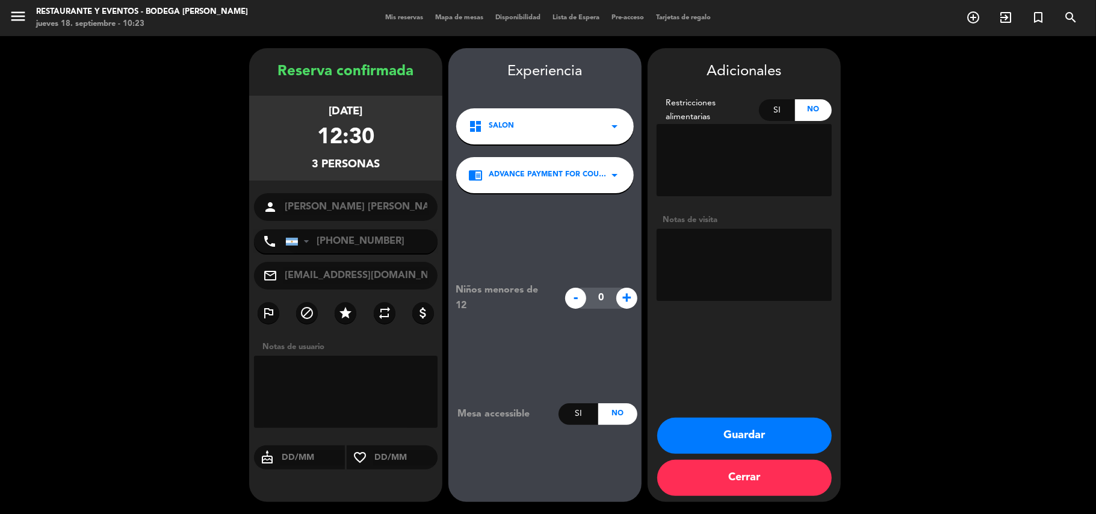
click at [723, 249] on textarea at bounding box center [743, 265] width 175 height 72
type textarea "SEÑA $30.000R5544"
click at [711, 438] on button "Guardar" at bounding box center [744, 436] width 174 height 36
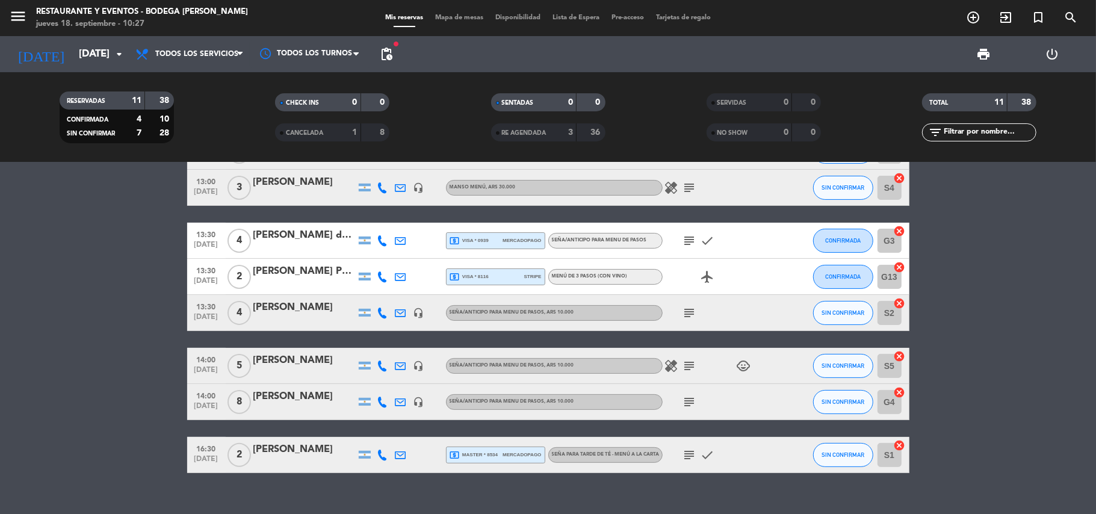
scroll to position [198, 0]
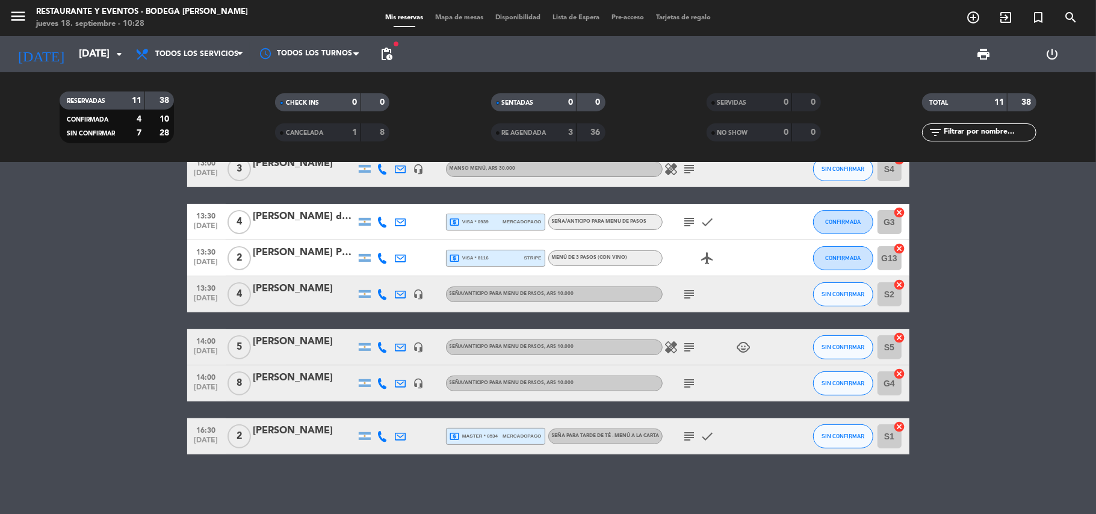
click at [684, 345] on icon "subject" at bounding box center [689, 347] width 14 height 14
click at [308, 347] on div "[PERSON_NAME]" at bounding box center [304, 342] width 102 height 16
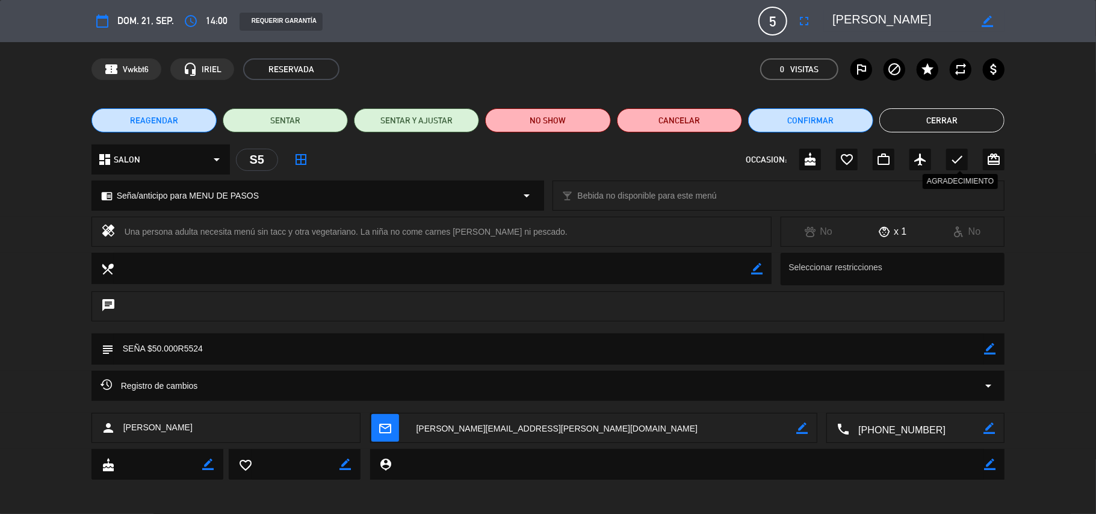
click at [954, 155] on icon "check" at bounding box center [956, 159] width 14 height 14
click at [951, 121] on button "Cerrar" at bounding box center [941, 120] width 125 height 24
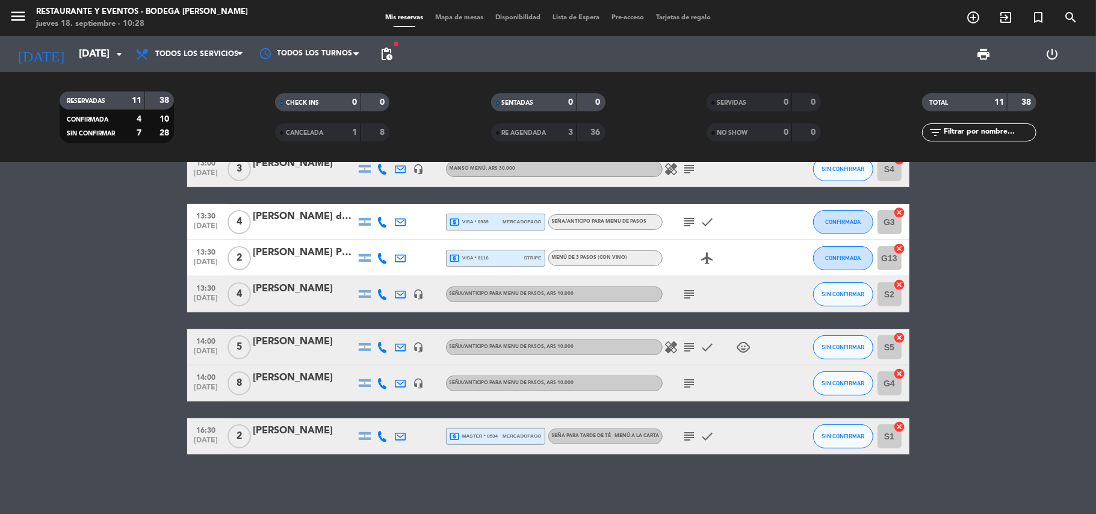
click at [291, 380] on div "[PERSON_NAME]" at bounding box center [304, 378] width 102 height 16
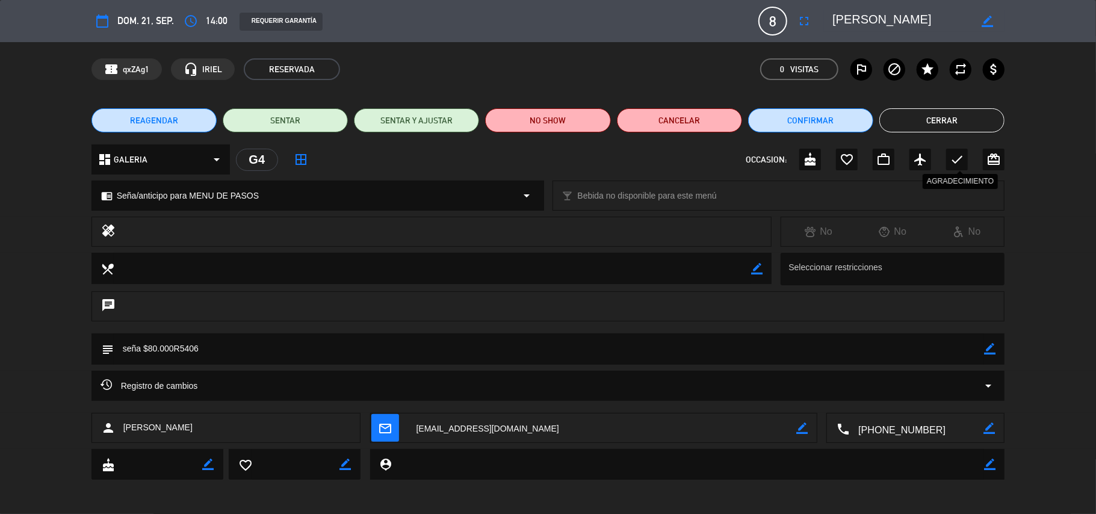
click at [959, 156] on icon "check" at bounding box center [956, 159] width 14 height 14
click at [945, 112] on button "Cerrar" at bounding box center [941, 120] width 125 height 24
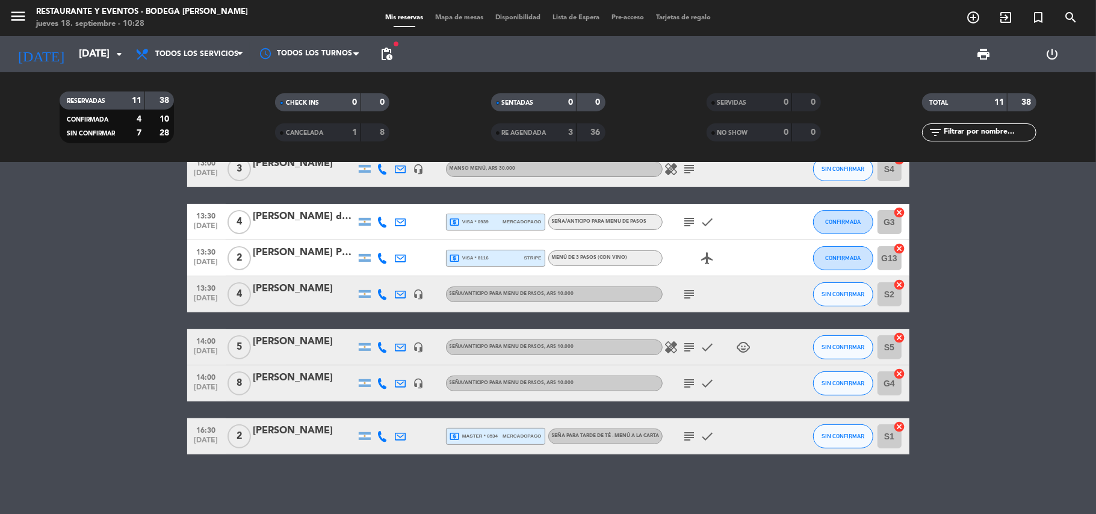
scroll to position [37, 0]
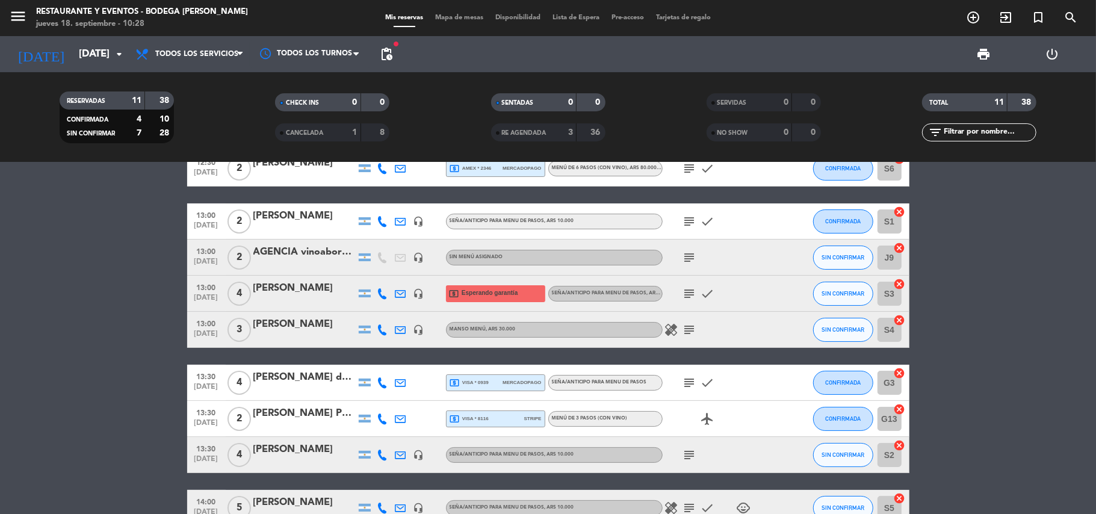
click at [692, 458] on icon "subject" at bounding box center [689, 455] width 14 height 14
click at [295, 451] on div "[PERSON_NAME]" at bounding box center [304, 450] width 102 height 16
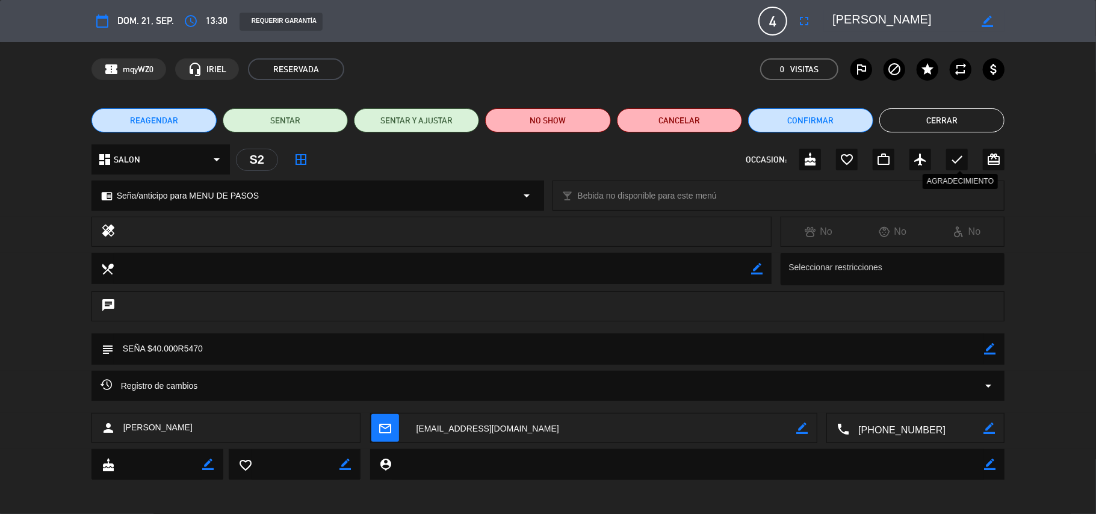
click at [958, 159] on icon "check" at bounding box center [956, 159] width 14 height 14
click at [946, 122] on button "Cerrar" at bounding box center [941, 120] width 125 height 24
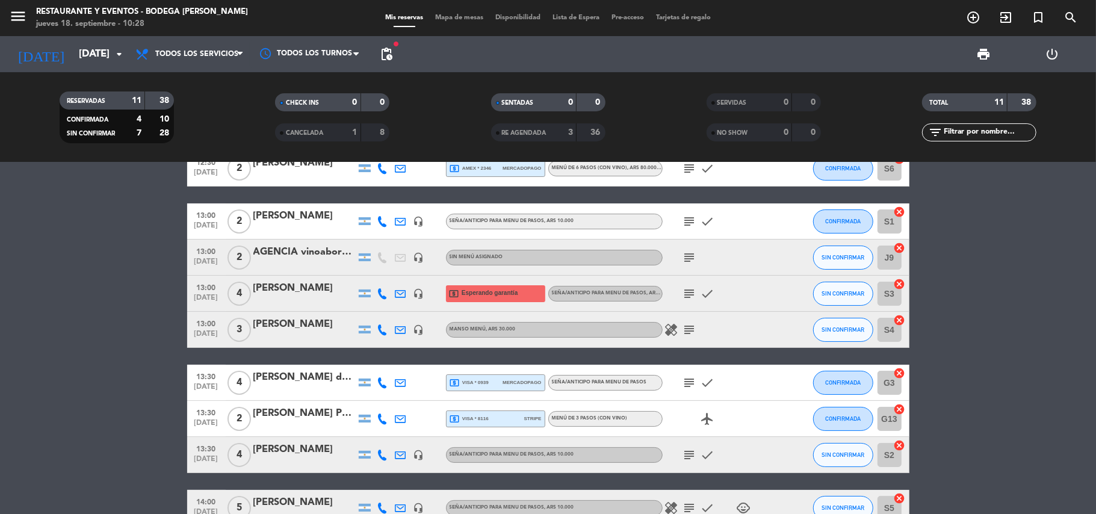
click at [307, 417] on div "[PERSON_NAME] Professi" at bounding box center [304, 413] width 102 height 16
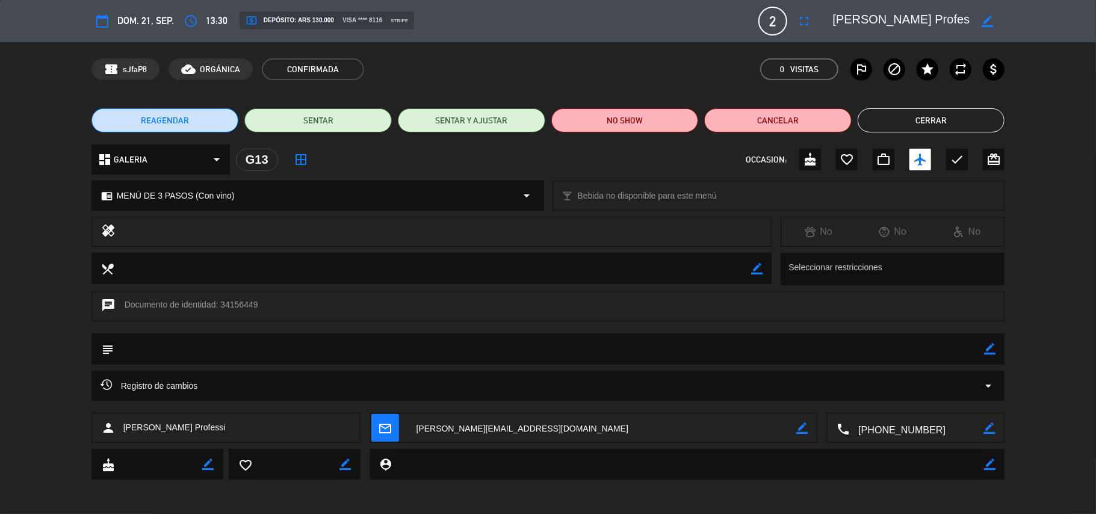
click at [879, 17] on textarea at bounding box center [901, 21] width 138 height 22
click at [993, 345] on icon "border_color" at bounding box center [989, 348] width 11 height 11
click at [972, 351] on textarea at bounding box center [549, 348] width 871 height 31
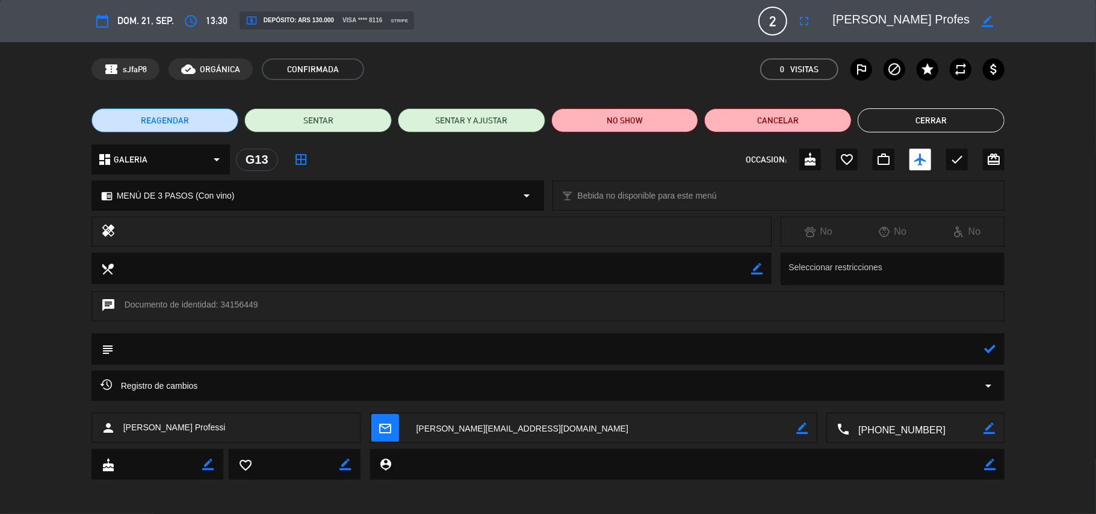
type textarea "p"
type textarea "PAGADO STRIPE $130.000R5546 | MENU 3 PASOS C/B"
click at [987, 351] on icon at bounding box center [989, 348] width 11 height 11
click at [964, 152] on div "check" at bounding box center [957, 160] width 22 height 22
click at [964, 126] on button "Cerrar" at bounding box center [930, 120] width 147 height 24
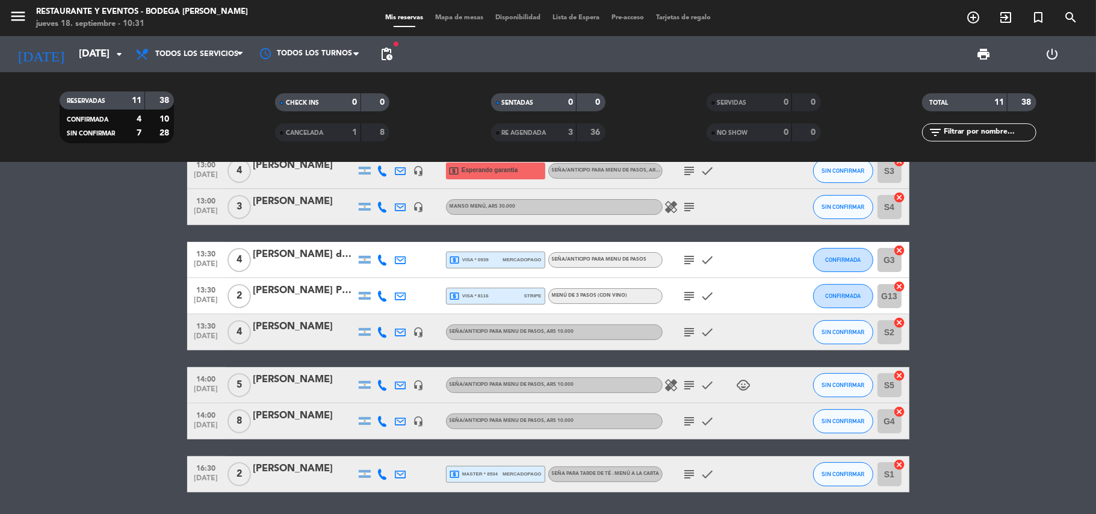
scroll to position [0, 0]
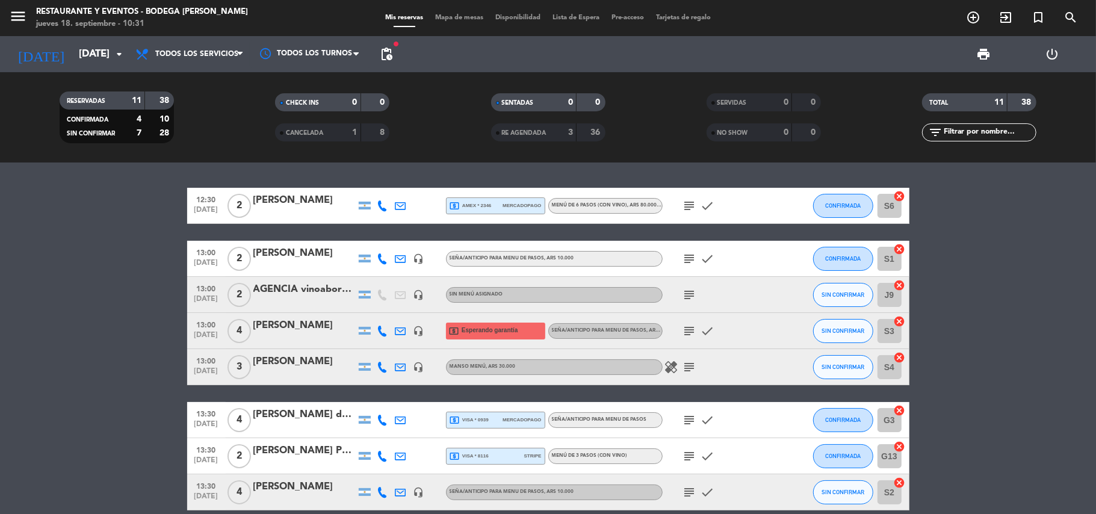
click at [684, 295] on icon "subject" at bounding box center [689, 295] width 14 height 14
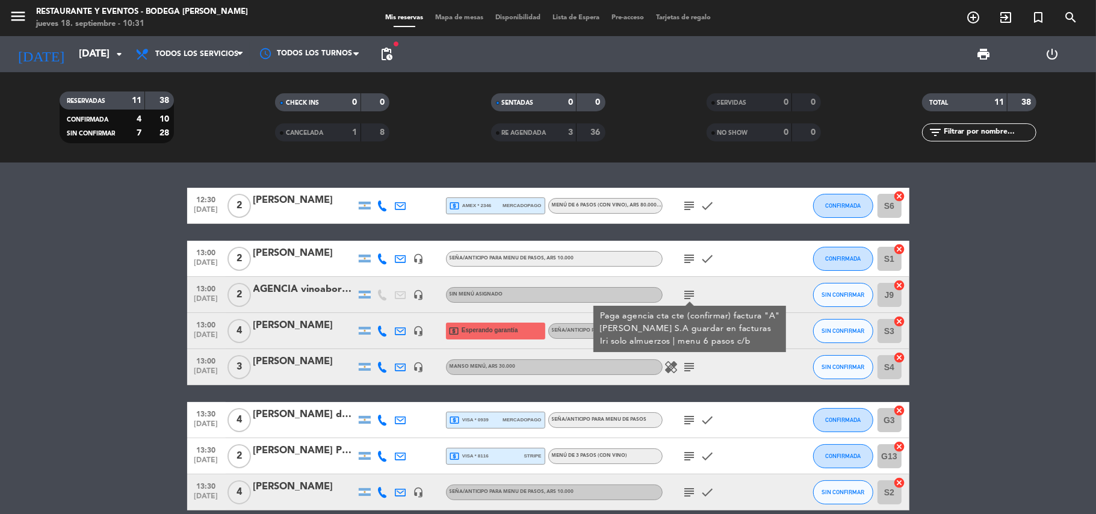
click at [94, 39] on div "[DATE] [DATE] arrow_drop_down" at bounding box center [69, 54] width 120 height 36
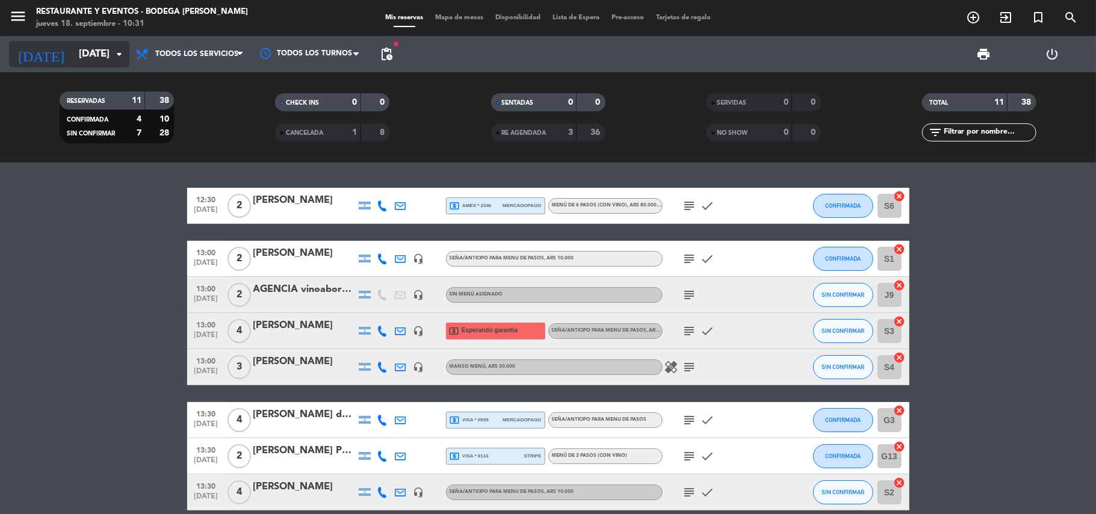
click at [97, 51] on input "[DATE]" at bounding box center [138, 54] width 130 height 23
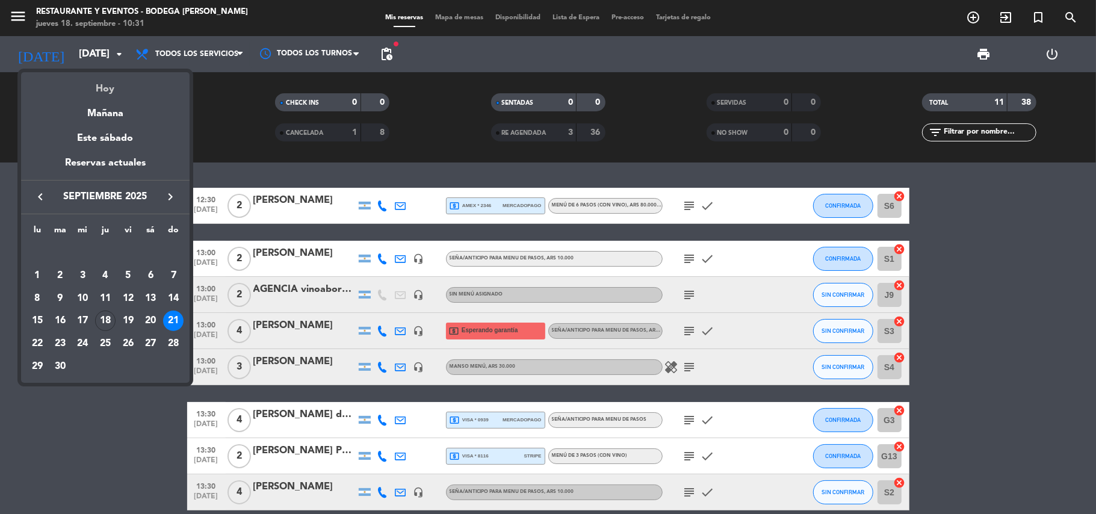
click at [114, 84] on div "Hoy" at bounding box center [105, 84] width 168 height 25
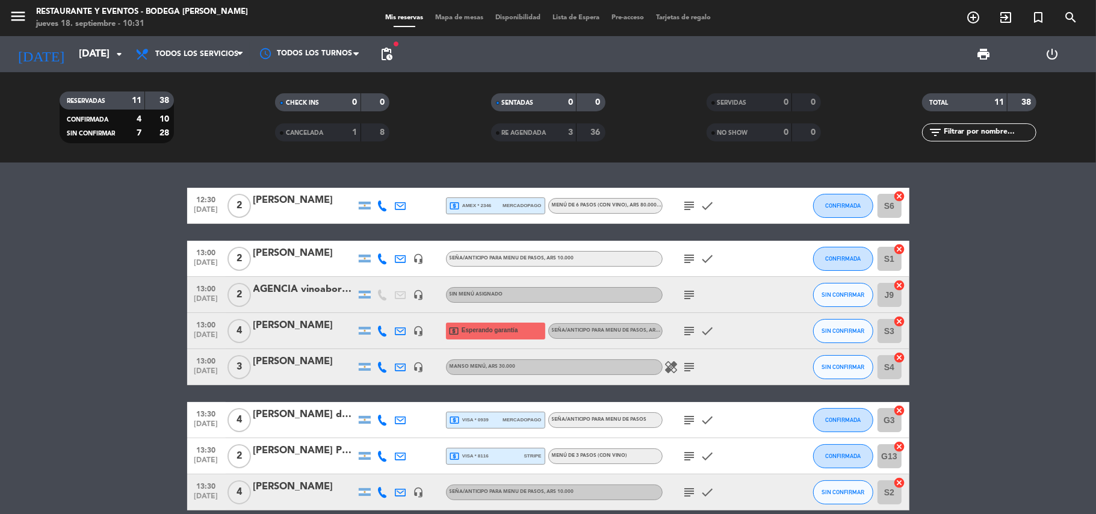
type input "[DEMOGRAPHIC_DATA][DATE]"
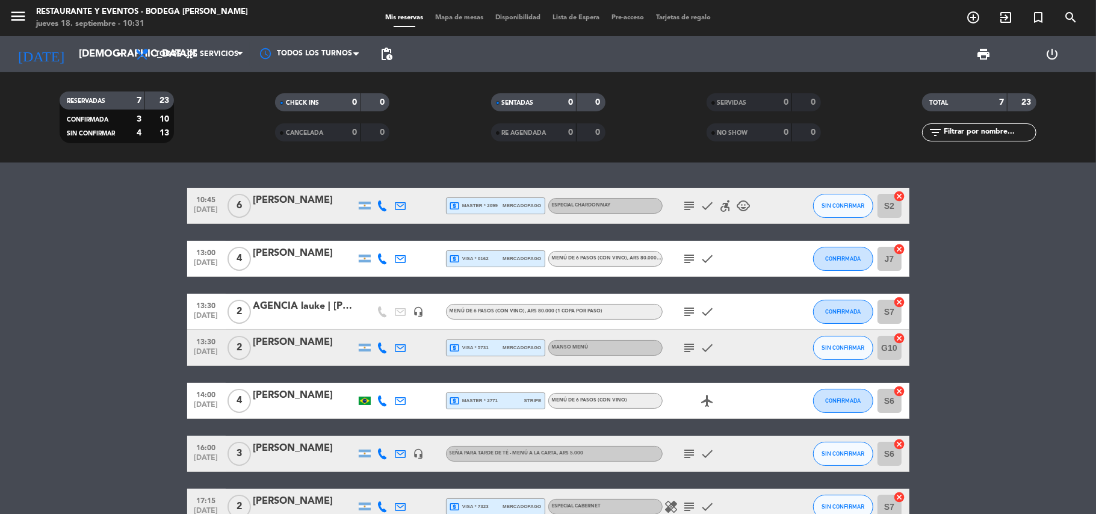
click at [316, 395] on div "[PERSON_NAME]" at bounding box center [304, 395] width 102 height 16
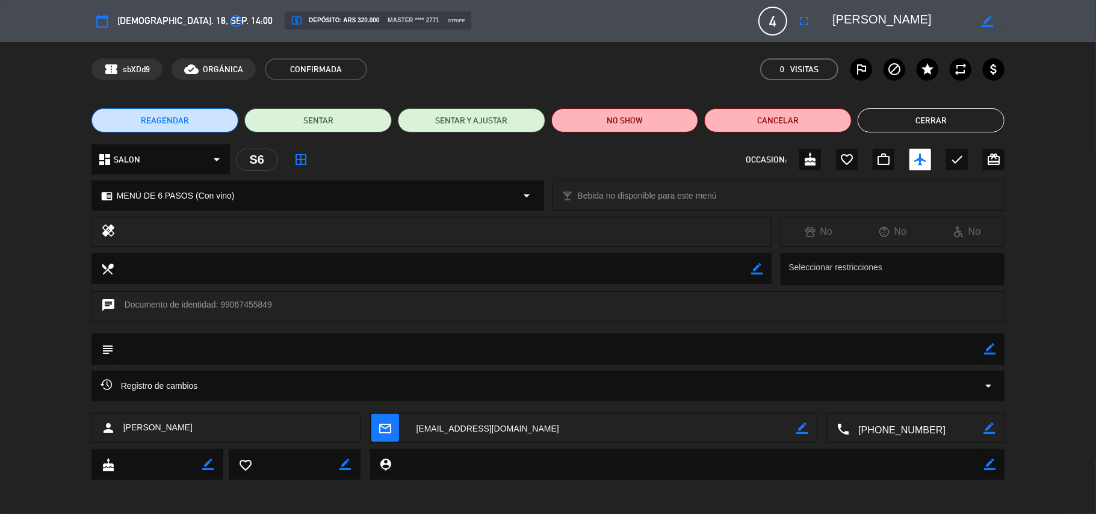
click at [858, 17] on textarea at bounding box center [901, 21] width 138 height 22
click at [297, 20] on span "local_atm Depósito: ARS 320.000" at bounding box center [335, 20] width 88 height 12
drag, startPoint x: 302, startPoint y: 14, endPoint x: 349, endPoint y: 26, distance: 48.4
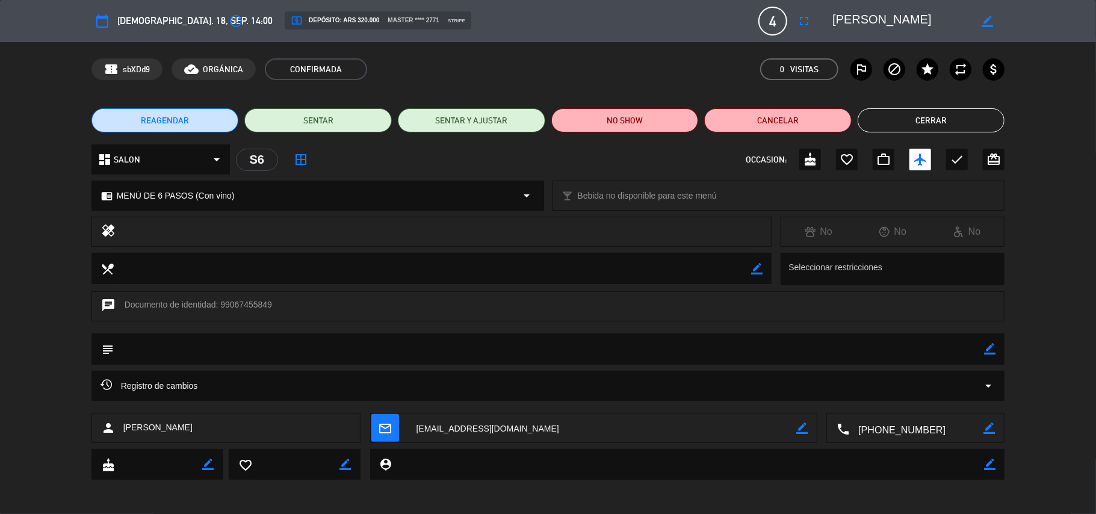
click at [306, 14] on span "local_atm Depósito: ARS 320.000" at bounding box center [335, 20] width 88 height 12
click at [928, 111] on button "Cerrar" at bounding box center [930, 120] width 147 height 24
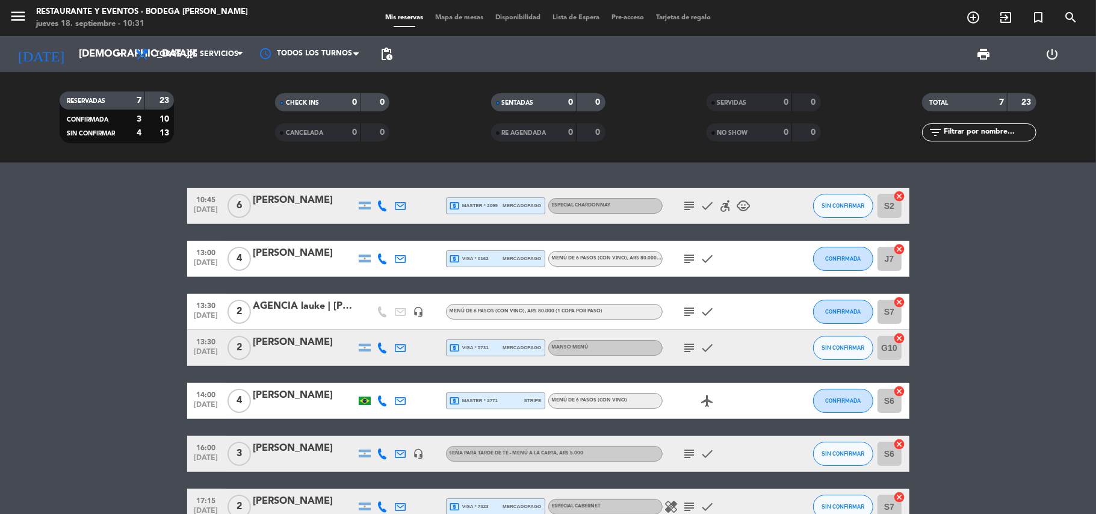
click at [520, 402] on div "local_atm master * 2771 stripe" at bounding box center [495, 401] width 92 height 16
click at [323, 395] on div "[PERSON_NAME]" at bounding box center [304, 395] width 102 height 16
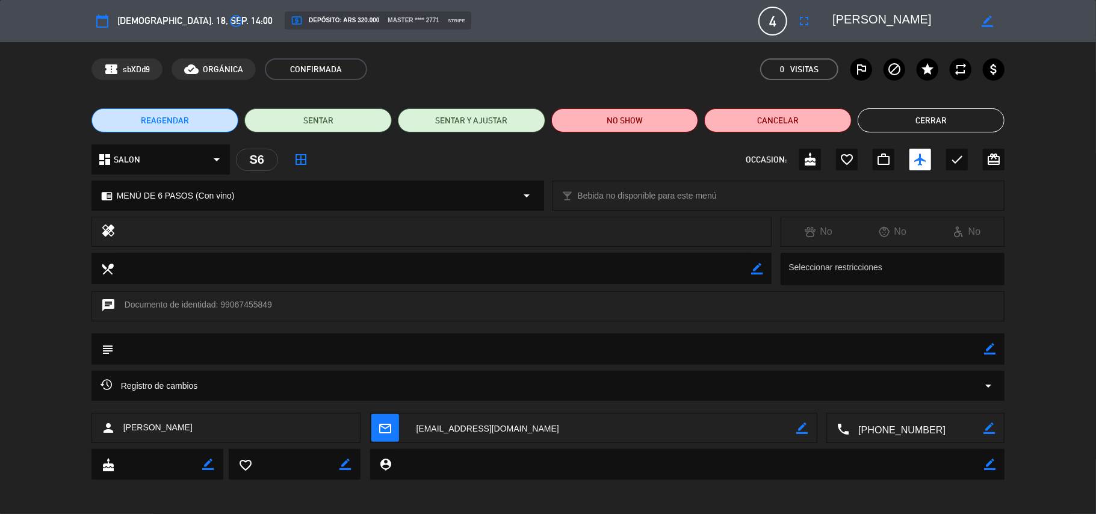
scroll to position [1, 0]
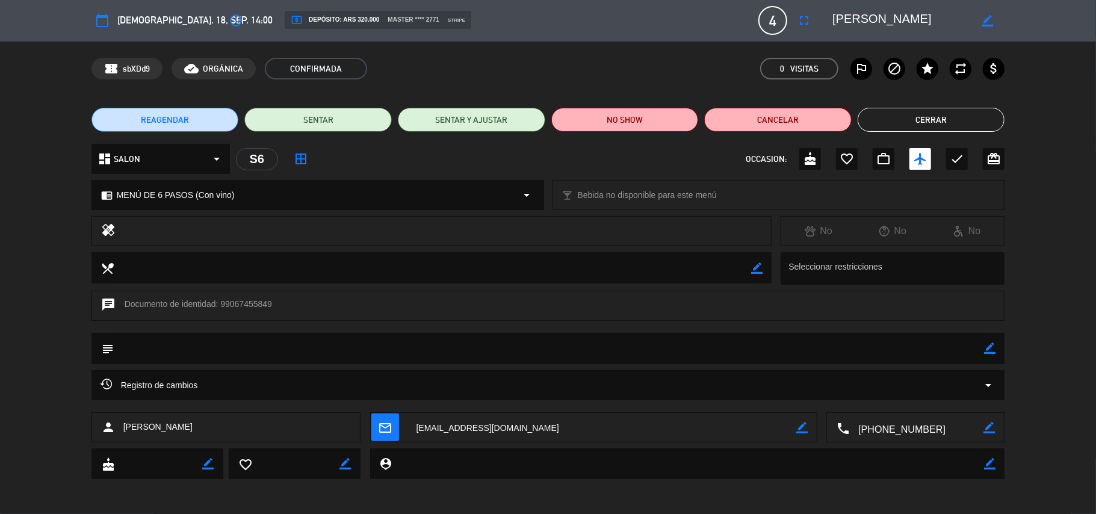
click at [987, 349] on icon "border_color" at bounding box center [989, 347] width 11 height 11
click at [961, 350] on textarea at bounding box center [549, 348] width 871 height 31
type textarea "p"
type textarea "PAGADO STRIPE $230.000R5547 | MENU 6 PASOS C/B"
click at [989, 349] on icon at bounding box center [989, 347] width 11 height 11
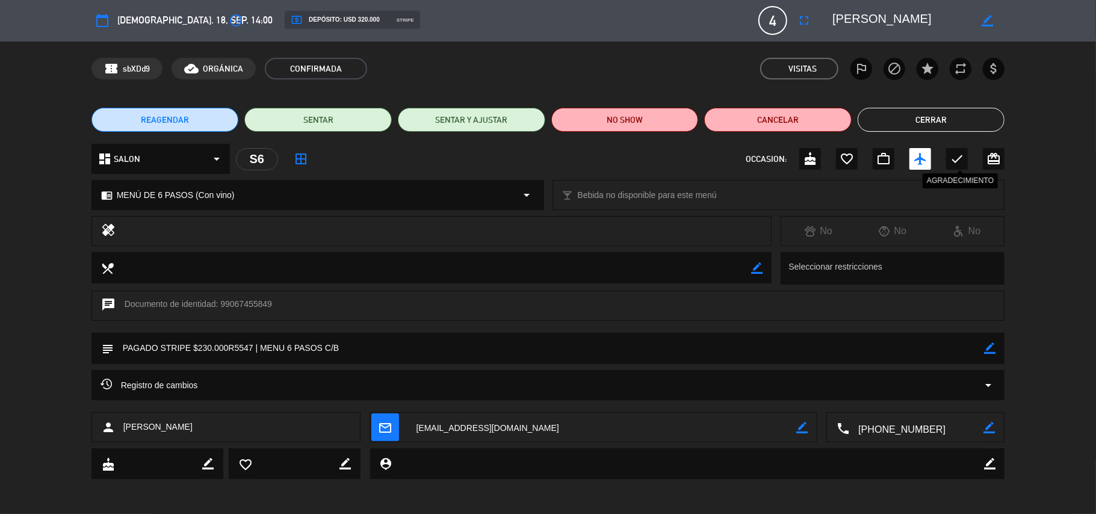
click at [959, 152] on icon "check" at bounding box center [956, 159] width 14 height 14
click at [946, 120] on button "Cerrar" at bounding box center [930, 120] width 147 height 24
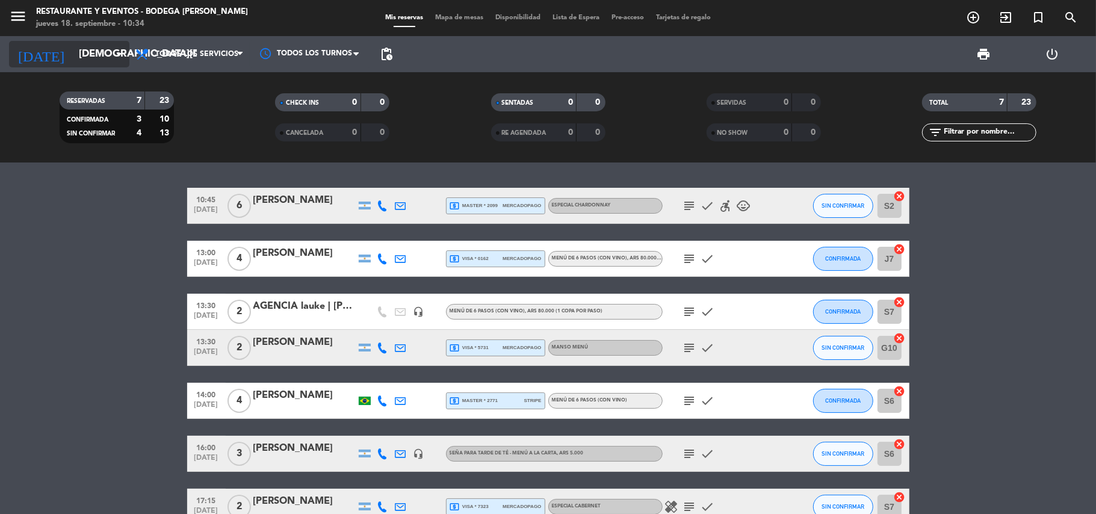
click at [123, 47] on icon "arrow_drop_down" at bounding box center [119, 54] width 14 height 14
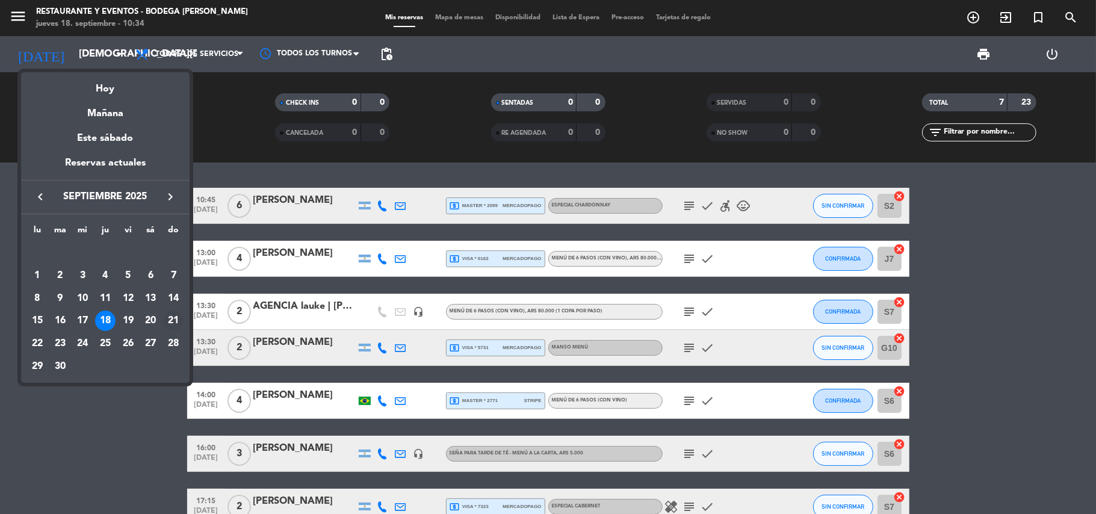
click at [173, 321] on div "21" at bounding box center [173, 320] width 20 height 20
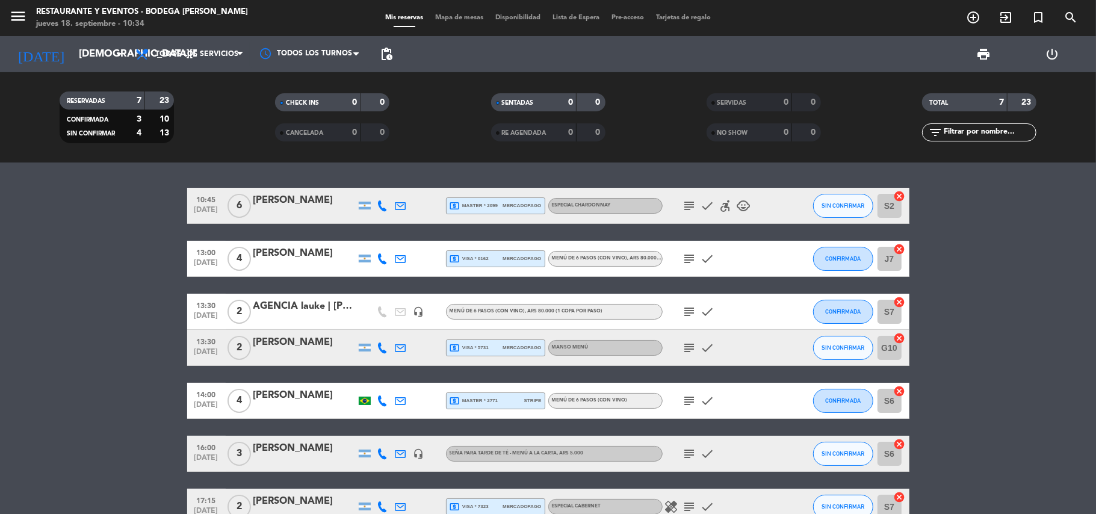
type input "[DATE]"
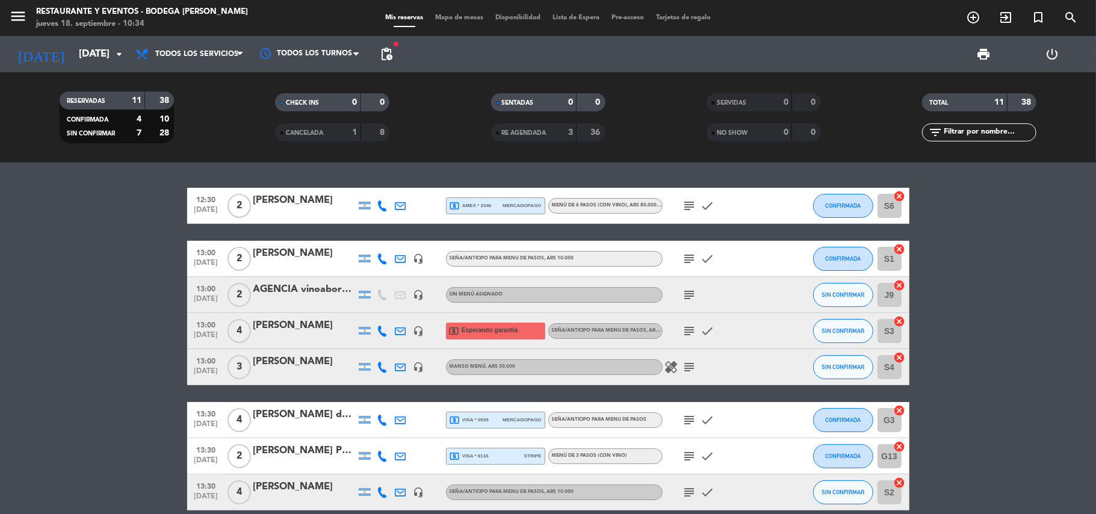
click at [306, 446] on div "[PERSON_NAME] Professi" at bounding box center [304, 451] width 102 height 16
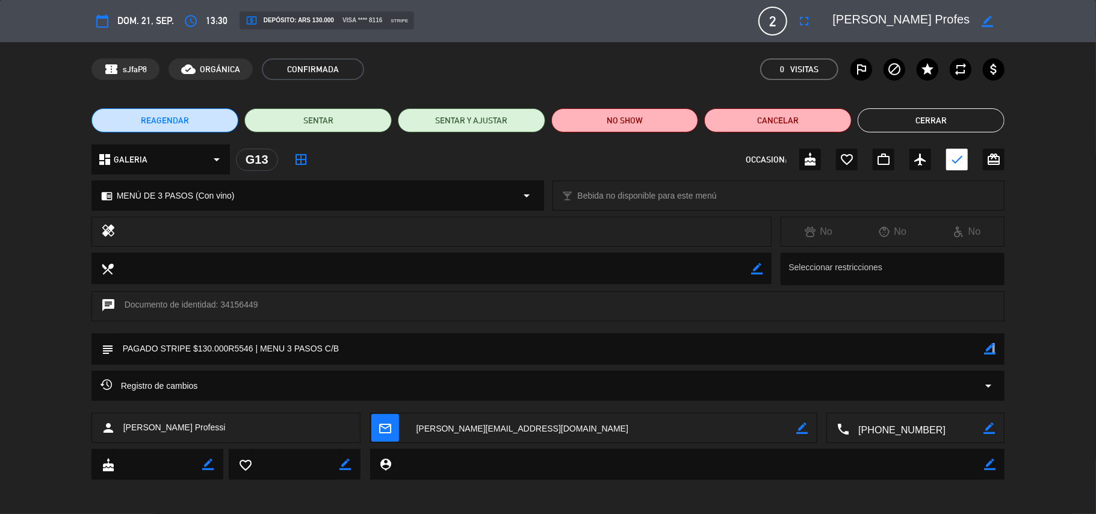
click at [990, 348] on icon "border_color" at bounding box center [989, 348] width 11 height 11
drag, startPoint x: 925, startPoint y: 354, endPoint x: 0, endPoint y: 338, distance: 925.4
click at [0, 338] on div "subject" at bounding box center [548, 351] width 1096 height 37
click at [981, 352] on textarea at bounding box center [549, 348] width 871 height 31
click at [988, 348] on icon at bounding box center [989, 348] width 11 height 11
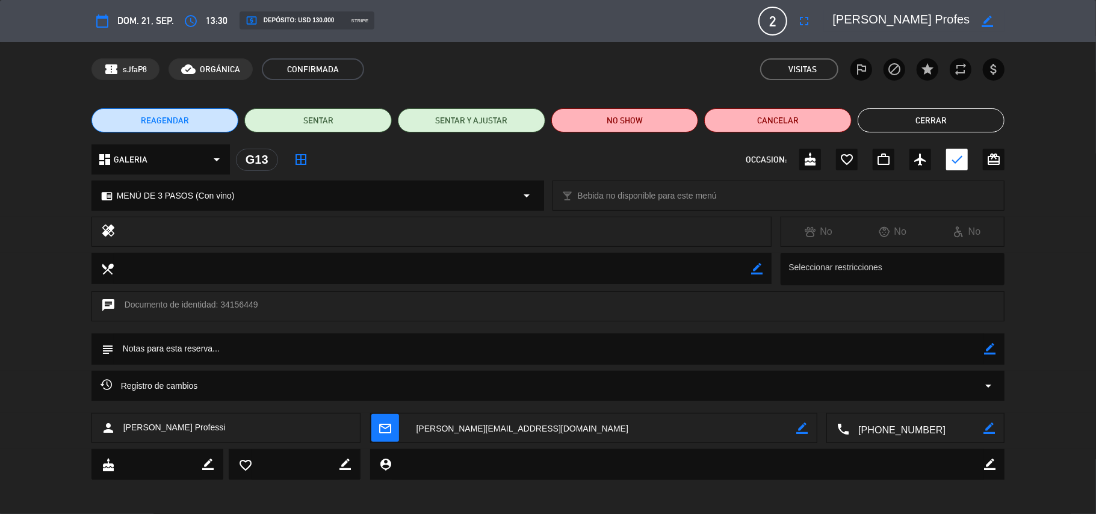
click at [949, 116] on button "Cerrar" at bounding box center [930, 120] width 147 height 24
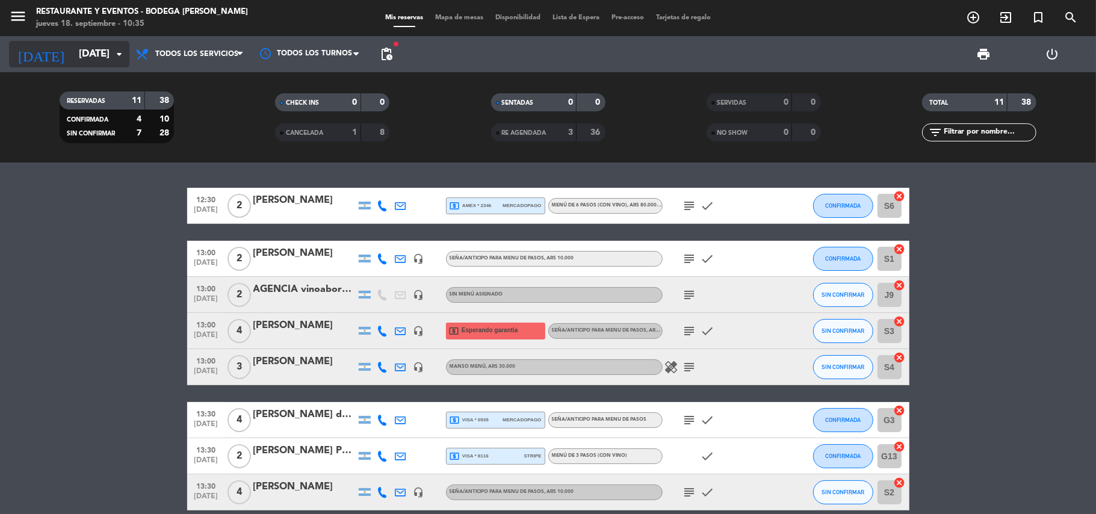
click at [102, 57] on input "[DATE]" at bounding box center [138, 54] width 130 height 23
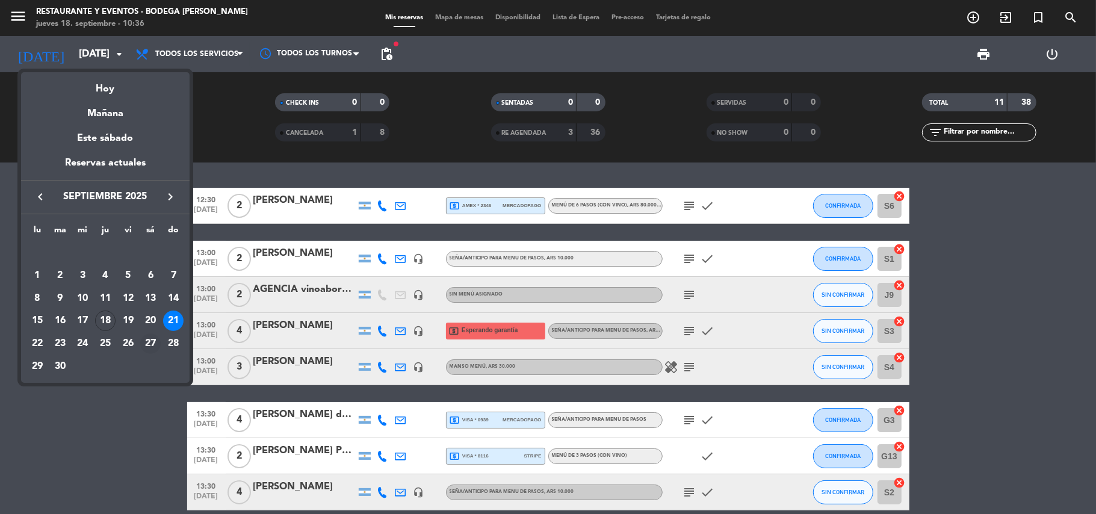
click at [143, 337] on div "27" at bounding box center [150, 343] width 20 height 20
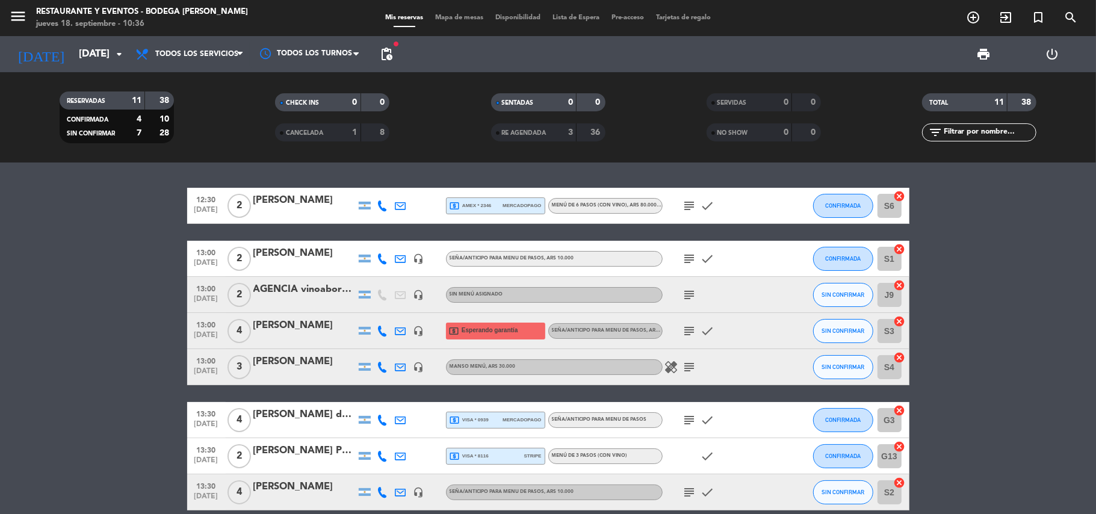
type input "[DATE]"
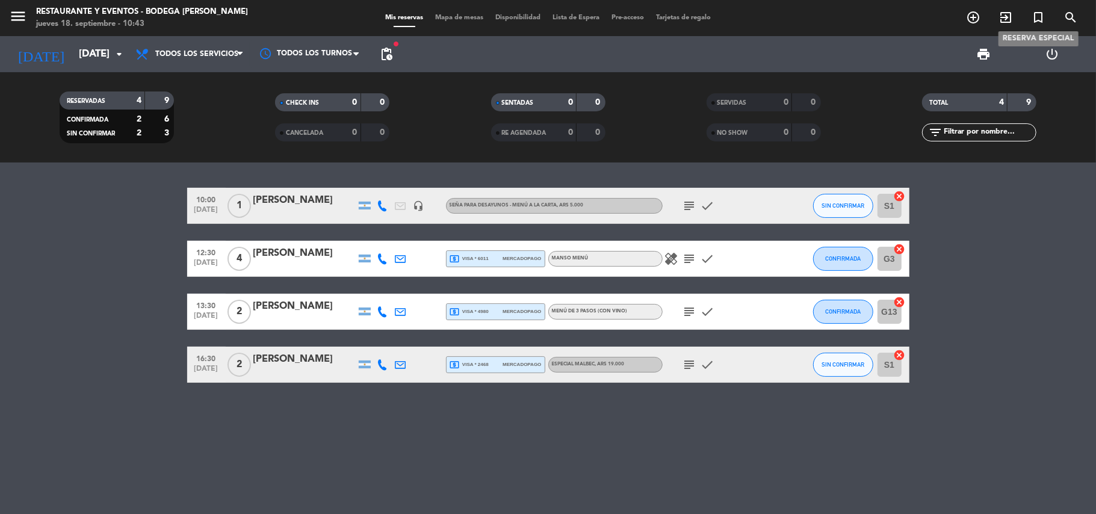
click at [1038, 13] on icon "turned_in_not" at bounding box center [1038, 17] width 14 height 14
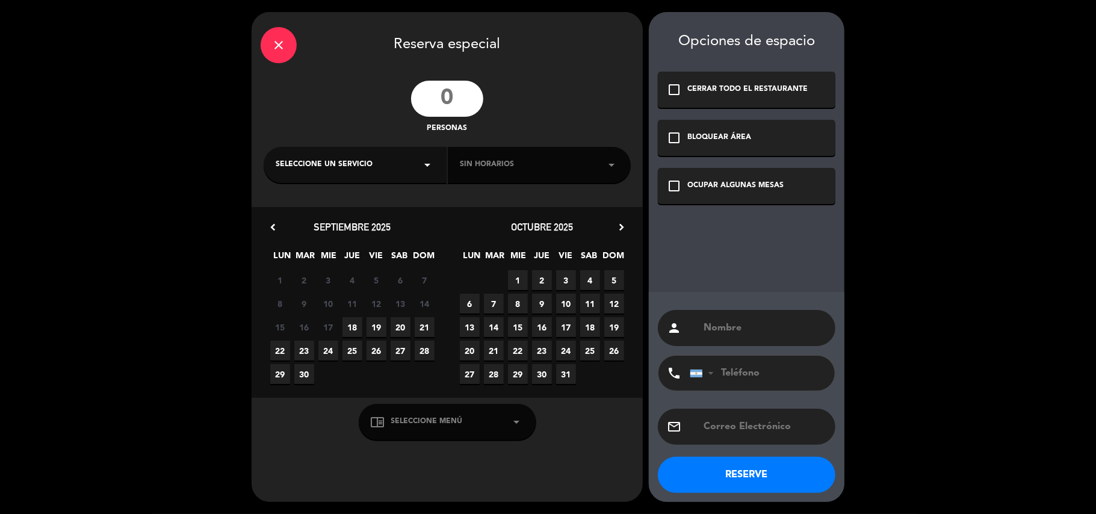
click at [442, 97] on input "number" at bounding box center [447, 99] width 72 height 36
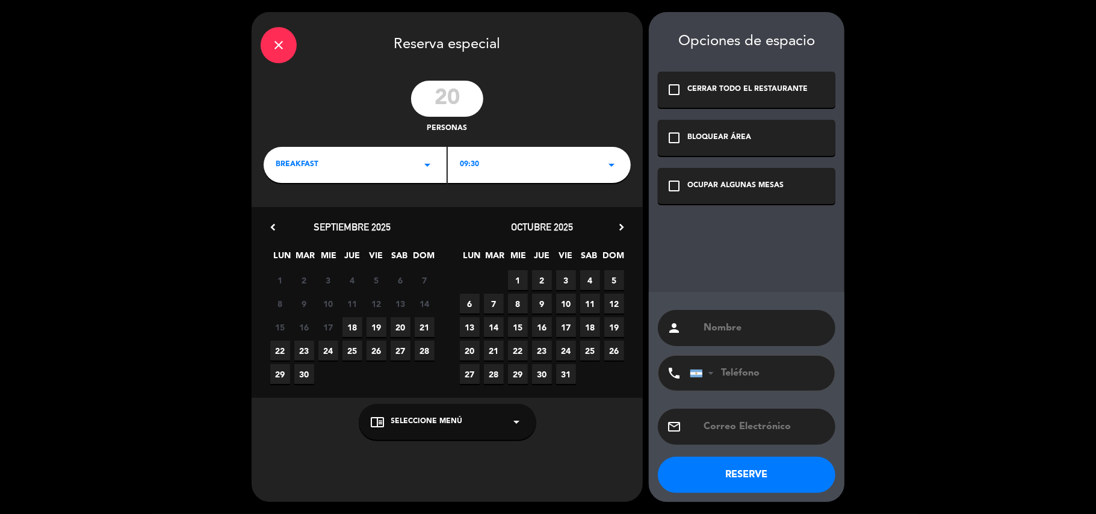
type input "20"
click at [685, 182] on div "check_box_outline_blank OCUPAR ALGUNAS MESAS" at bounding box center [746, 186] width 177 height 36
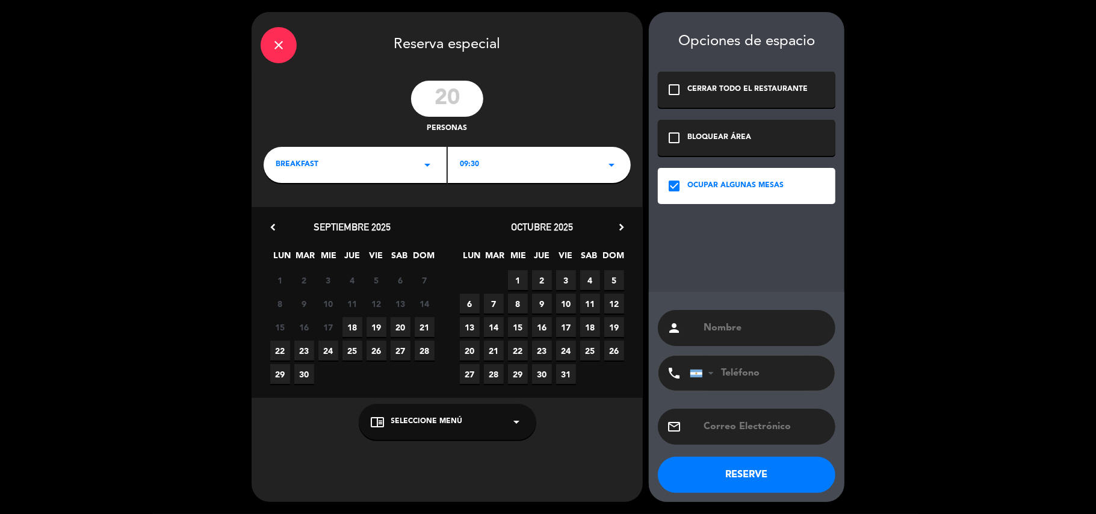
click at [464, 419] on div "chrome_reader_mode Seleccione Menú arrow_drop_down" at bounding box center [447, 422] width 177 height 36
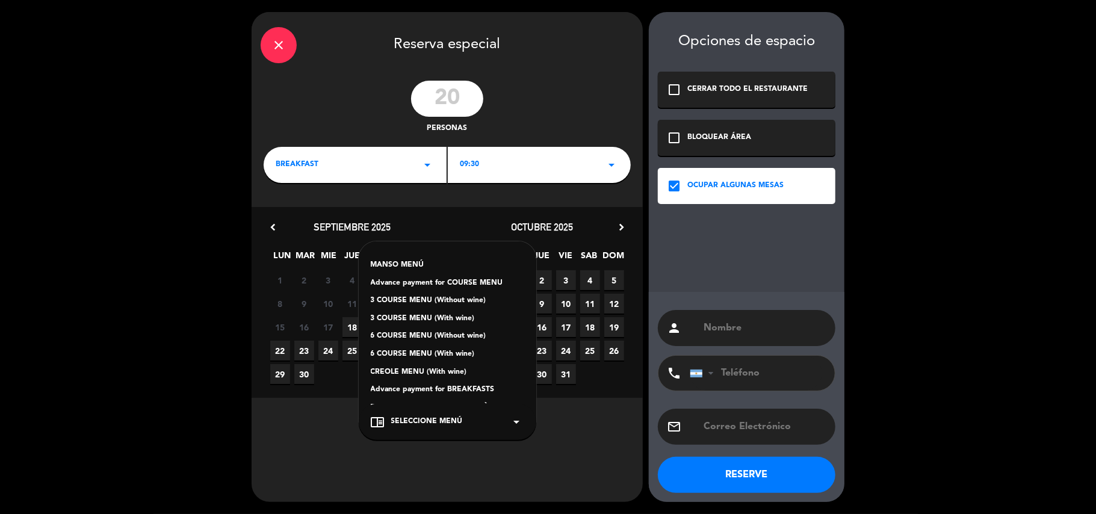
click at [419, 390] on div "Advance payment for BREAKFASTS" at bounding box center [447, 390] width 153 height 12
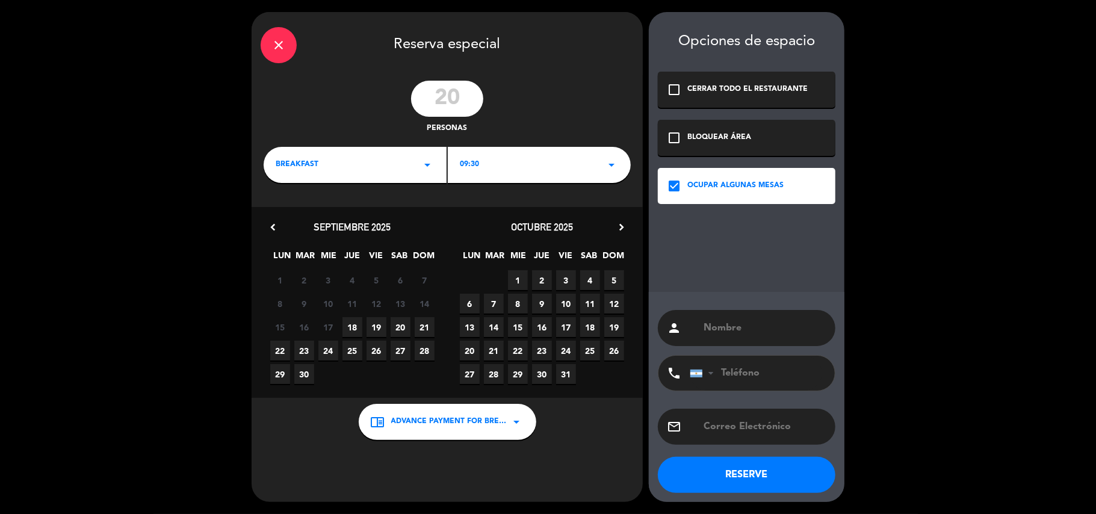
click at [279, 351] on span "22" at bounding box center [280, 351] width 20 height 20
click at [727, 330] on input "text" at bounding box center [764, 327] width 124 height 17
paste input "[PERSON_NAME]"
type input "[PERSON_NAME]"
click at [742, 372] on input "tel" at bounding box center [755, 373] width 132 height 35
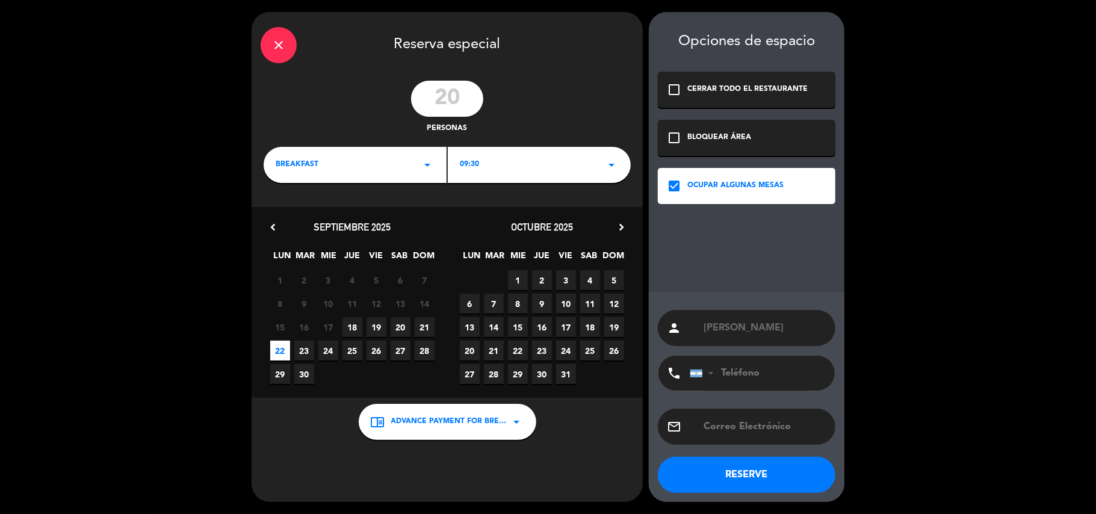
paste input "[PHONE_NUMBER]"
type input "[PHONE_NUMBER]"
click at [736, 417] on div "email" at bounding box center [746, 427] width 177 height 36
click at [740, 422] on input "text" at bounding box center [764, 426] width 124 height 17
click at [741, 424] on input "text" at bounding box center [764, 426] width 124 height 17
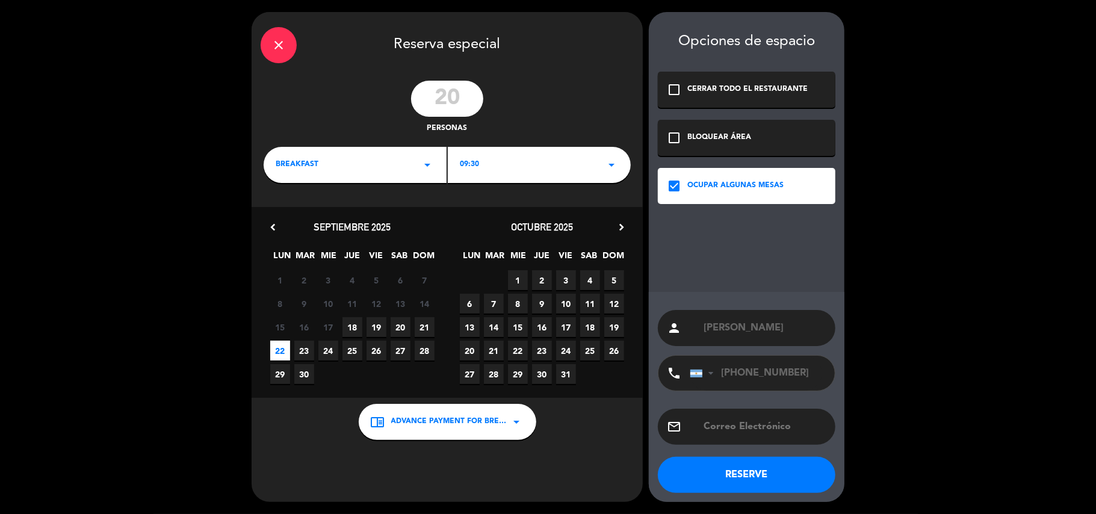
paste input "[EMAIL_ADDRESS][DOMAIN_NAME]"
type input "[EMAIL_ADDRESS][DOMAIN_NAME]"
click at [788, 477] on button "RESERVE" at bounding box center [746, 475] width 177 height 36
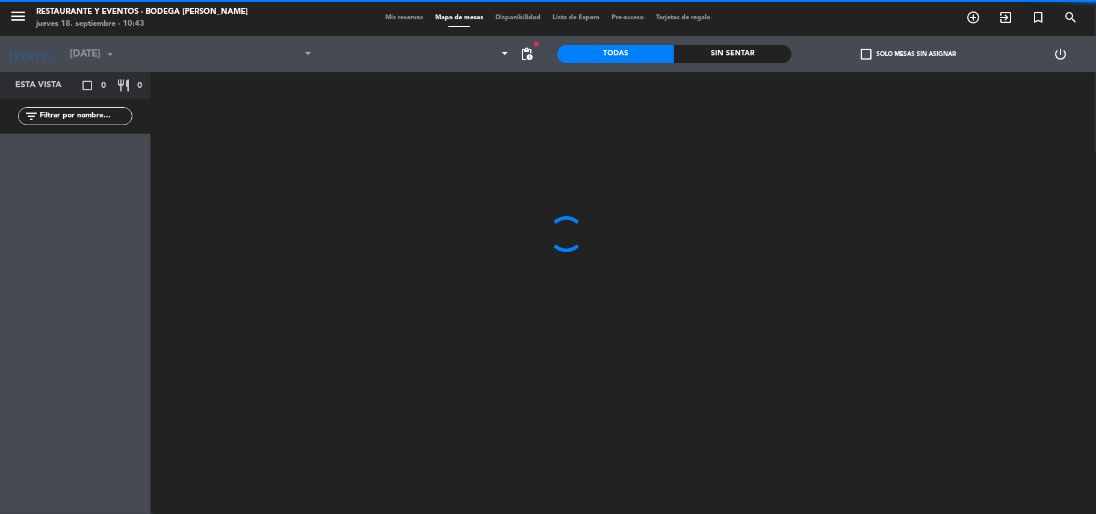
type input "[DATE]"
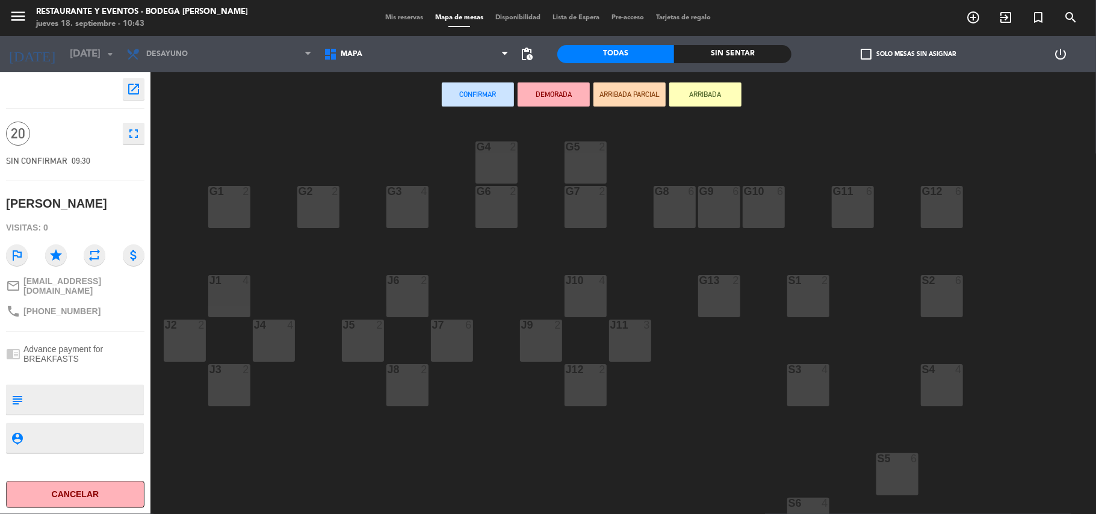
click at [415, 202] on div "G3 4" at bounding box center [407, 207] width 42 height 42
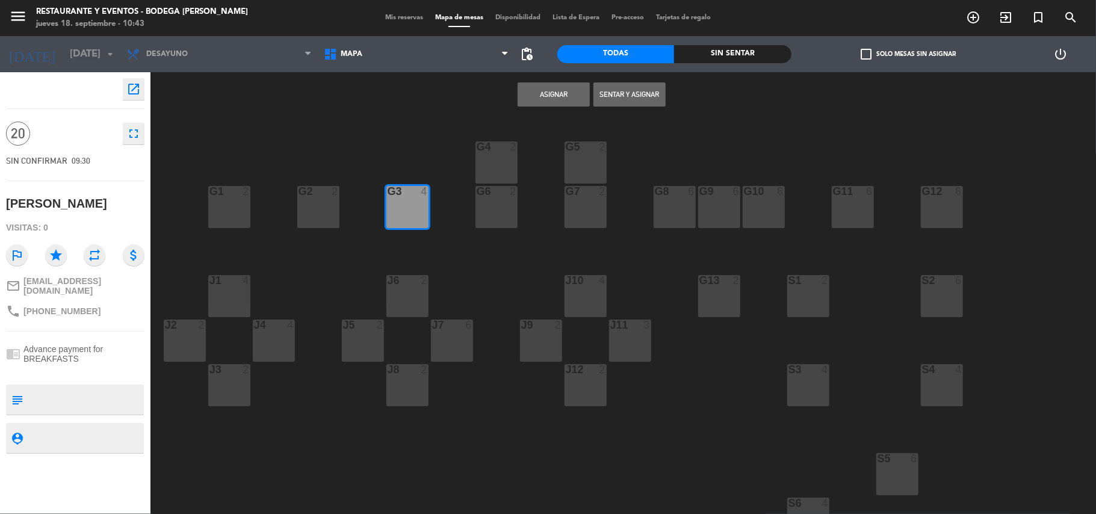
click at [564, 88] on button "Asignar" at bounding box center [553, 94] width 72 height 24
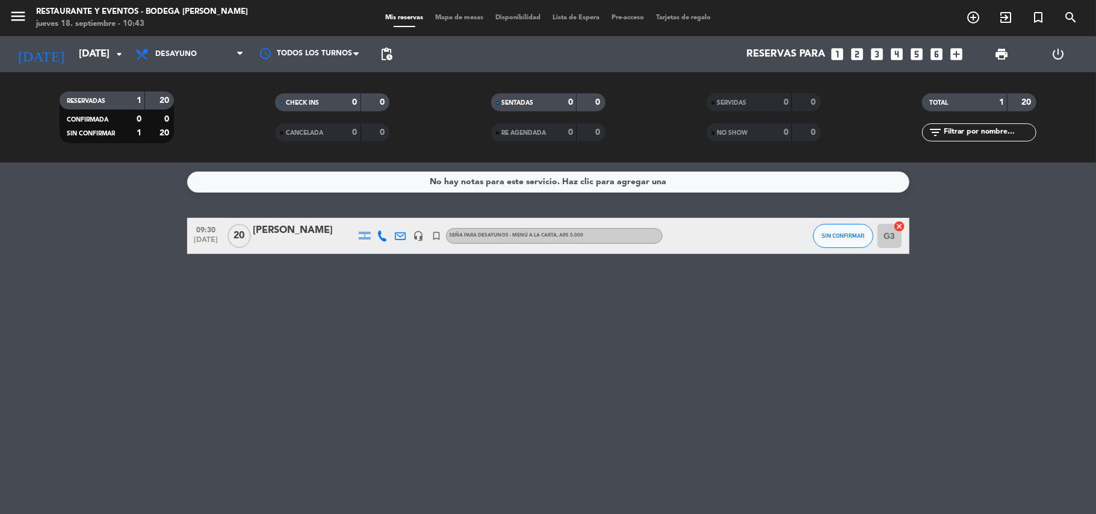
click at [297, 230] on div "[PERSON_NAME]" at bounding box center [304, 231] width 102 height 16
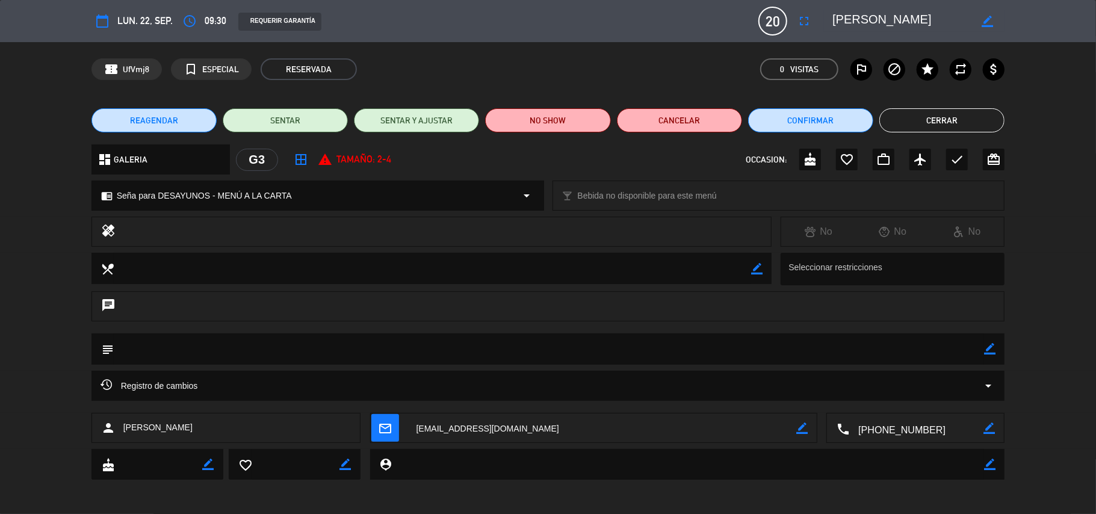
click at [855, 17] on textarea at bounding box center [901, 21] width 138 height 22
click at [855, 15] on textarea at bounding box center [901, 21] width 138 height 22
click at [985, 350] on icon "border_color" at bounding box center [989, 348] width 11 height 11
click at [975, 350] on textarea at bounding box center [549, 348] width 871 height 31
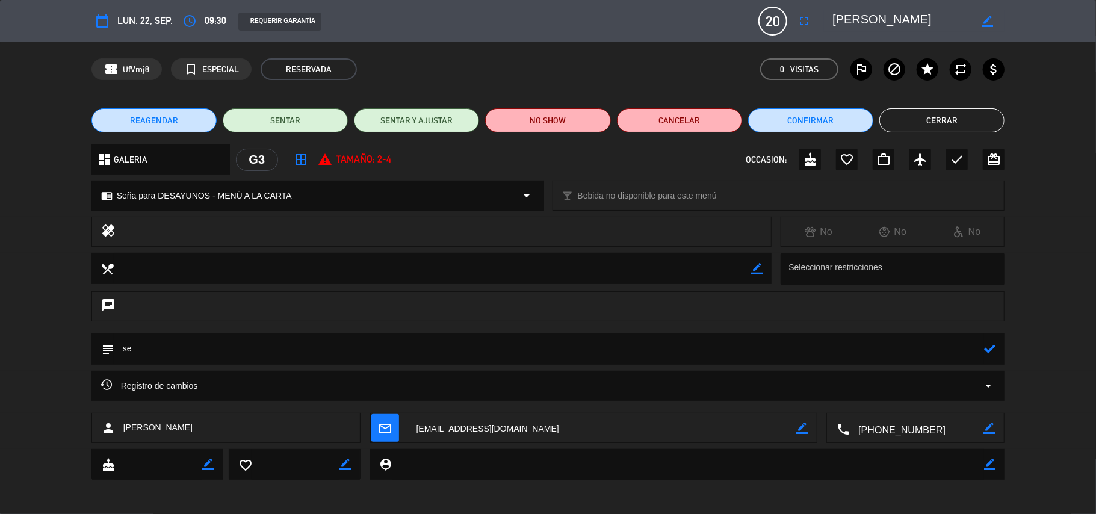
type textarea "s"
click at [987, 345] on icon at bounding box center [989, 348] width 11 height 11
click at [957, 167] on div "check" at bounding box center [957, 160] width 22 height 22
click at [985, 349] on icon "border_color" at bounding box center [989, 348] width 11 height 11
click at [968, 348] on textarea at bounding box center [549, 348] width 871 height 31
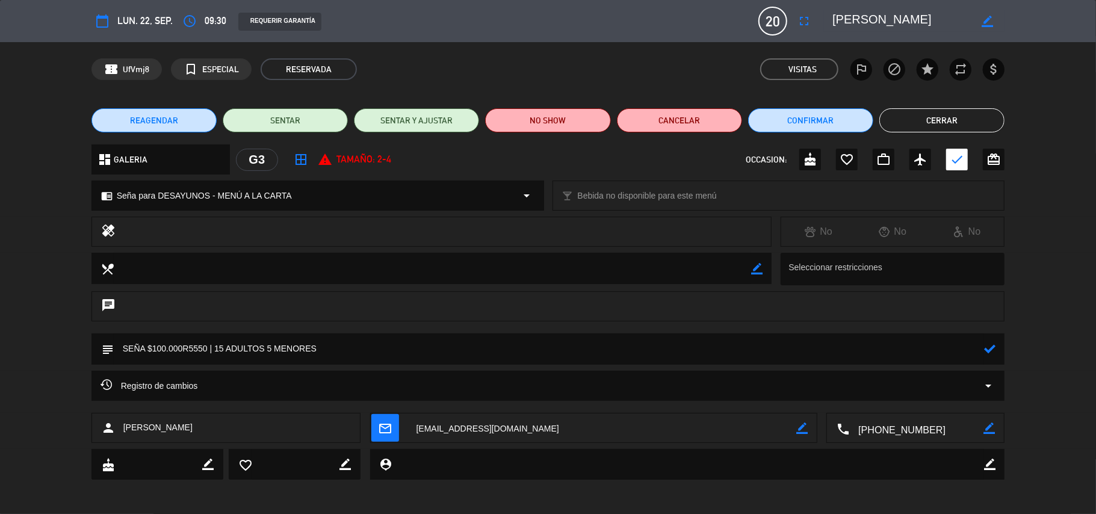
type textarea "SEÑA $100.000R5550 | 15 ADULTOS 5 MENORES"
click at [989, 350] on icon at bounding box center [989, 348] width 11 height 11
click at [947, 116] on button "Cerrar" at bounding box center [941, 120] width 125 height 24
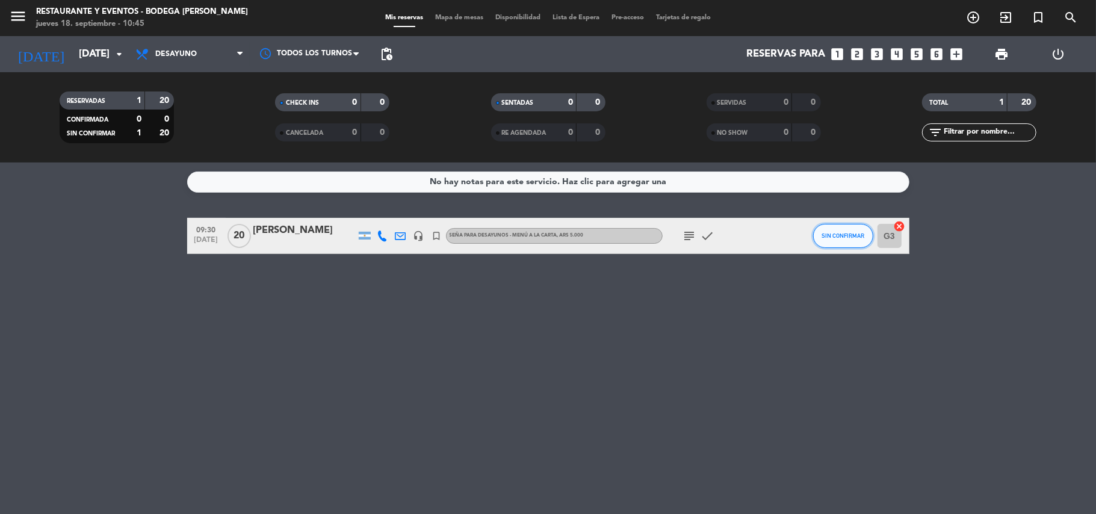
click at [842, 233] on span "SIN CONFIRMAR" at bounding box center [842, 235] width 43 height 7
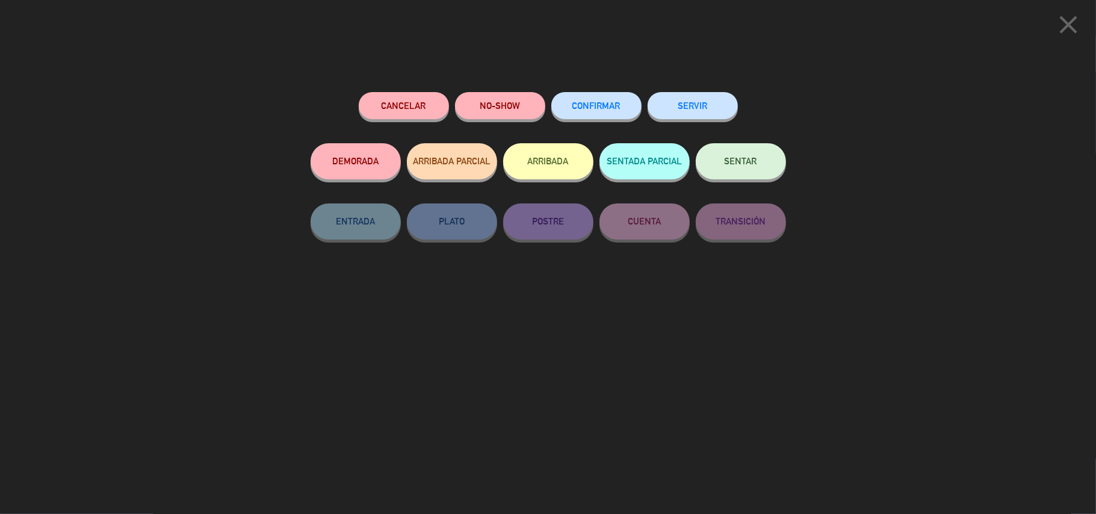
click at [616, 94] on button "CONFIRMAR" at bounding box center [596, 105] width 90 height 27
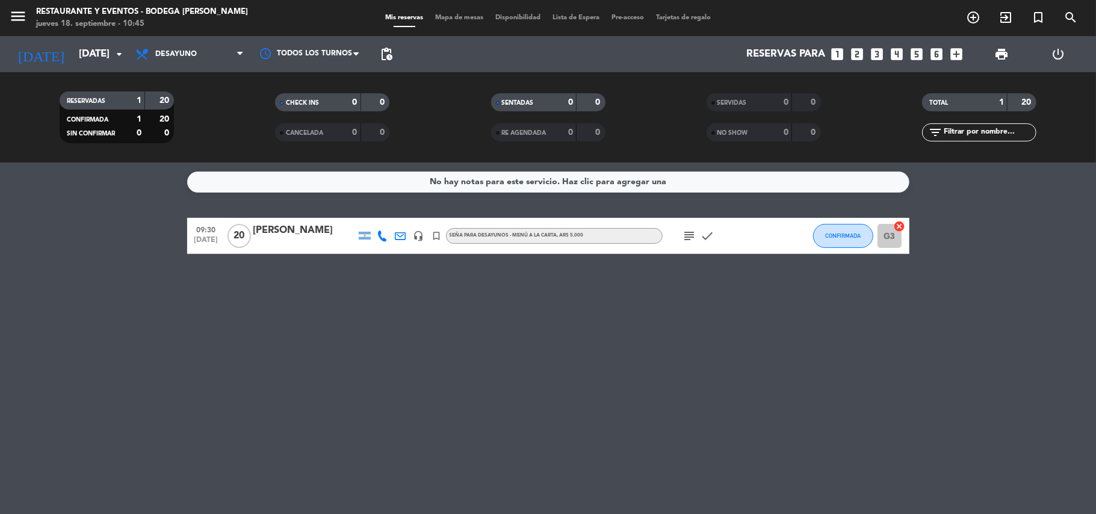
click at [689, 233] on icon "subject" at bounding box center [689, 236] width 14 height 14
click at [967, 20] on icon "add_circle_outline" at bounding box center [973, 17] width 14 height 14
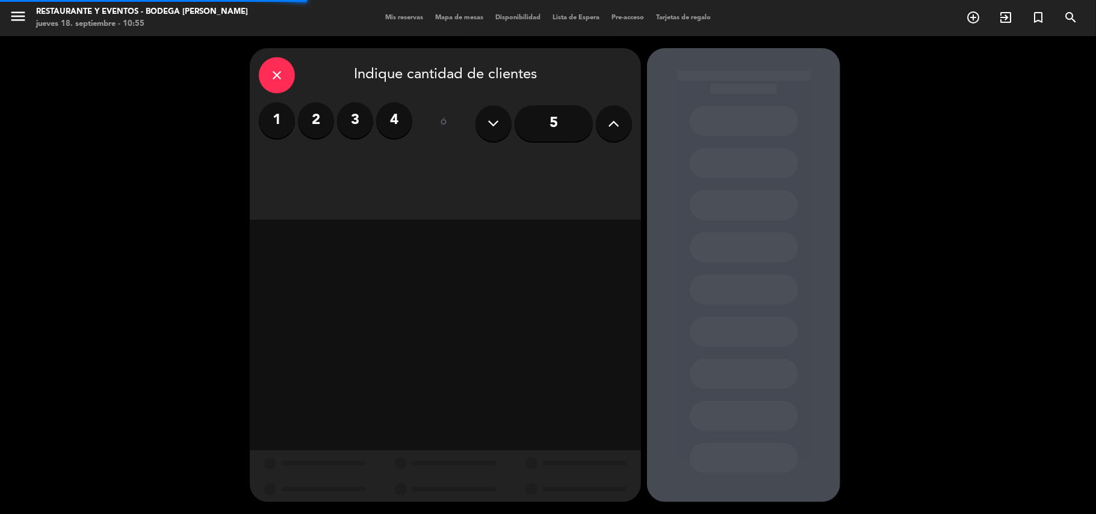
click at [321, 120] on label "2" at bounding box center [316, 120] width 36 height 36
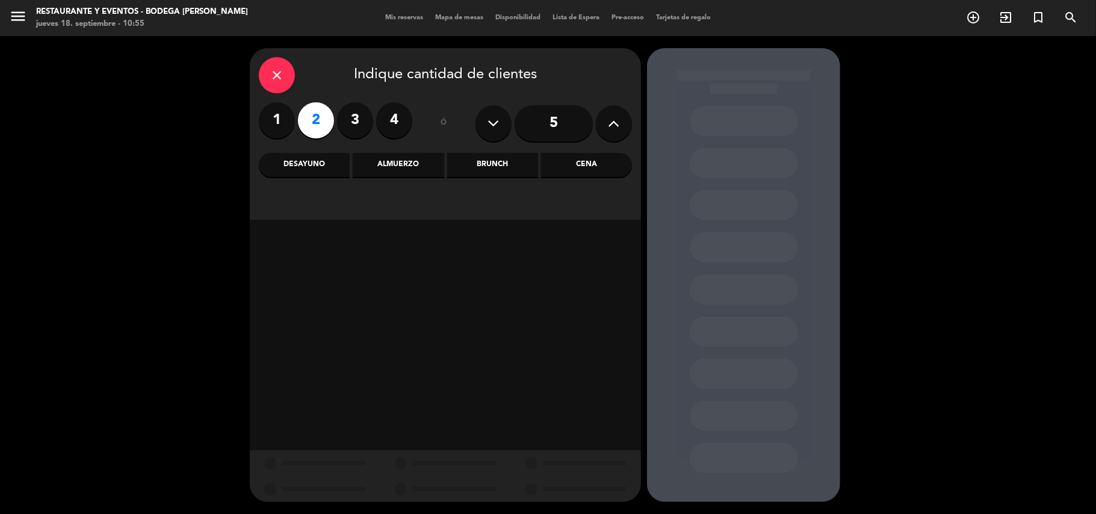
click at [395, 159] on div "Almuerzo" at bounding box center [398, 165] width 91 height 24
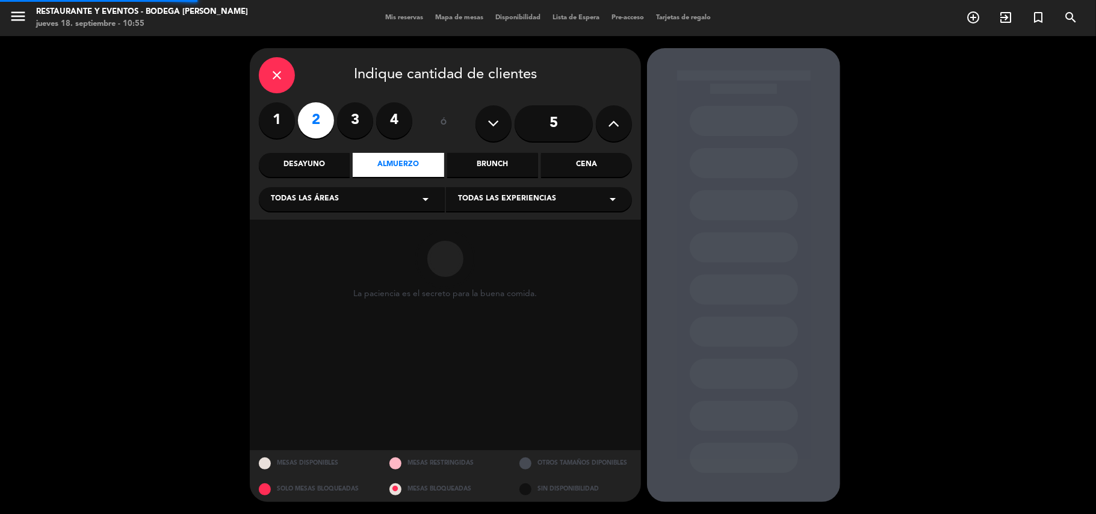
click at [523, 205] on div "Todas las experiencias arrow_drop_down" at bounding box center [539, 199] width 186 height 24
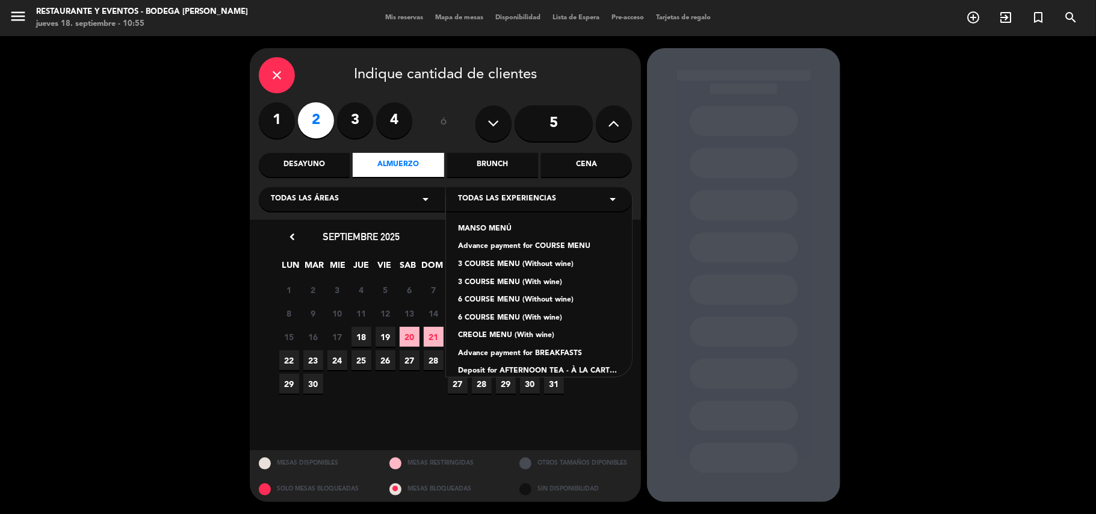
click at [519, 284] on div "3 COURSE MENU (With wine)" at bounding box center [539, 283] width 162 height 12
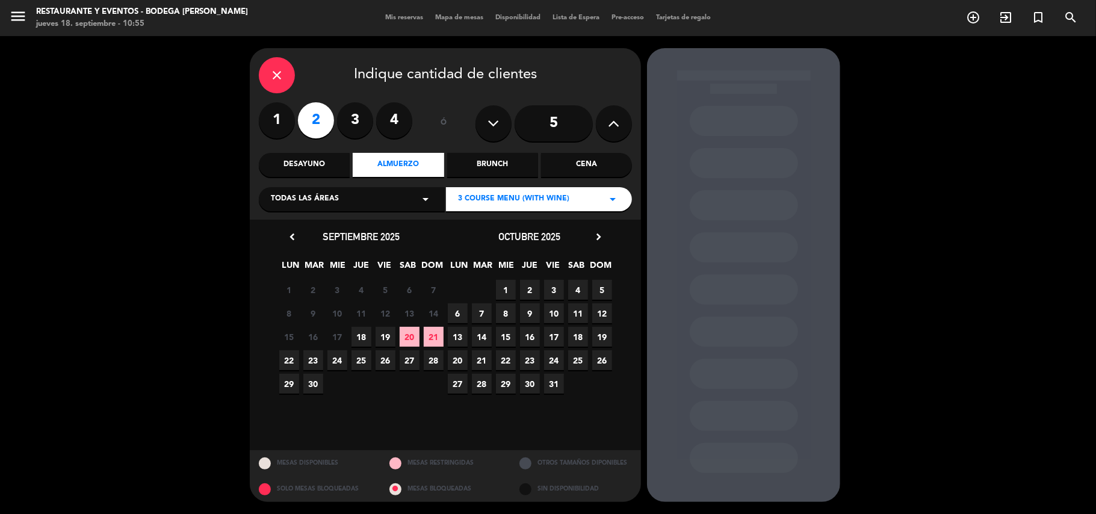
click at [410, 357] on span "27" at bounding box center [409, 360] width 20 height 20
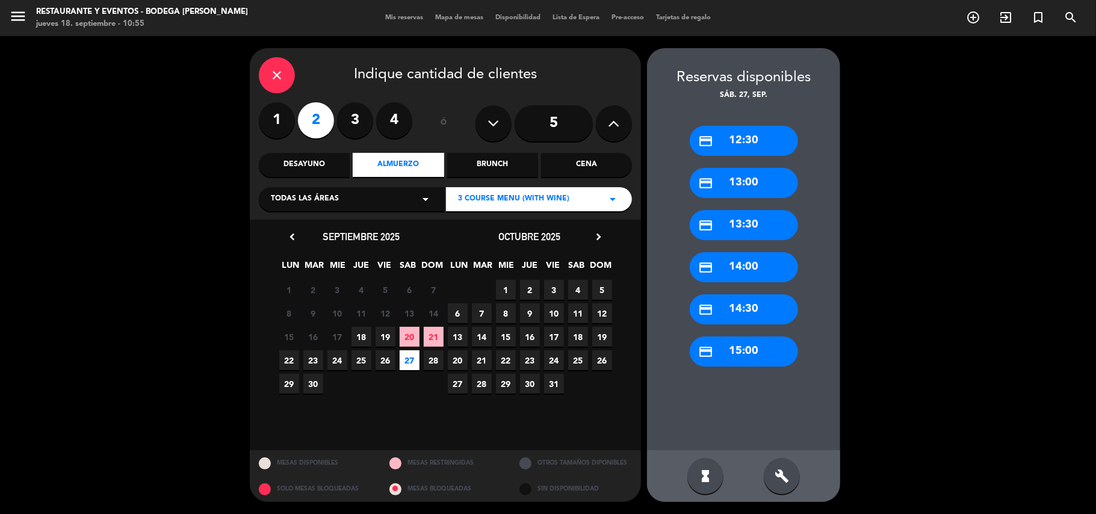
click at [739, 184] on div "credit_card 13:00" at bounding box center [743, 183] width 108 height 30
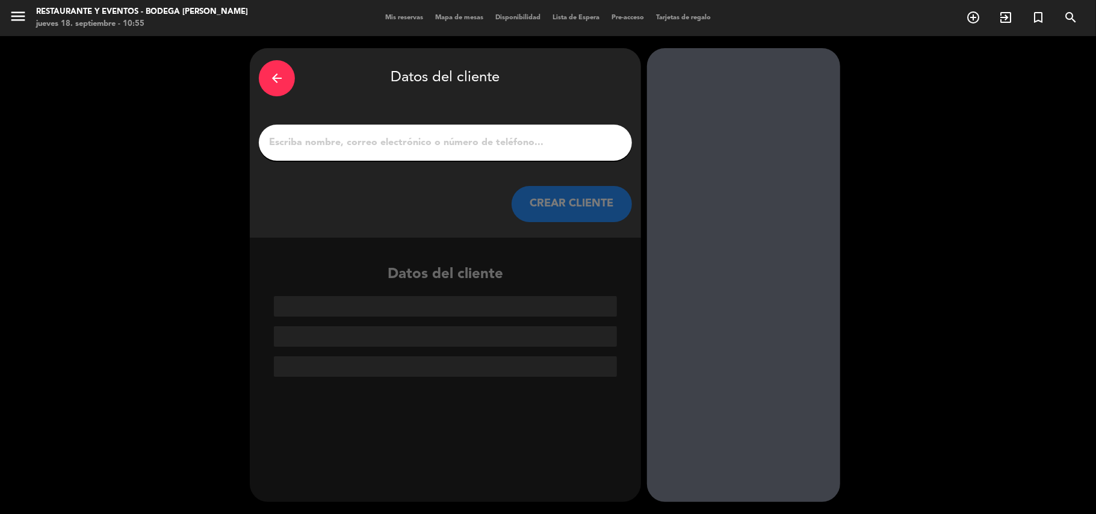
click at [496, 150] on input "1" at bounding box center [445, 142] width 355 height 17
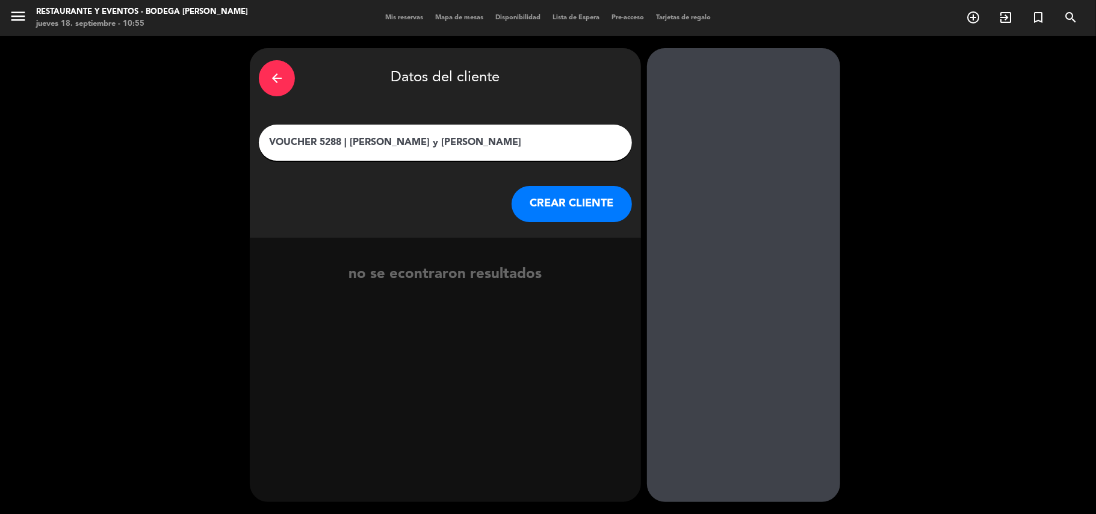
type input "VOUCHER 5288 | [PERSON_NAME] y [PERSON_NAME]"
click at [549, 196] on button "CREAR CLIENTE" at bounding box center [571, 204] width 120 height 36
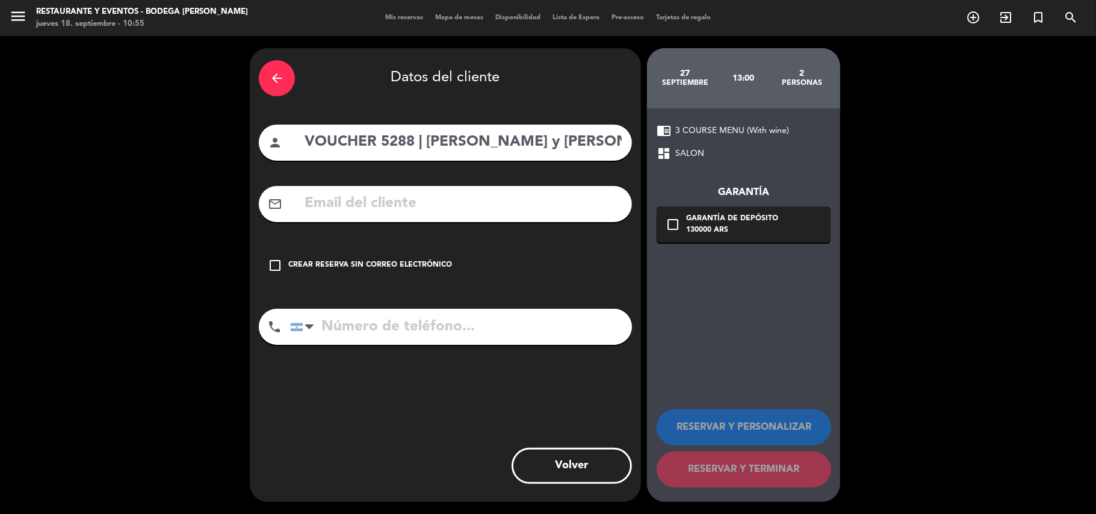
click at [274, 265] on icon "check_box_outline_blank" at bounding box center [275, 265] width 14 height 14
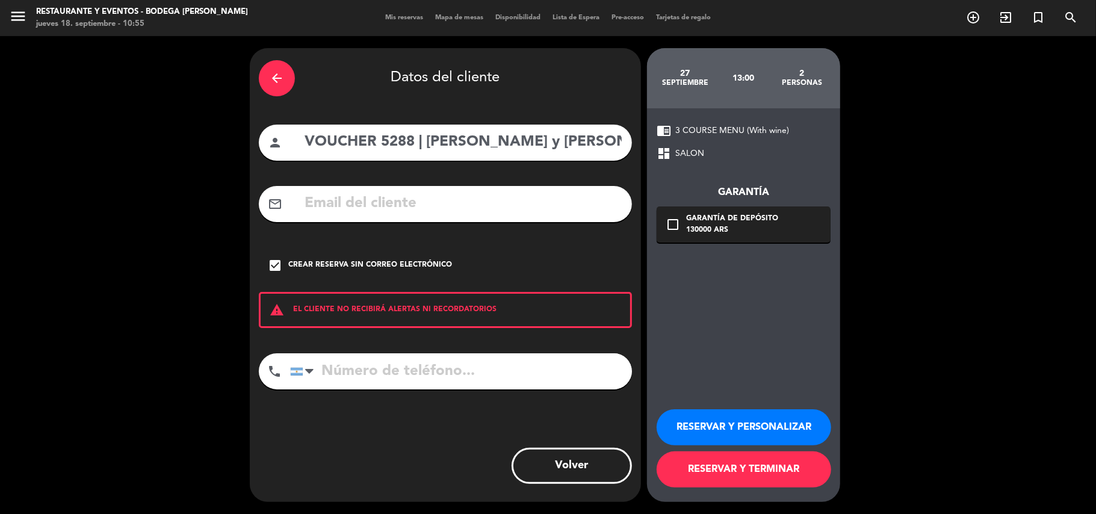
click at [277, 265] on icon "check_box" at bounding box center [275, 265] width 14 height 14
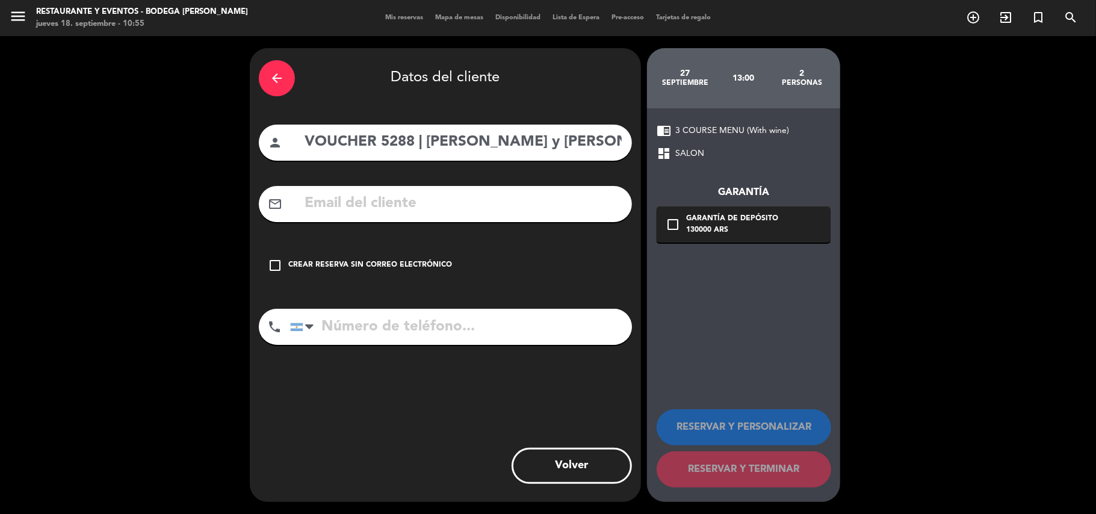
click at [277, 266] on icon "check_box_outline_blank" at bounding box center [275, 265] width 14 height 14
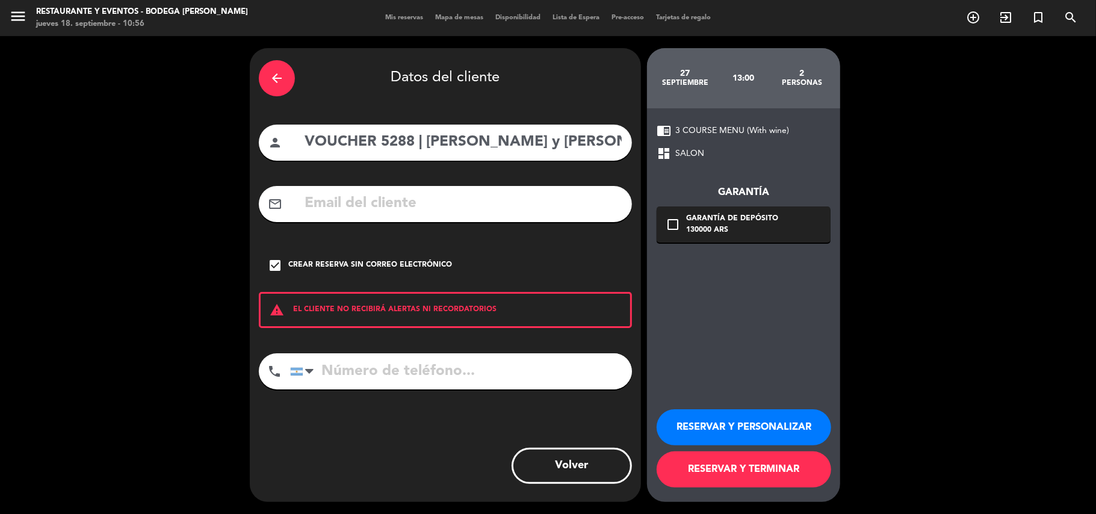
click at [393, 380] on input "tel" at bounding box center [461, 371] width 342 height 36
paste input "[PHONE_NUMBER]"
type input "[PHONE_NUMBER]"
click at [694, 418] on button "RESERVAR Y PERSONALIZAR" at bounding box center [743, 427] width 174 height 36
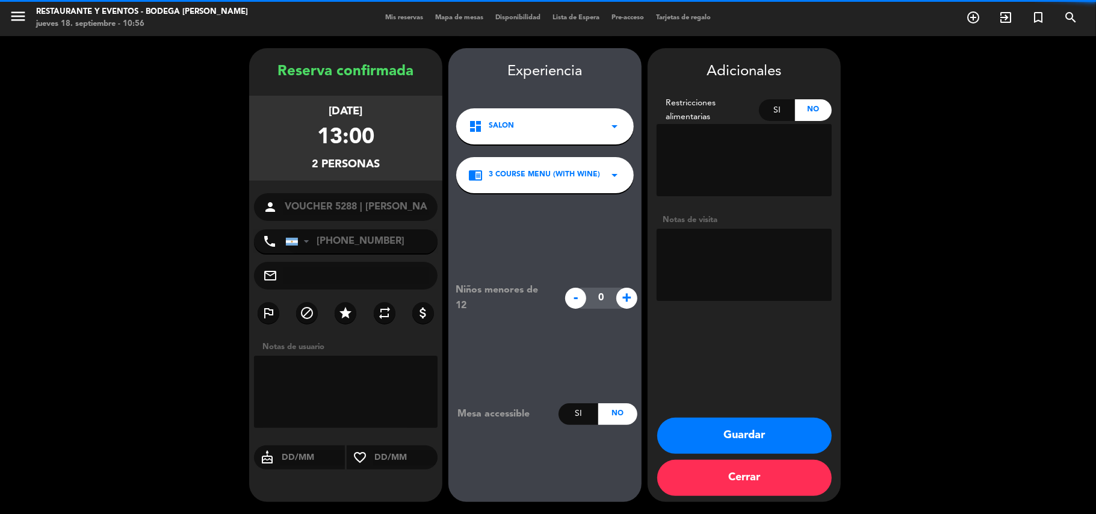
click at [747, 270] on textarea at bounding box center [743, 265] width 175 height 72
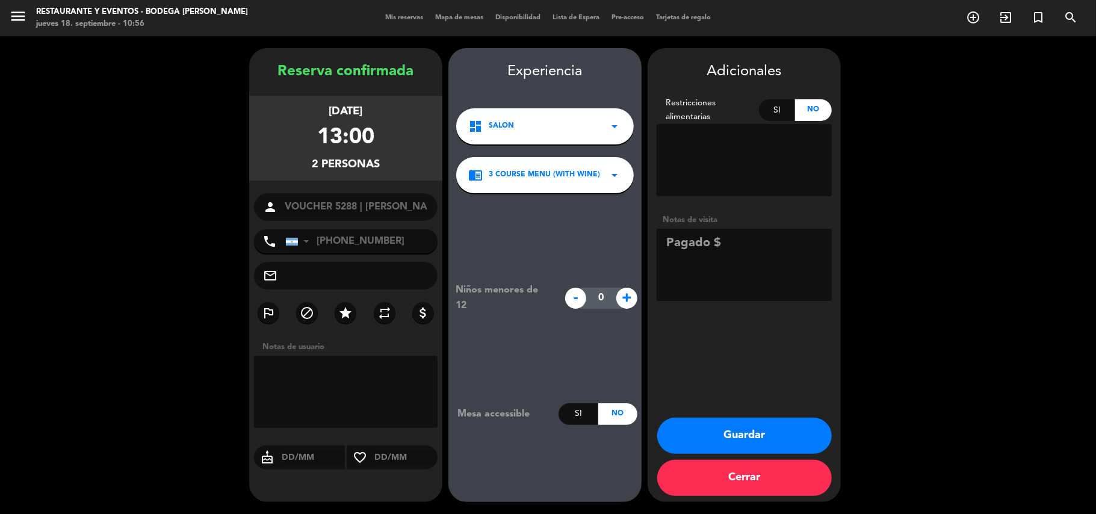
drag, startPoint x: 711, startPoint y: 241, endPoint x: 674, endPoint y: 238, distance: 36.8
click at [674, 238] on textarea at bounding box center [743, 265] width 175 height 72
click at [695, 263] on textarea at bounding box center [743, 265] width 175 height 72
type textarea "PAGADO VOUCHER 5288 $130.000 | MENU 3 PASOS C/B"
click at [742, 427] on button "Guardar" at bounding box center [744, 436] width 174 height 36
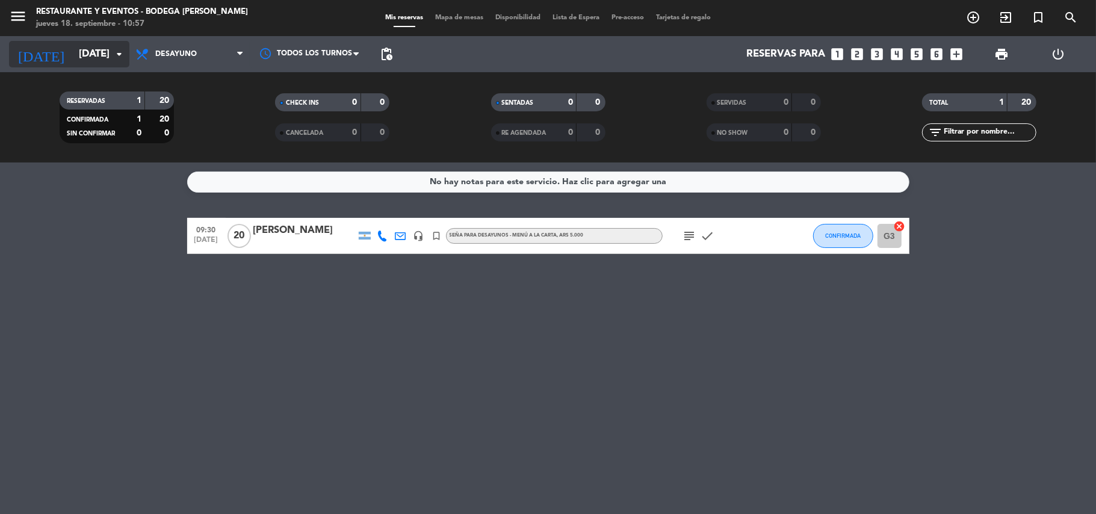
click at [105, 58] on input "[DATE]" at bounding box center [138, 54] width 130 height 23
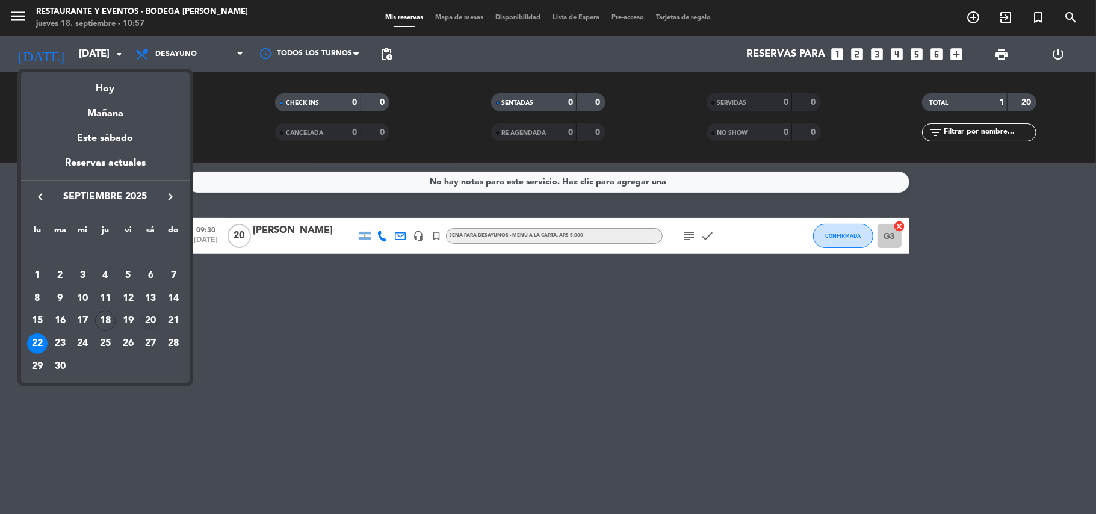
click at [149, 316] on div "20" at bounding box center [150, 320] width 20 height 20
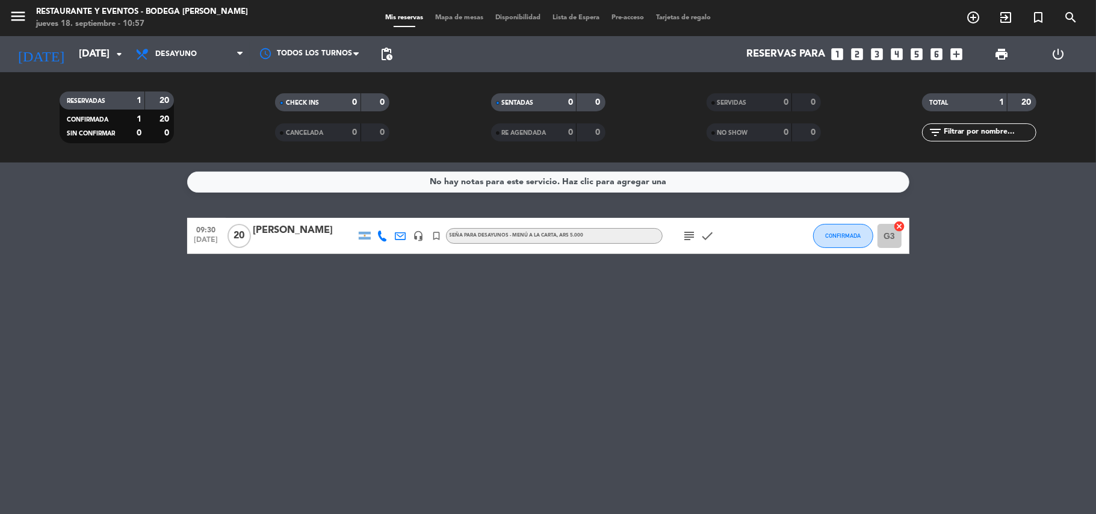
type input "[DATE]"
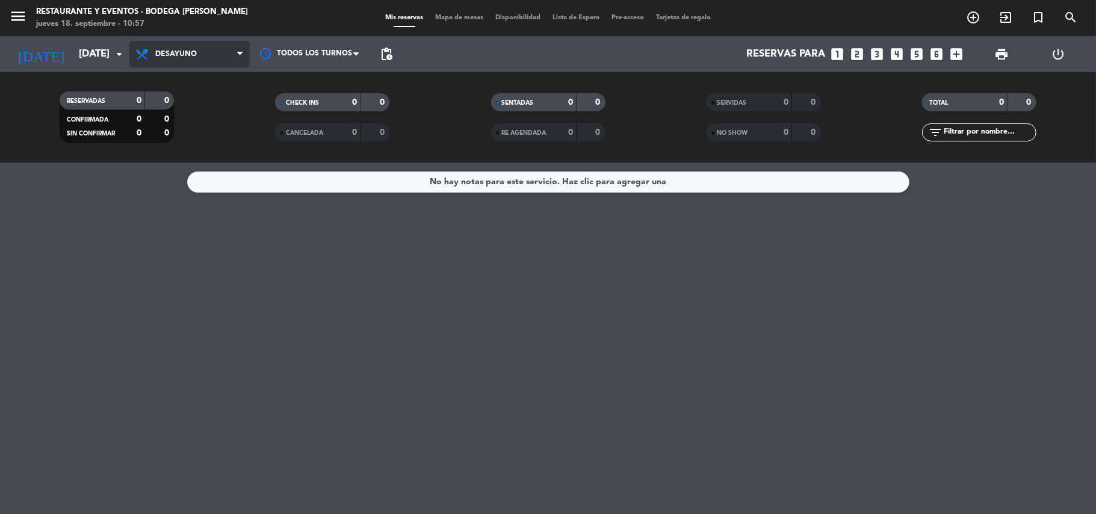
click at [198, 54] on span "Desayuno" at bounding box center [189, 54] width 120 height 26
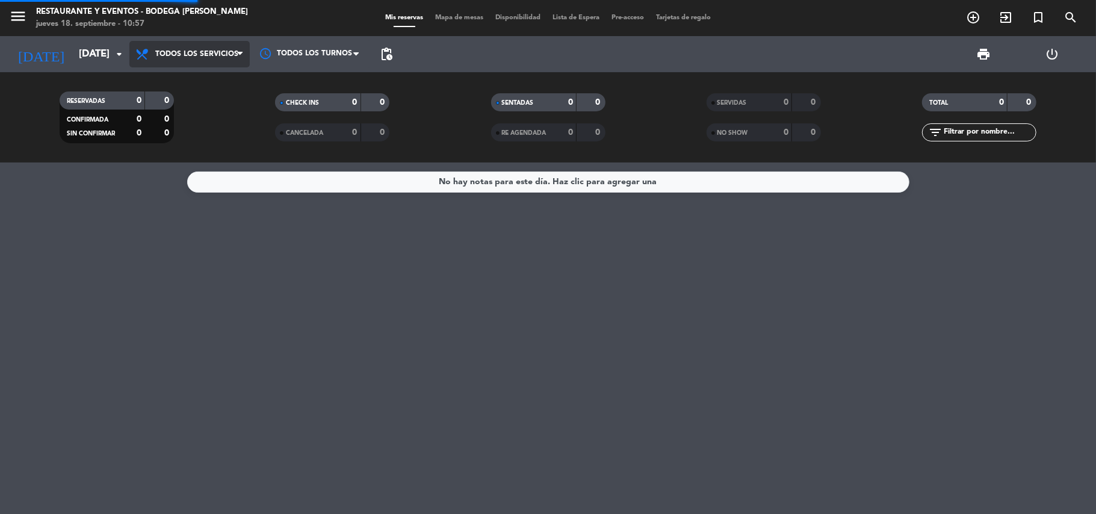
click at [197, 85] on div "menu Restaurante y Eventos - Bodega [PERSON_NAME] [DATE] 18. septiembre - 10:57…" at bounding box center [548, 81] width 1096 height 162
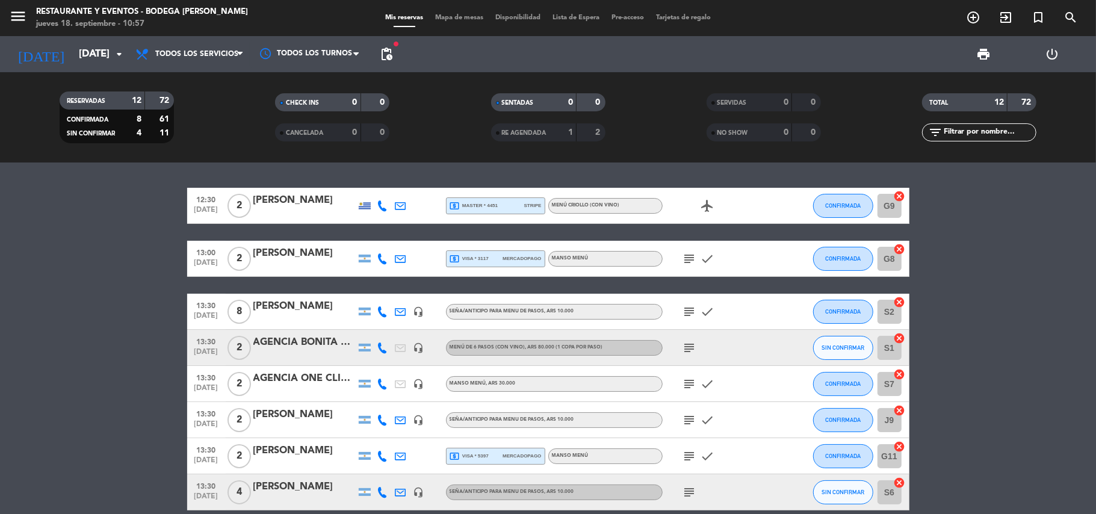
click at [307, 344] on div "AGENCIA BONITA MZA" at bounding box center [304, 343] width 102 height 16
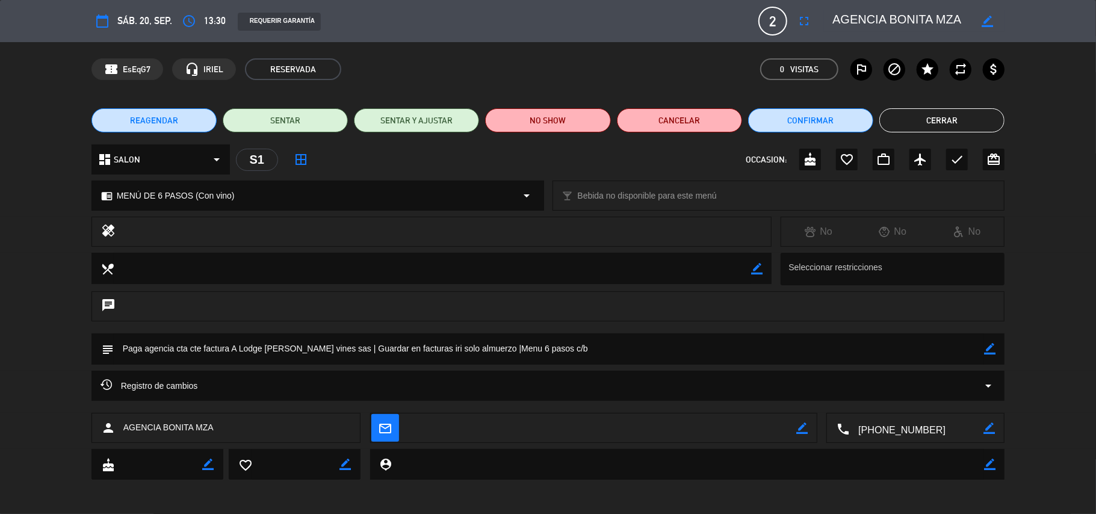
click at [159, 117] on span "REAGENDAR" at bounding box center [154, 120] width 48 height 13
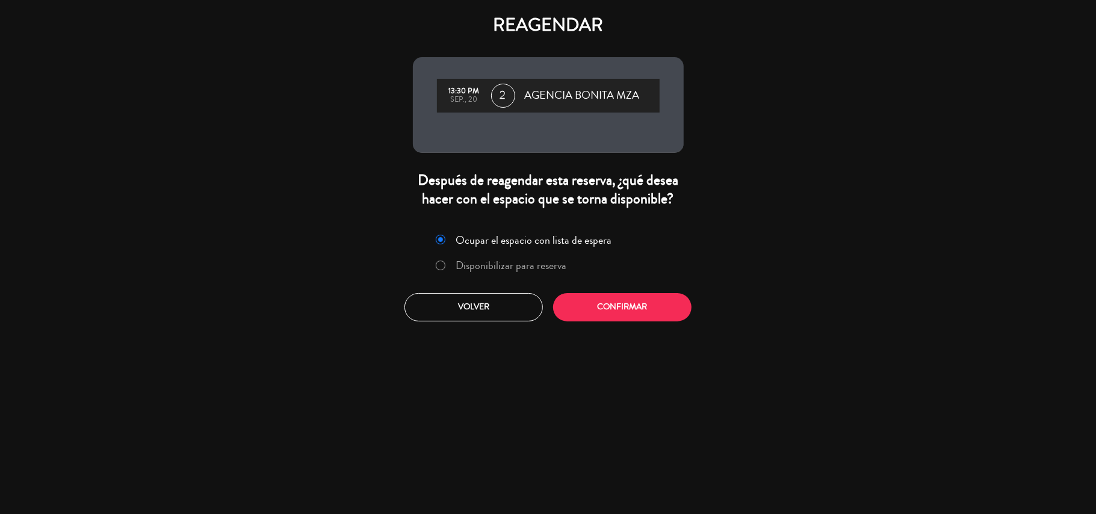
click at [502, 268] on label "Disponibilizar para reserva" at bounding box center [510, 265] width 111 height 11
click at [606, 308] on button "Confirmar" at bounding box center [622, 307] width 138 height 28
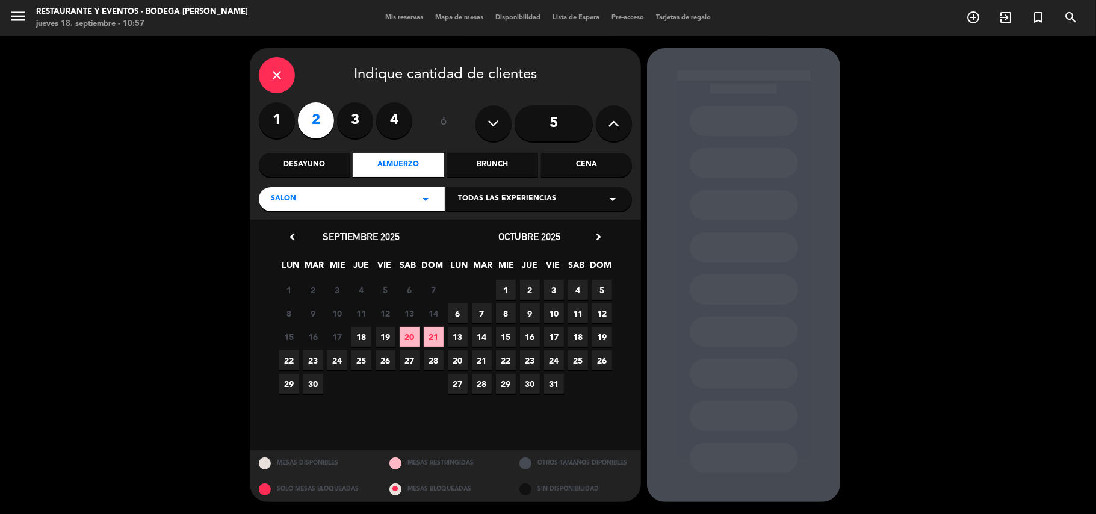
click at [408, 357] on span "27" at bounding box center [409, 360] width 20 height 20
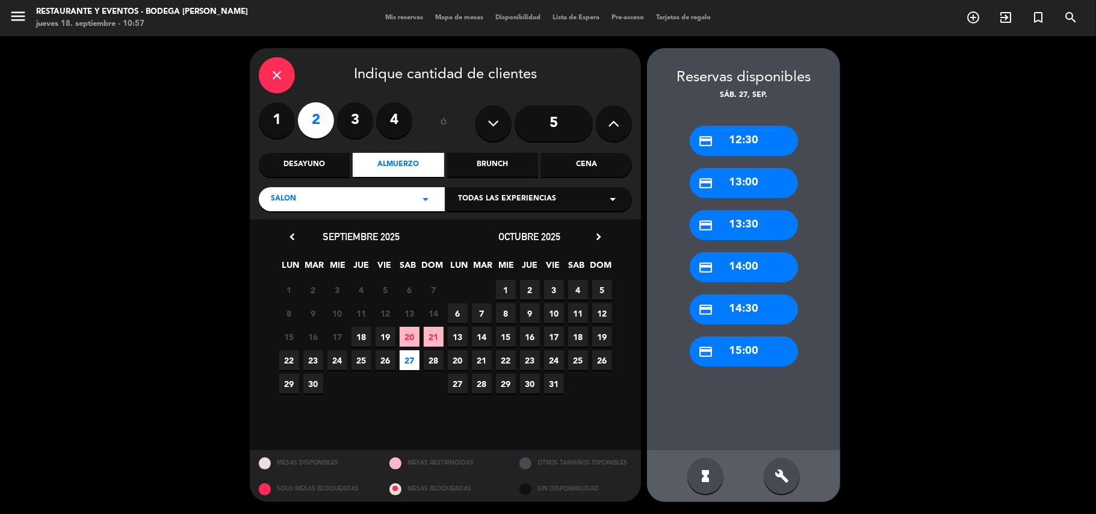
click at [729, 224] on div "credit_card 13:30" at bounding box center [743, 225] width 108 height 30
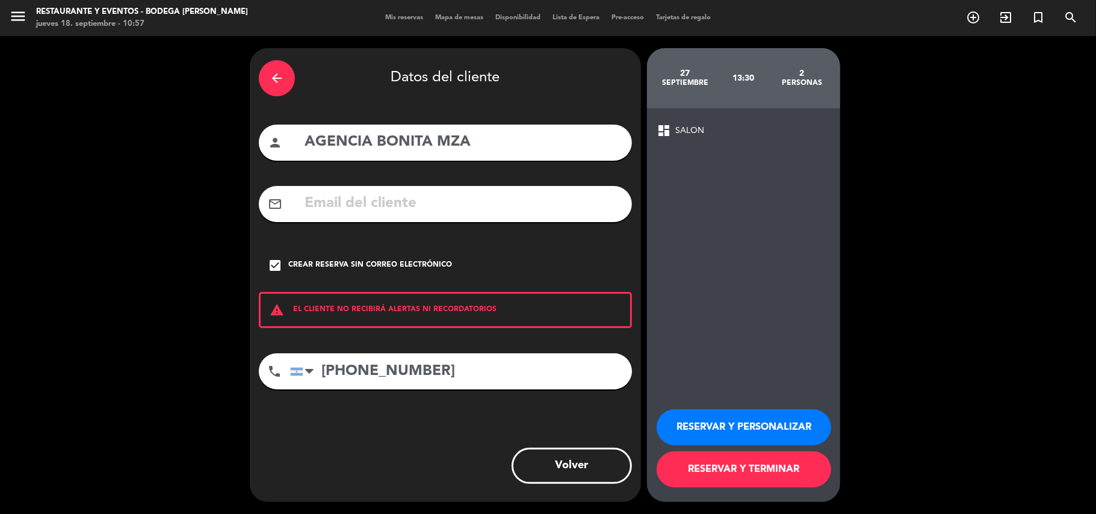
click at [751, 429] on button "RESERVAR Y PERSONALIZAR" at bounding box center [743, 427] width 174 height 36
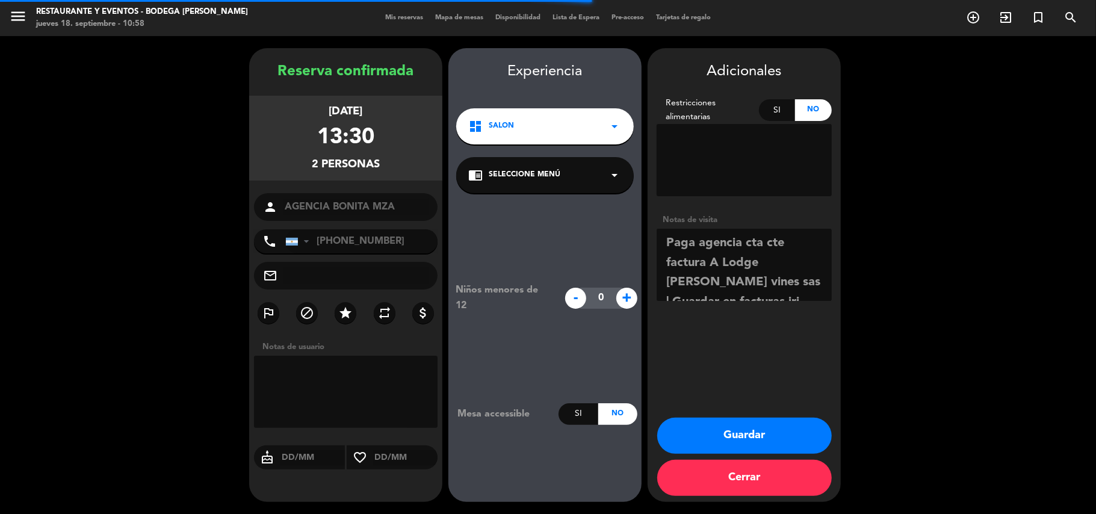
click at [751, 428] on button "Guardar" at bounding box center [744, 436] width 174 height 36
